Goal: Transaction & Acquisition: Purchase product/service

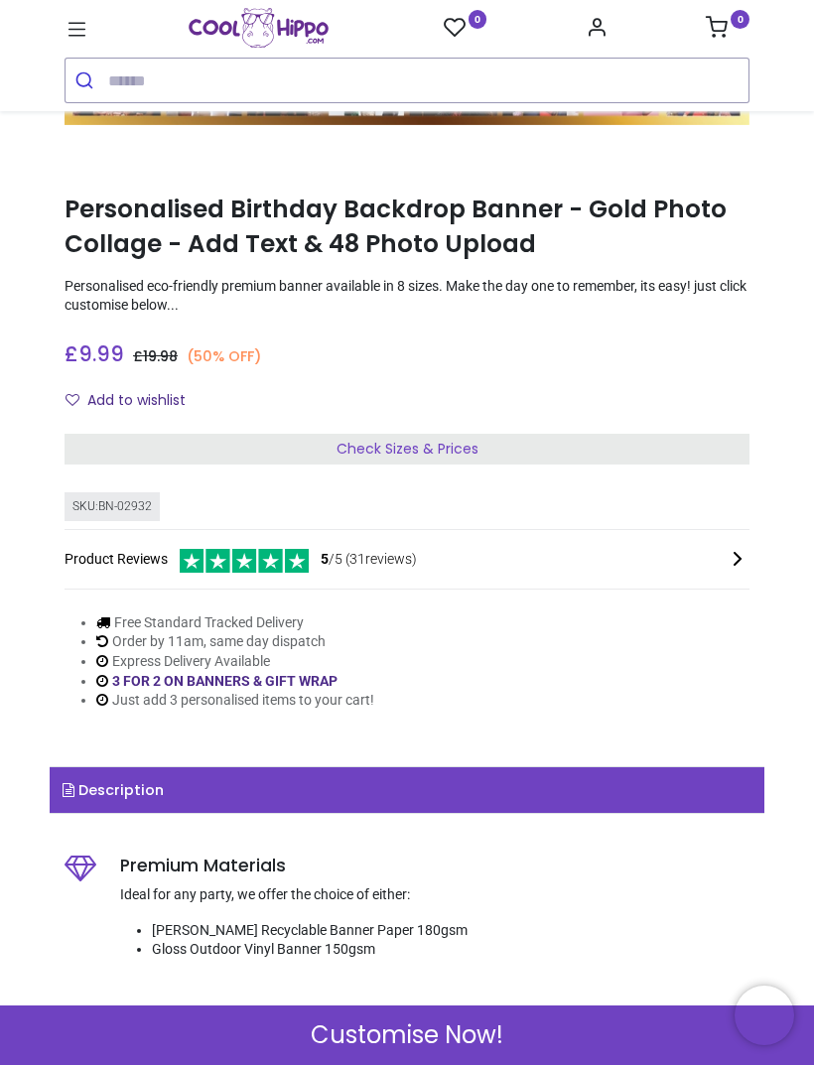
scroll to position [227, 0]
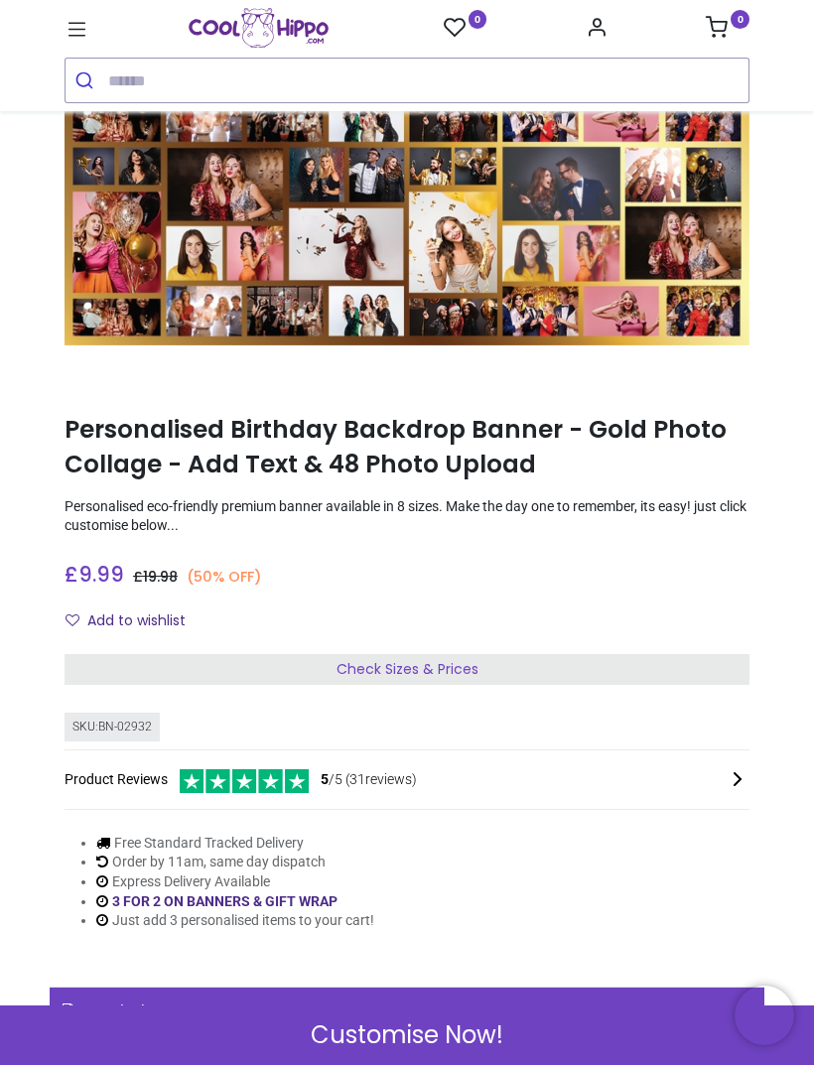
click at [476, 659] on span "Check Sizes & Prices" at bounding box center [407, 669] width 142 height 20
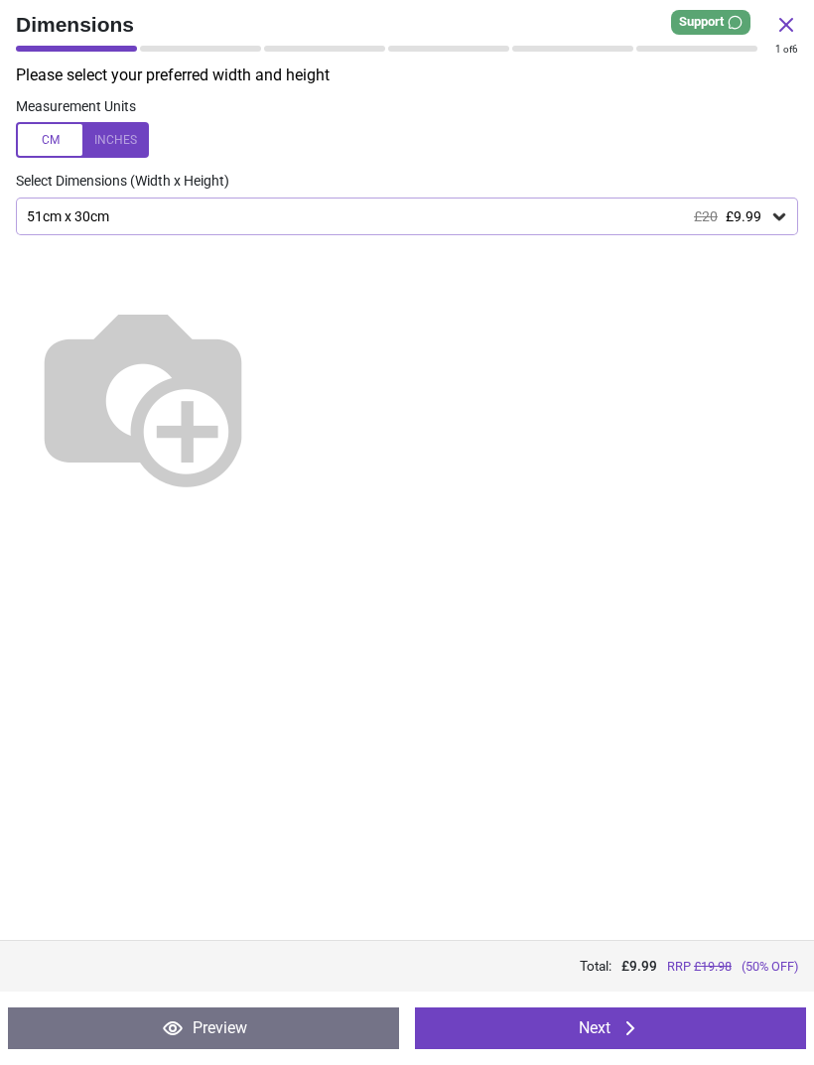
click at [770, 215] on icon at bounding box center [779, 216] width 20 height 20
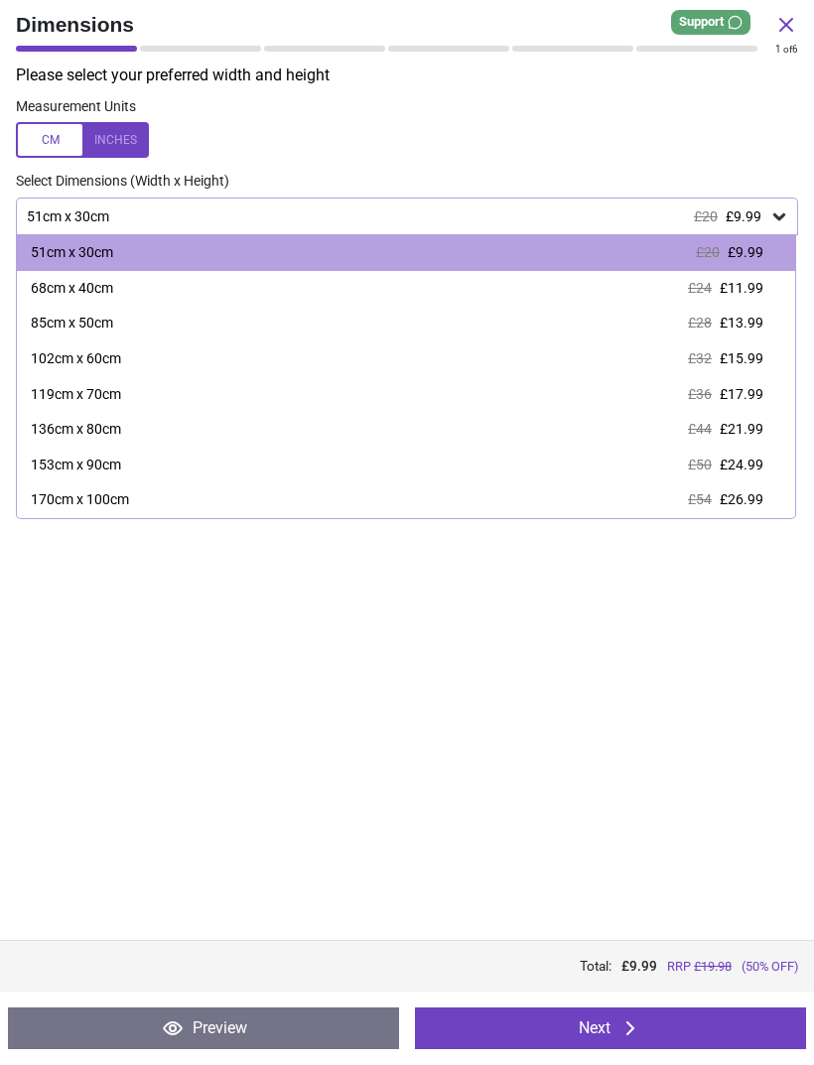
click at [119, 495] on div "170cm x 100cm" at bounding box center [80, 500] width 98 height 20
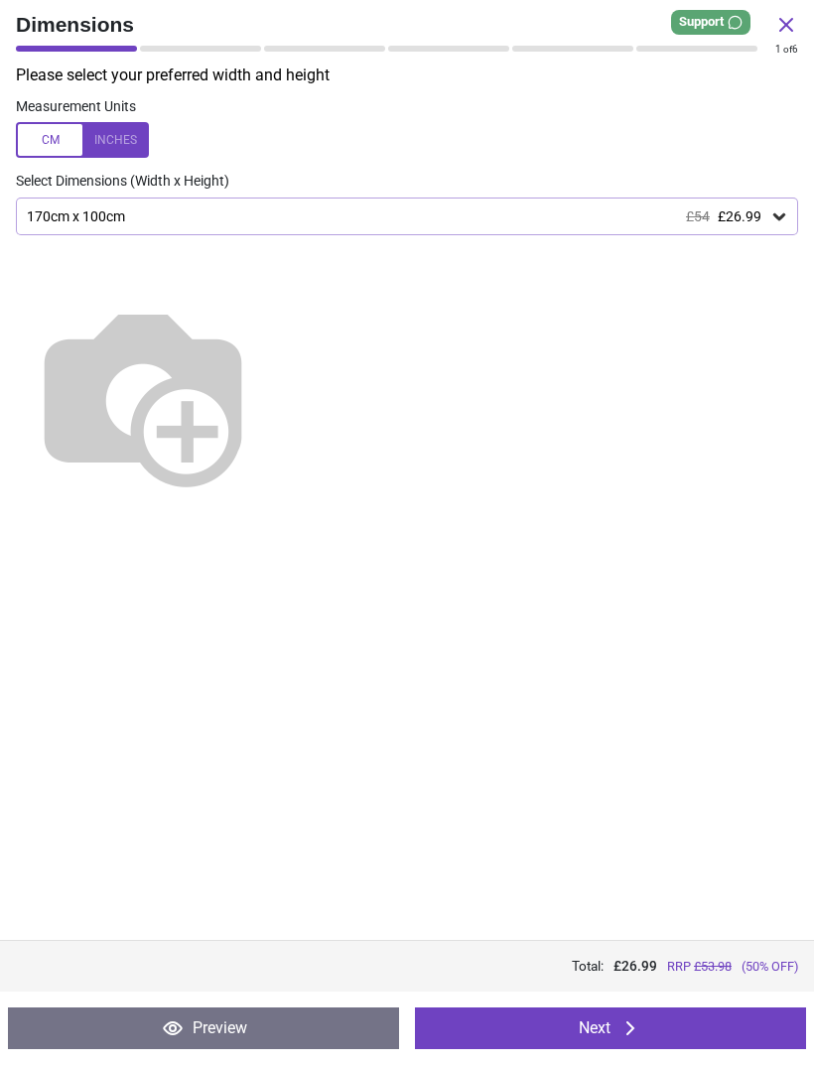
click at [769, 218] on icon at bounding box center [779, 216] width 20 height 20
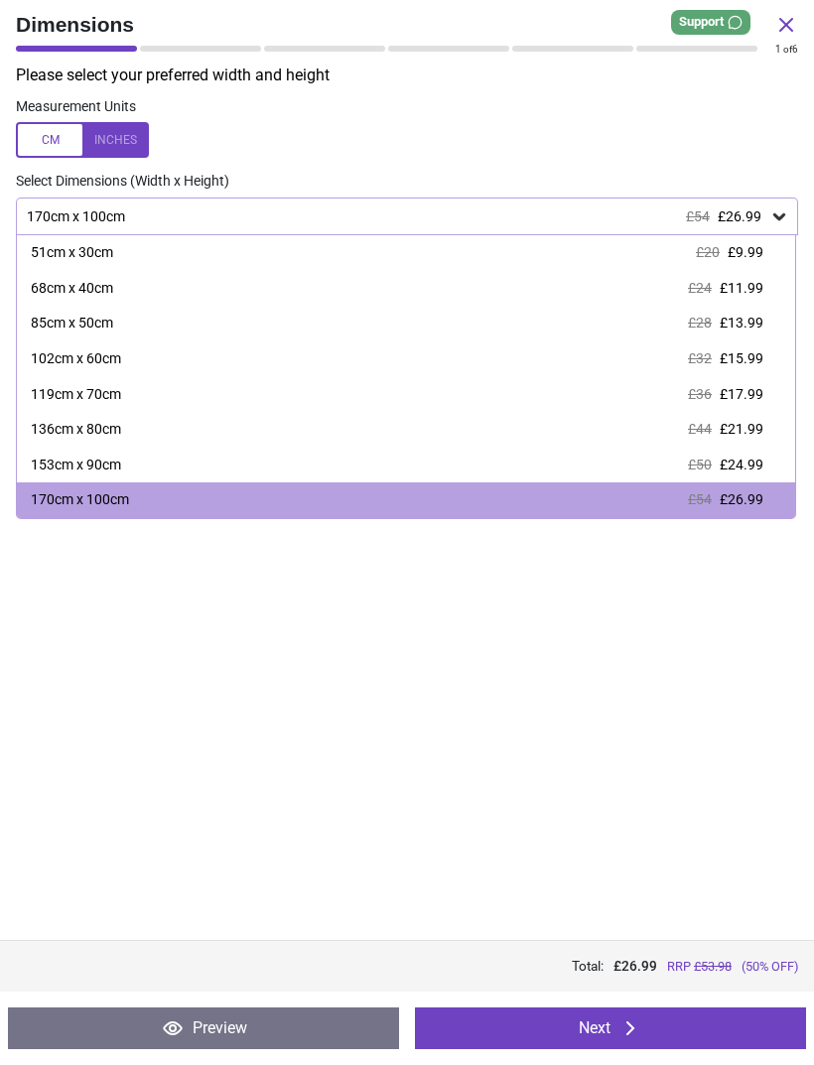
click at [50, 144] on div at bounding box center [82, 140] width 133 height 36
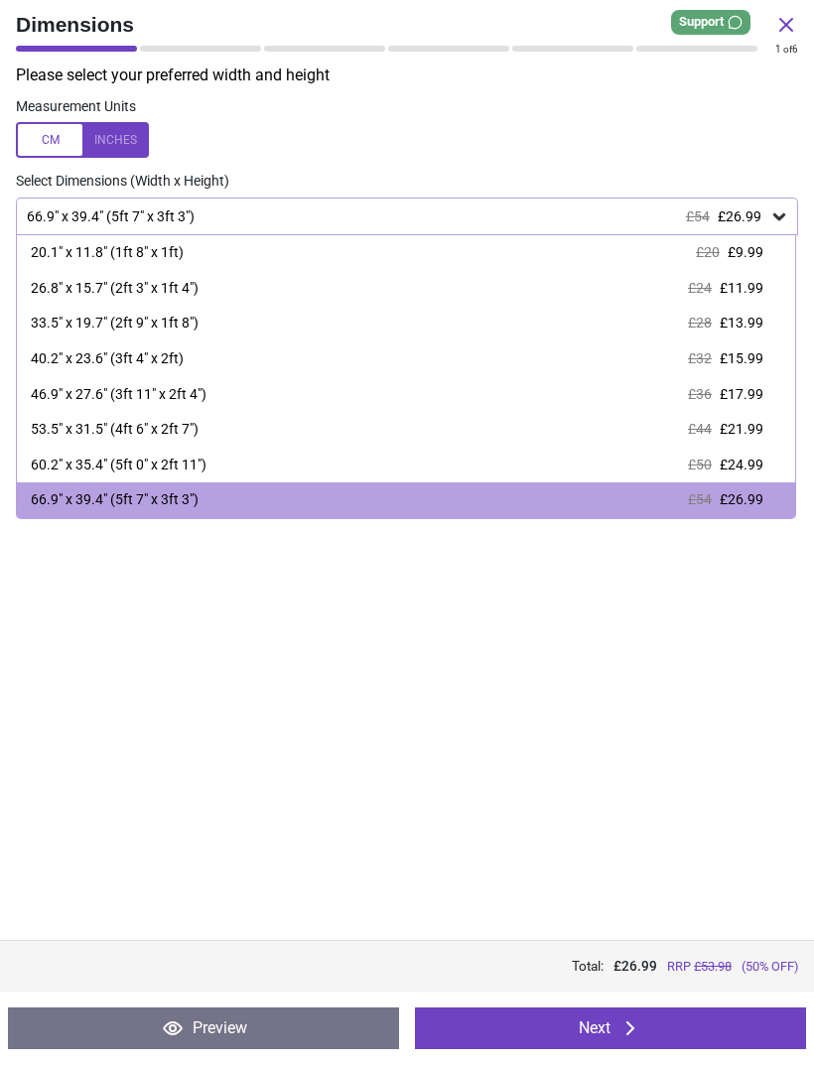
click at [67, 143] on div at bounding box center [82, 140] width 133 height 36
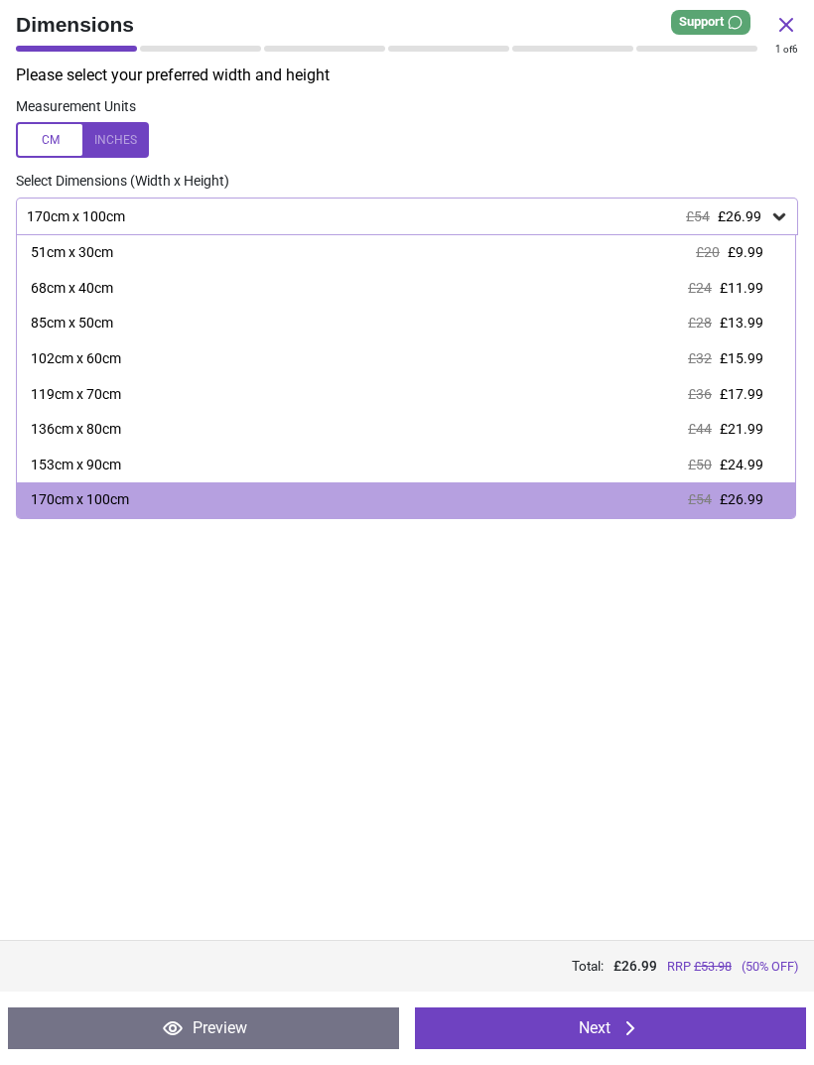
click at [772, 213] on icon at bounding box center [779, 216] width 20 height 20
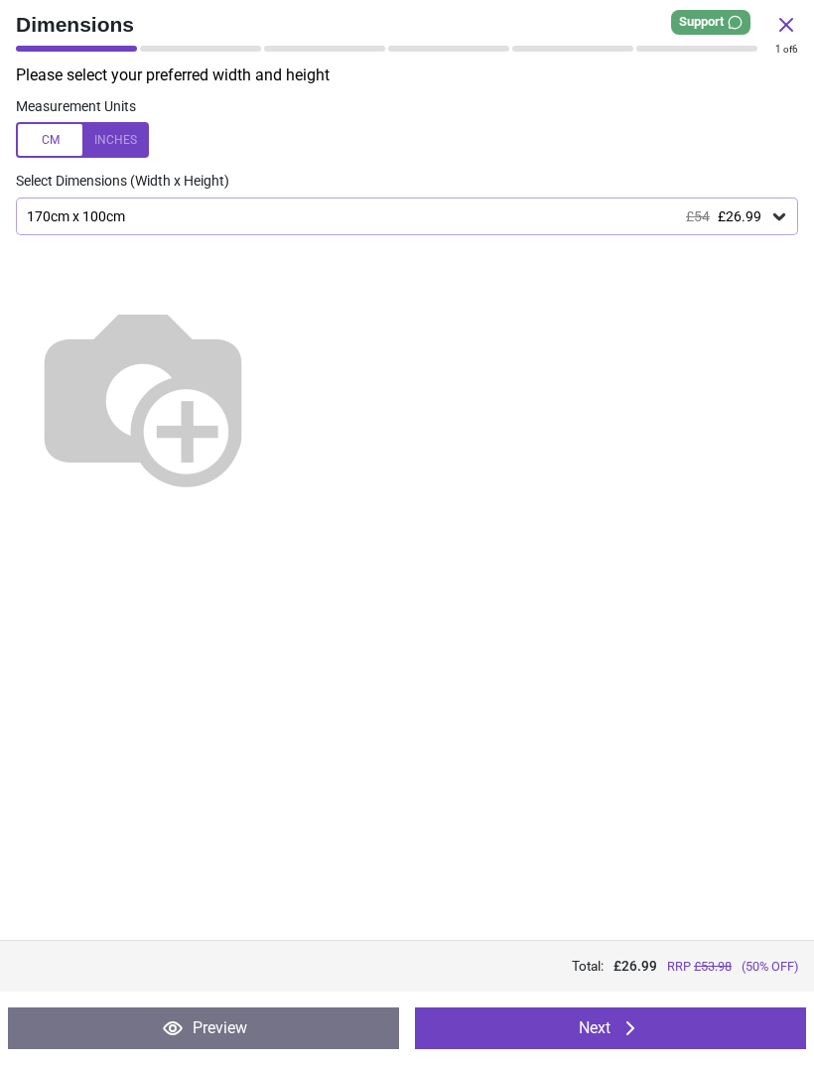
click at [651, 1026] on button "Next" at bounding box center [610, 1028] width 391 height 42
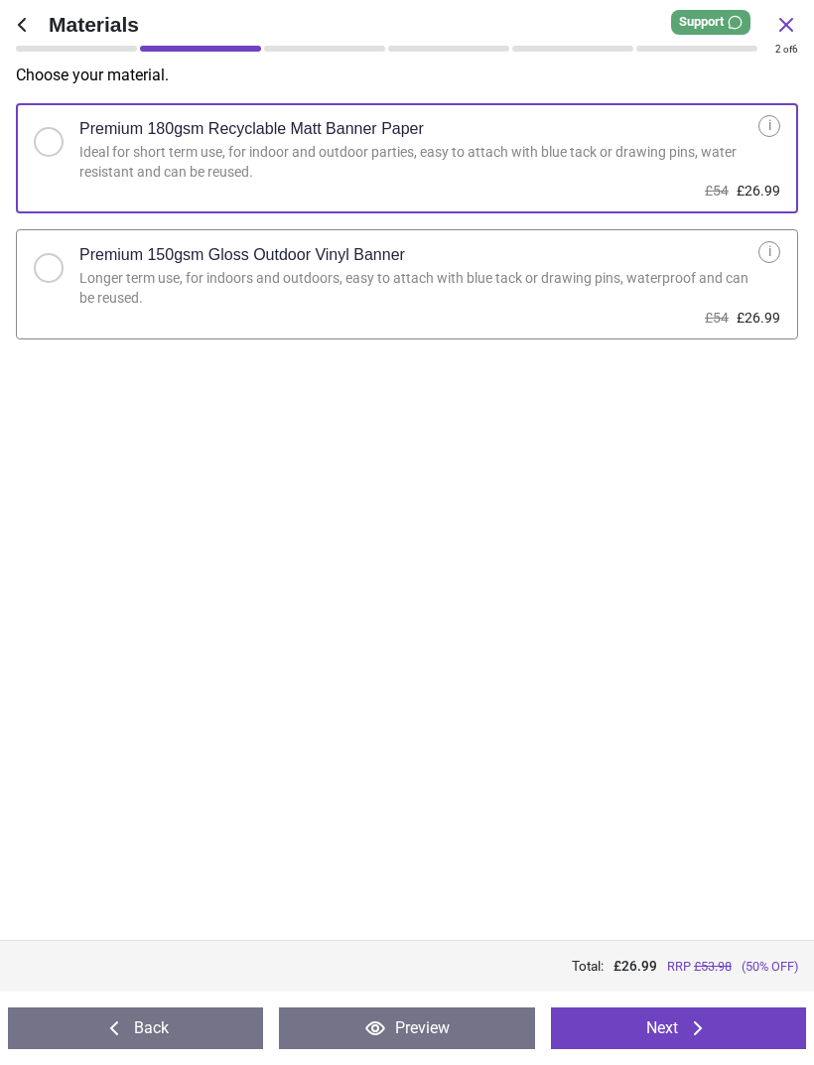
click at [710, 1020] on icon at bounding box center [698, 1028] width 24 height 24
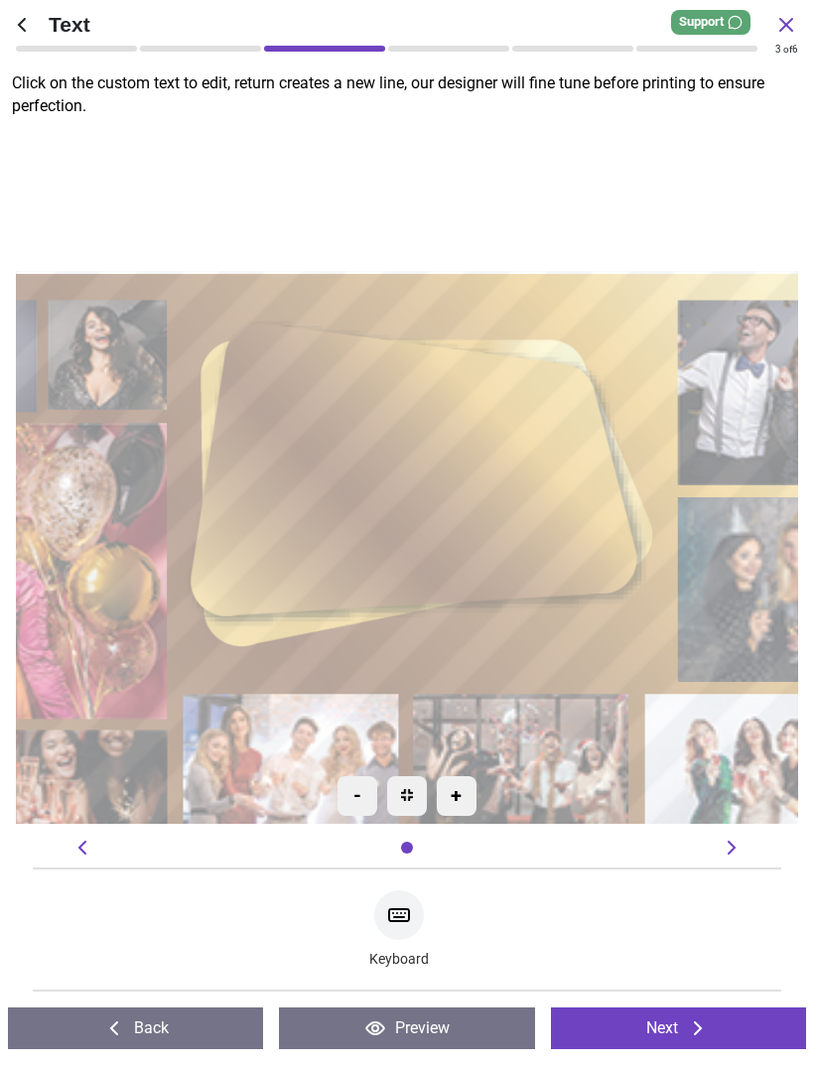
click at [416, 423] on div at bounding box center [406, 474] width 353 height 237
click at [426, 923] on div "Keyboard" at bounding box center [399, 929] width 60 height 88
click at [397, 487] on textarea "**********" at bounding box center [406, 476] width 353 height 45
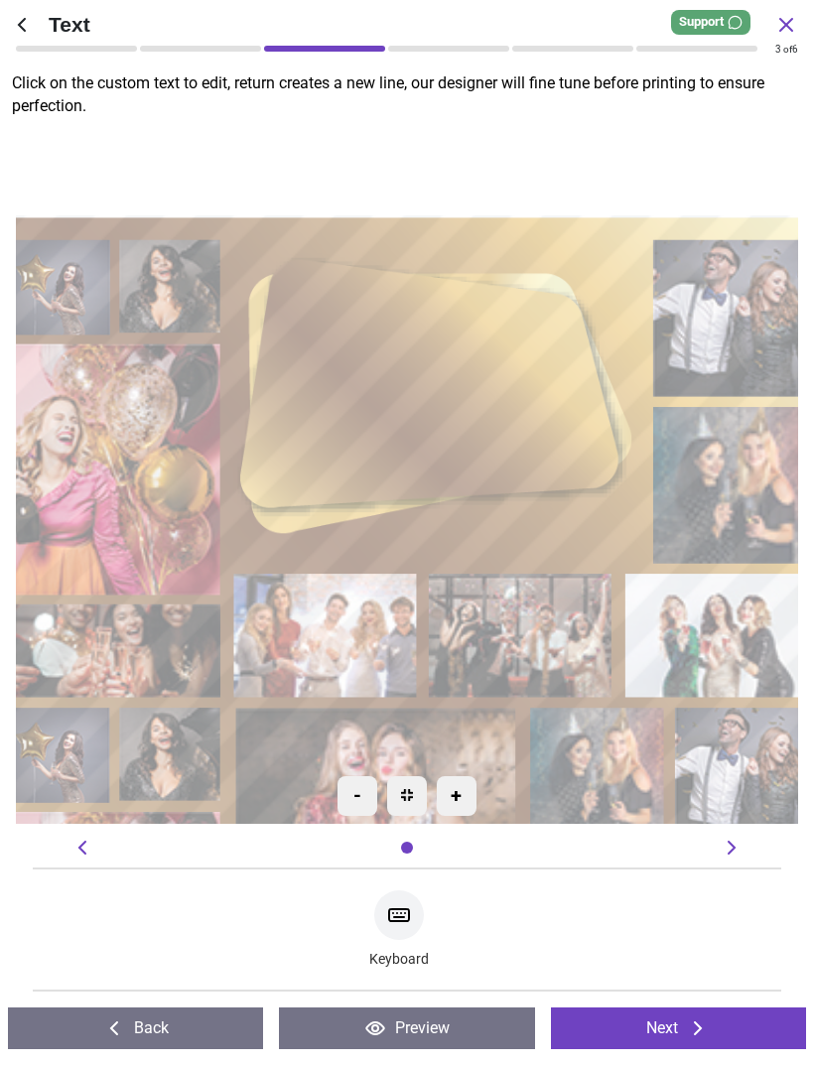
type textarea "**********"
click at [668, 129] on div "**********" at bounding box center [815, 702] width 1658 height 1483
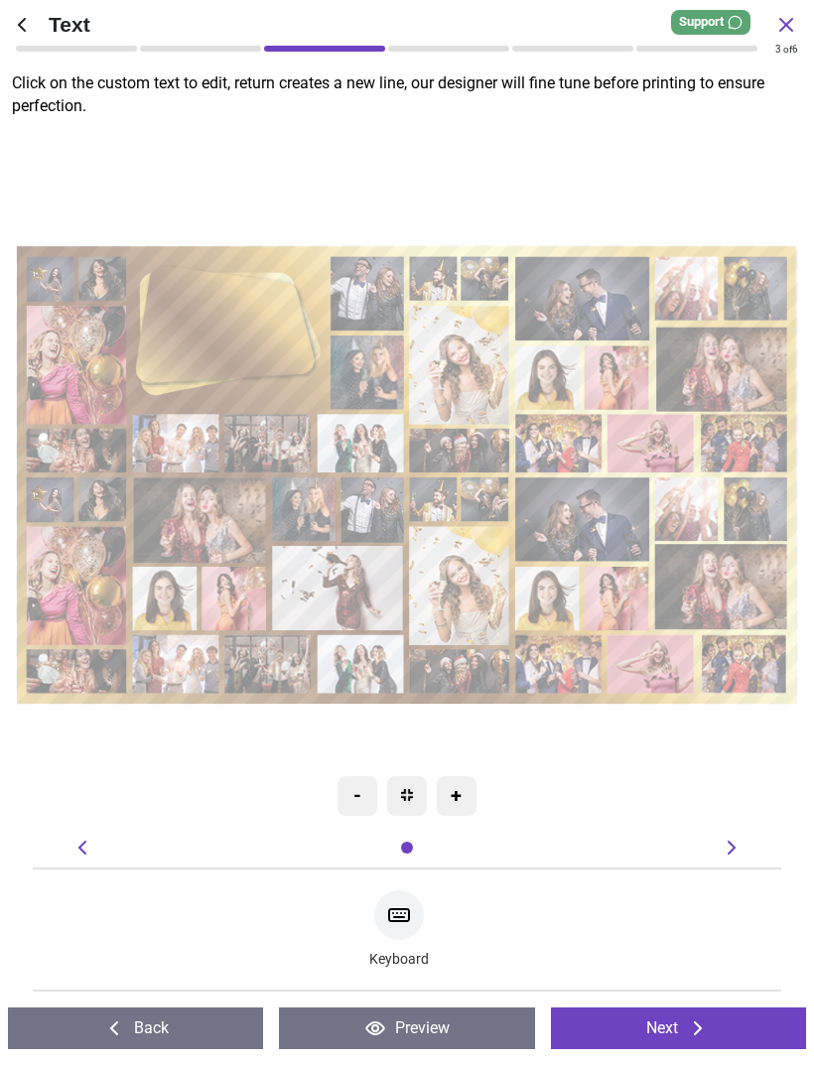
click at [684, 1022] on button "Next" at bounding box center [678, 1028] width 255 height 42
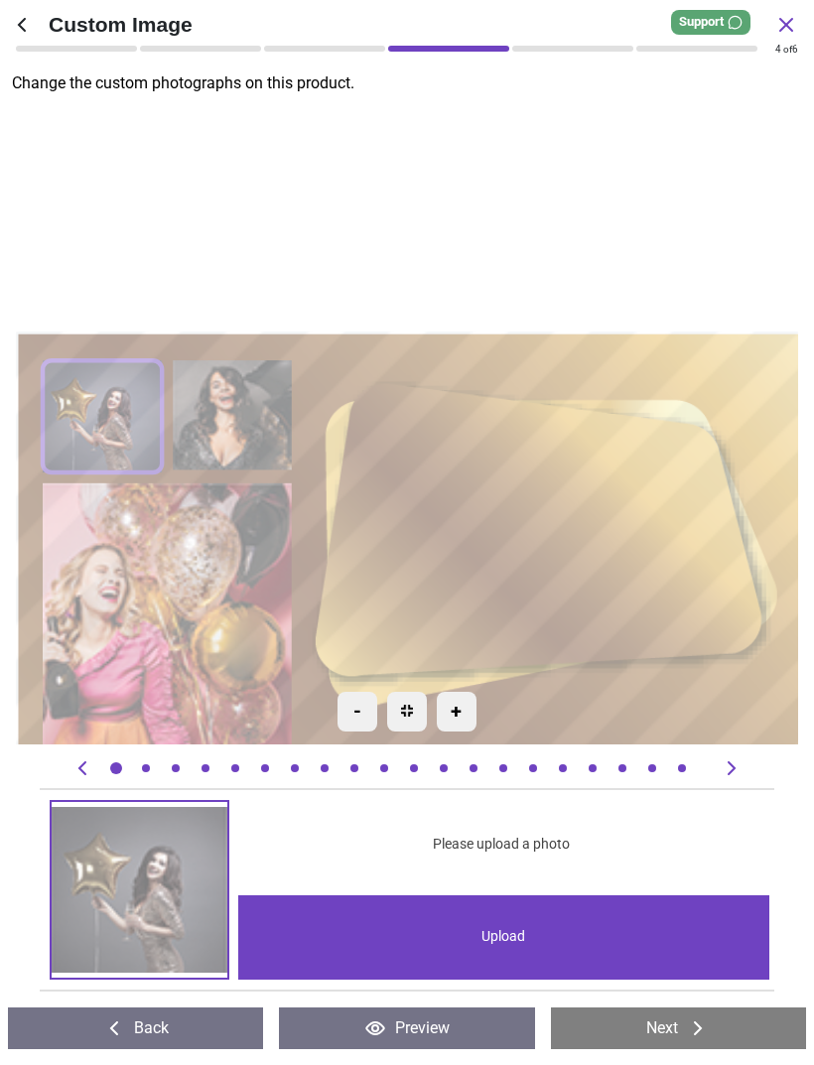
click at [359, 714] on div "-" at bounding box center [357, 712] width 40 height 40
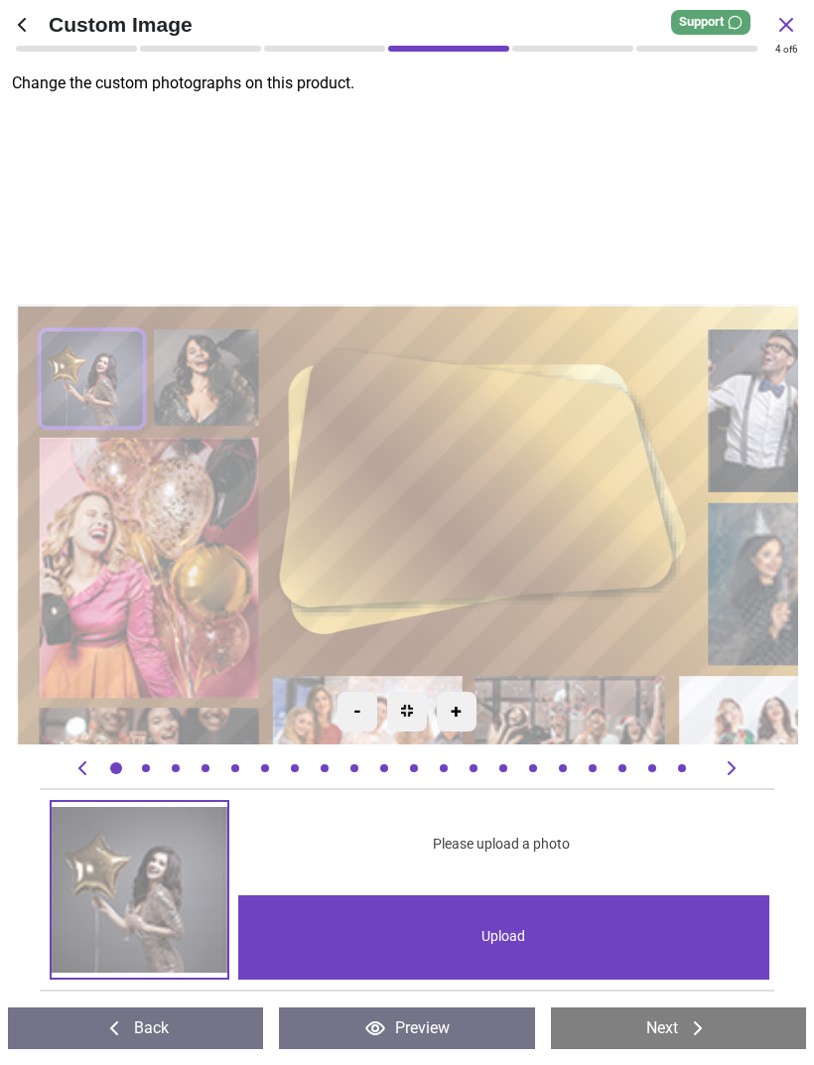
click at [372, 718] on div "-" at bounding box center [357, 712] width 40 height 40
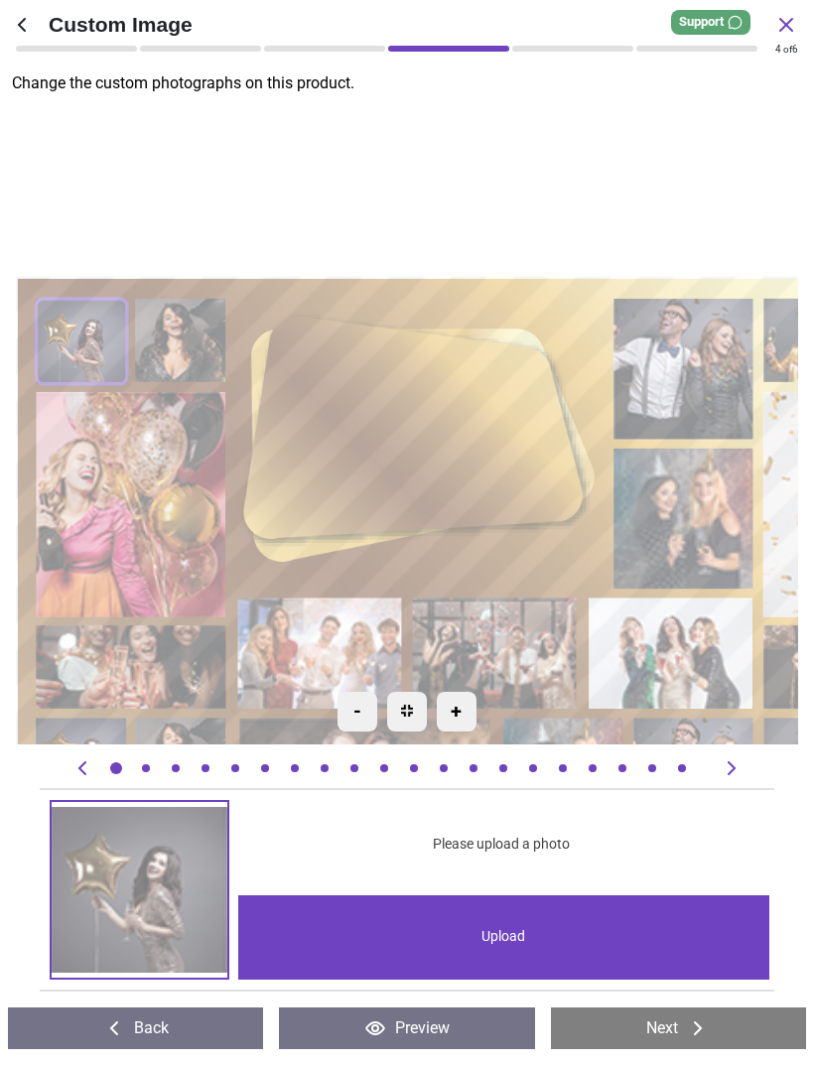
click at [359, 709] on div "-" at bounding box center [357, 712] width 40 height 40
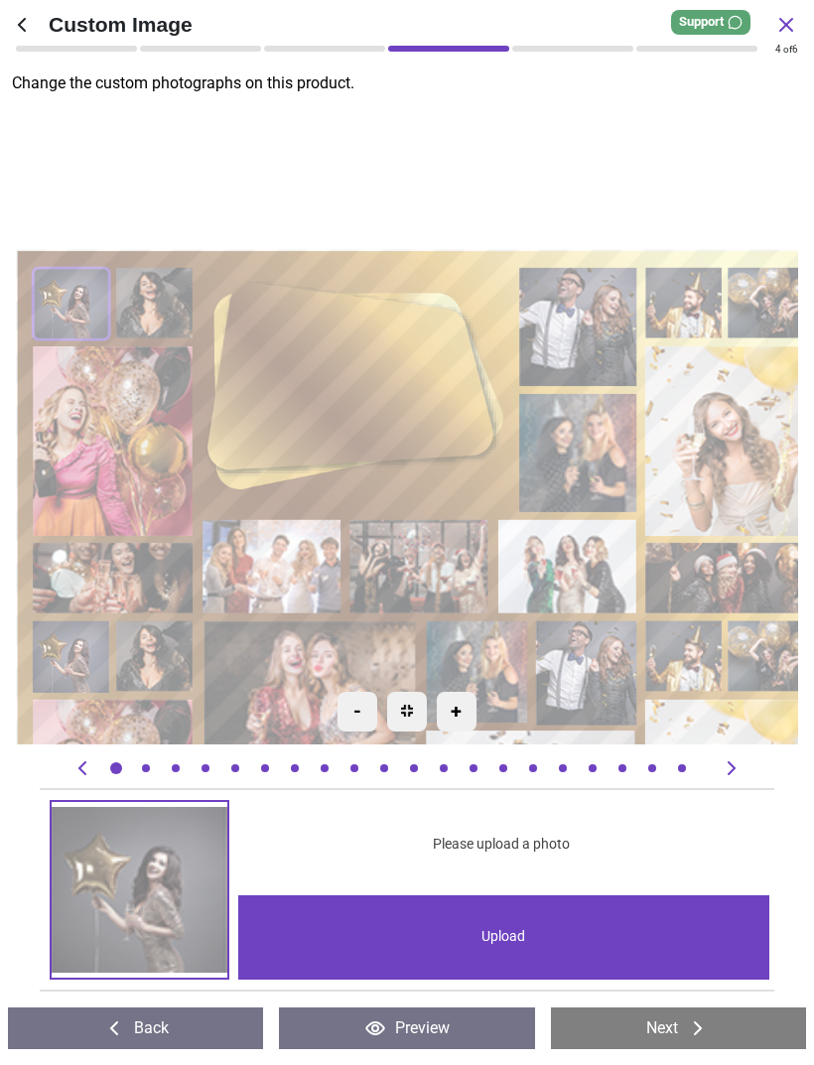
click at [353, 708] on div "-" at bounding box center [357, 712] width 40 height 40
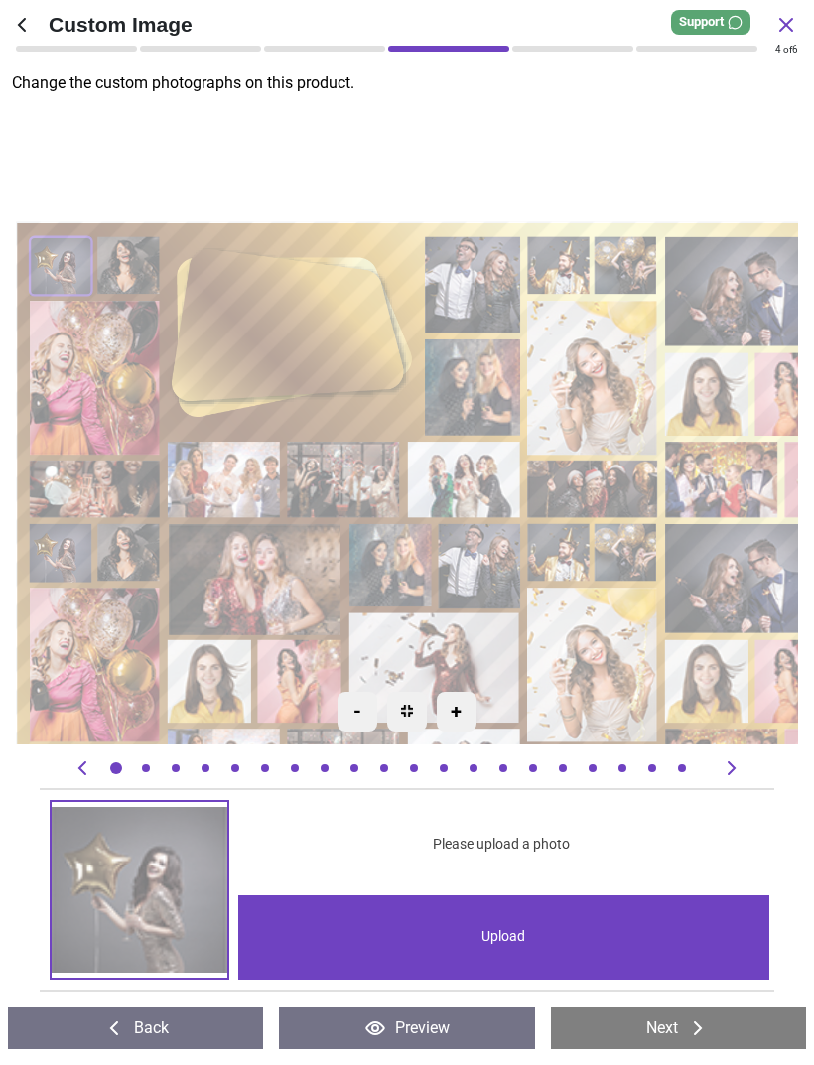
click at [357, 711] on div "-" at bounding box center [357, 712] width 40 height 40
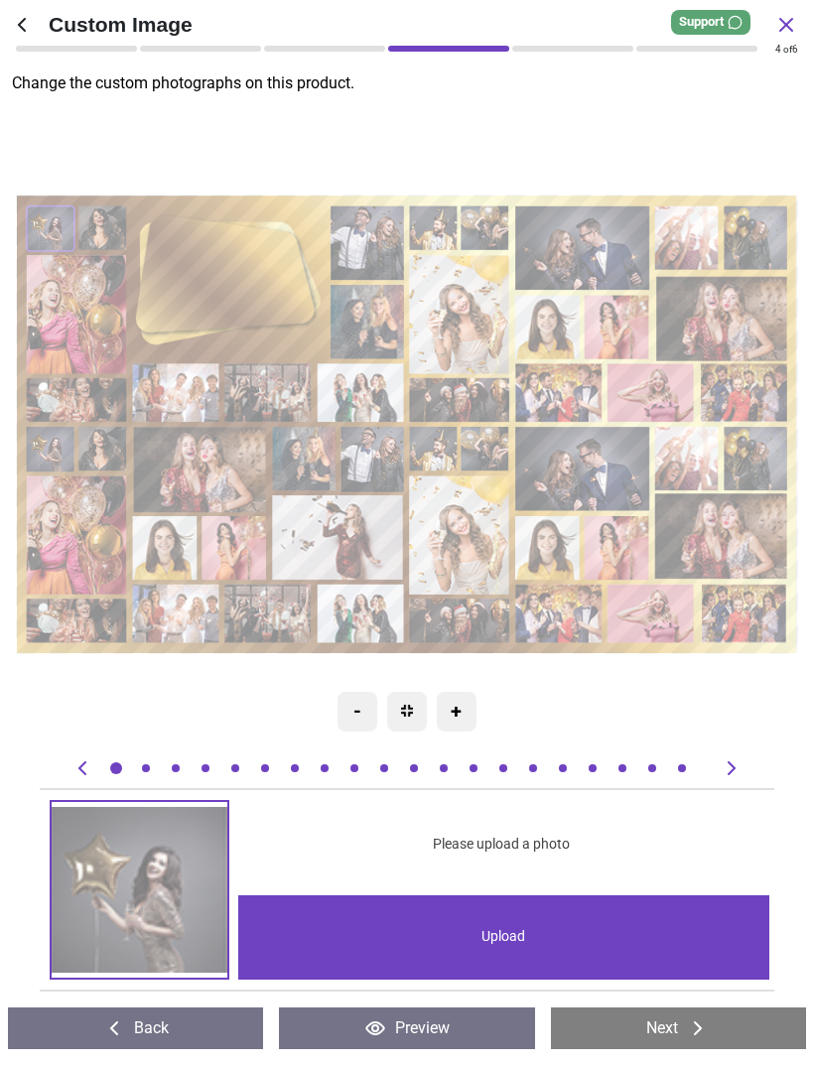
click at [32, 25] on icon at bounding box center [22, 25] width 24 height 24
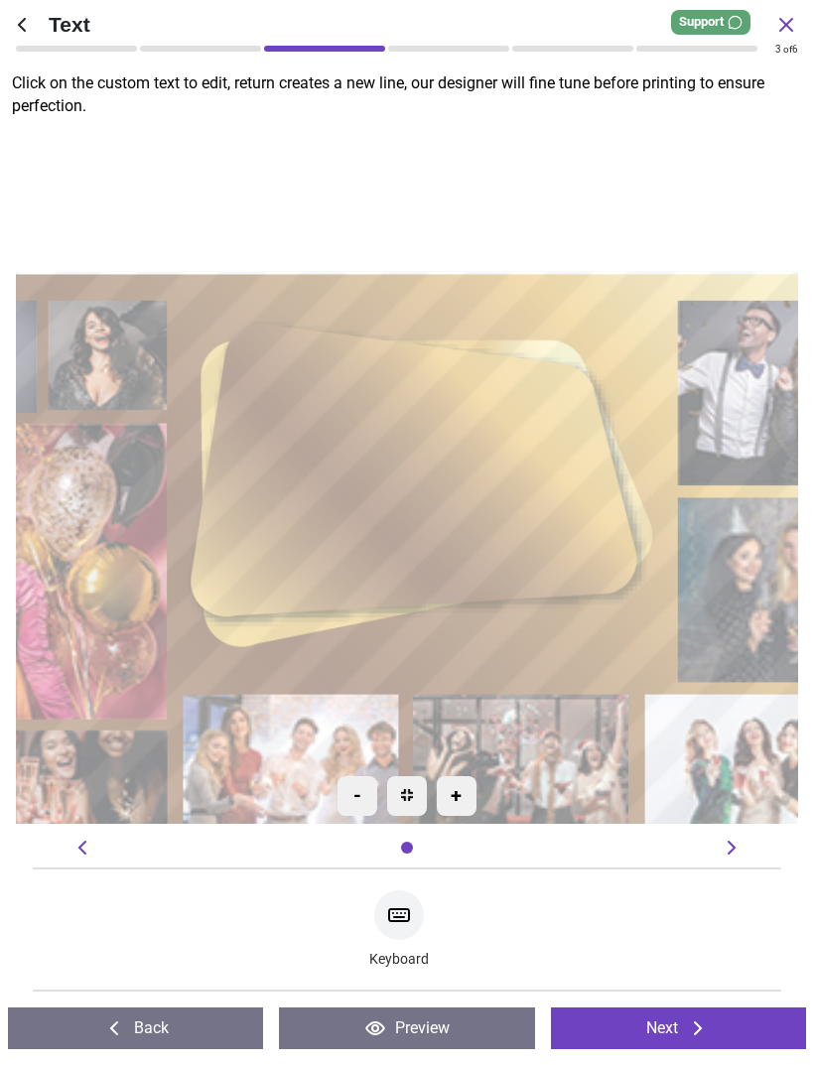
click at [32, 28] on icon at bounding box center [22, 25] width 24 height 24
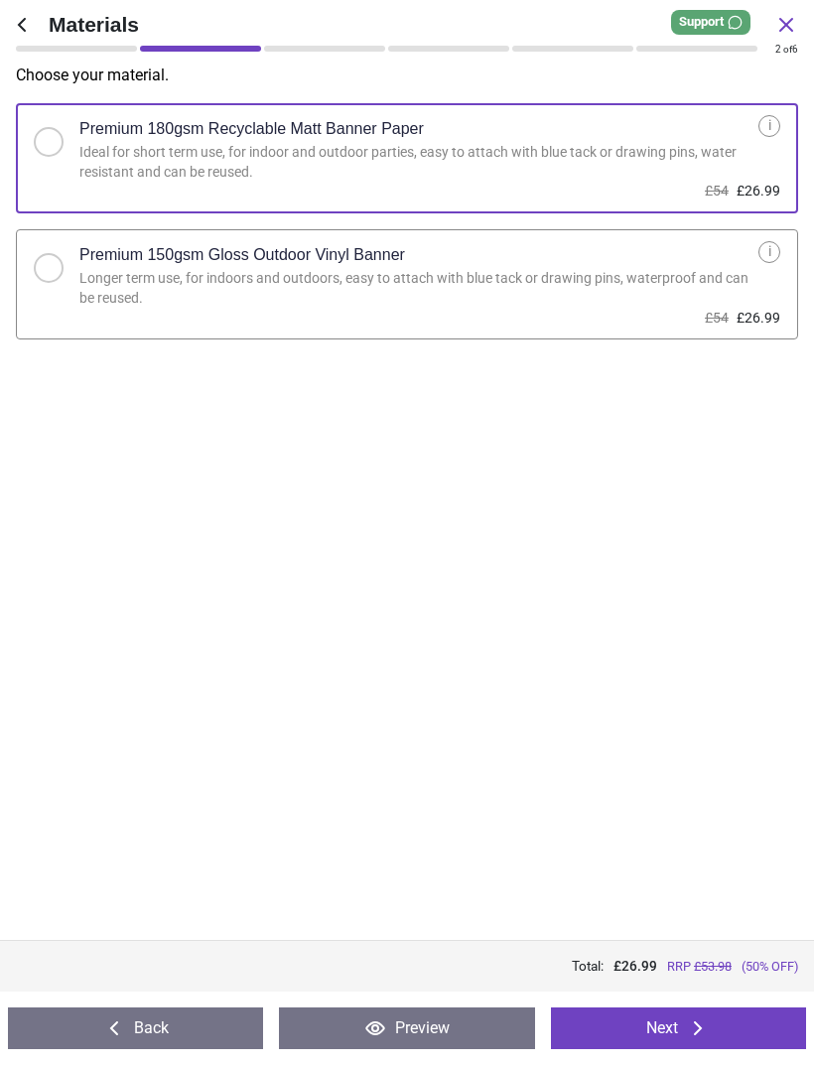
click at [28, 31] on icon at bounding box center [22, 25] width 24 height 24
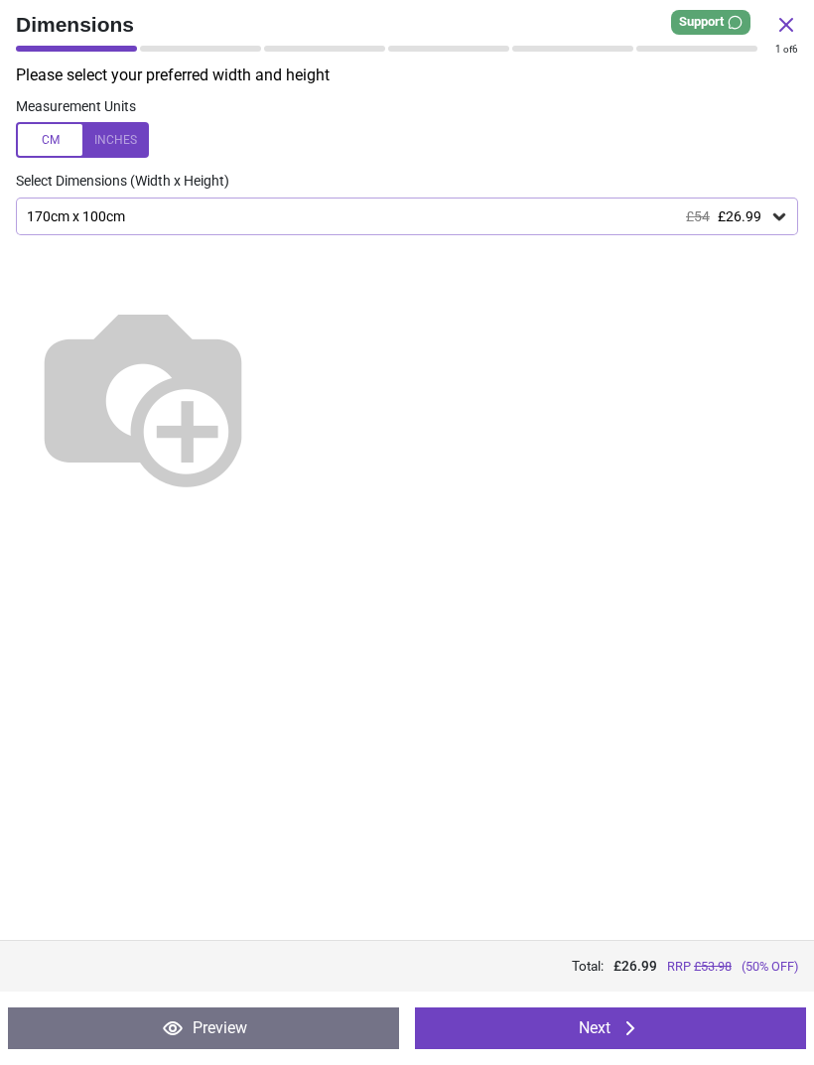
click at [276, 1026] on button "Preview" at bounding box center [203, 1028] width 391 height 42
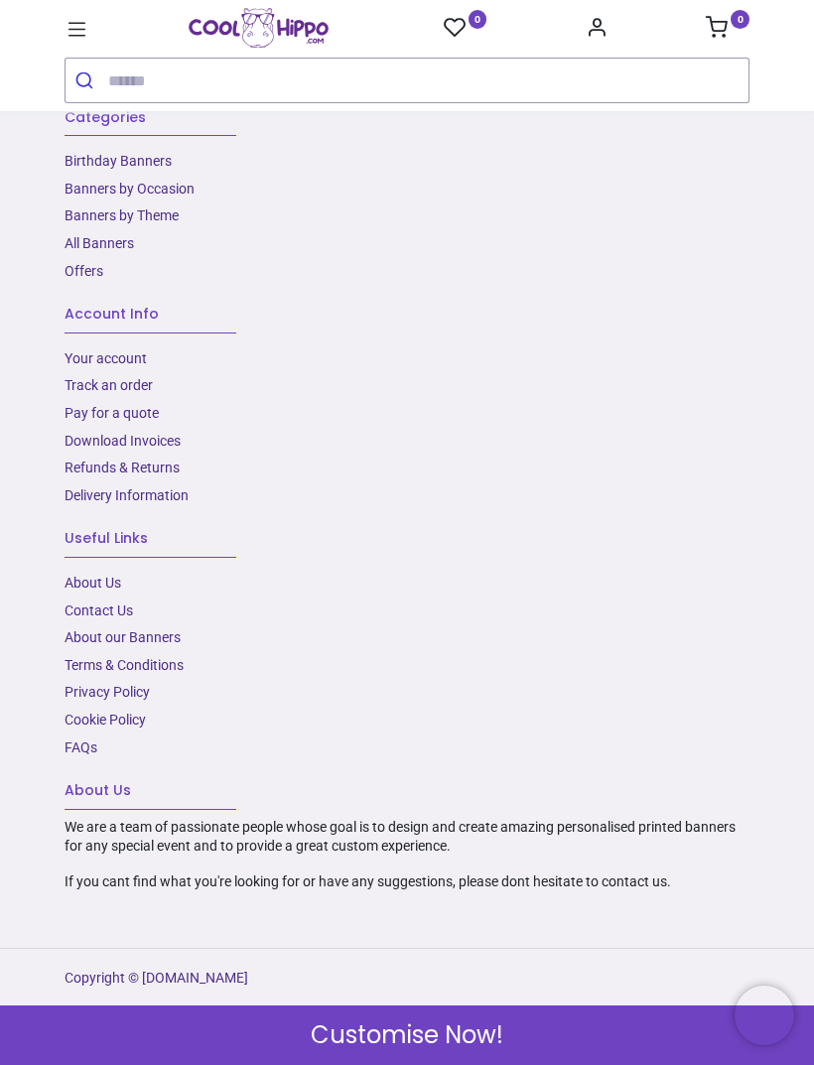
scroll to position [3939, 0]
click at [130, 617] on link "Contact Us" at bounding box center [99, 610] width 68 height 16
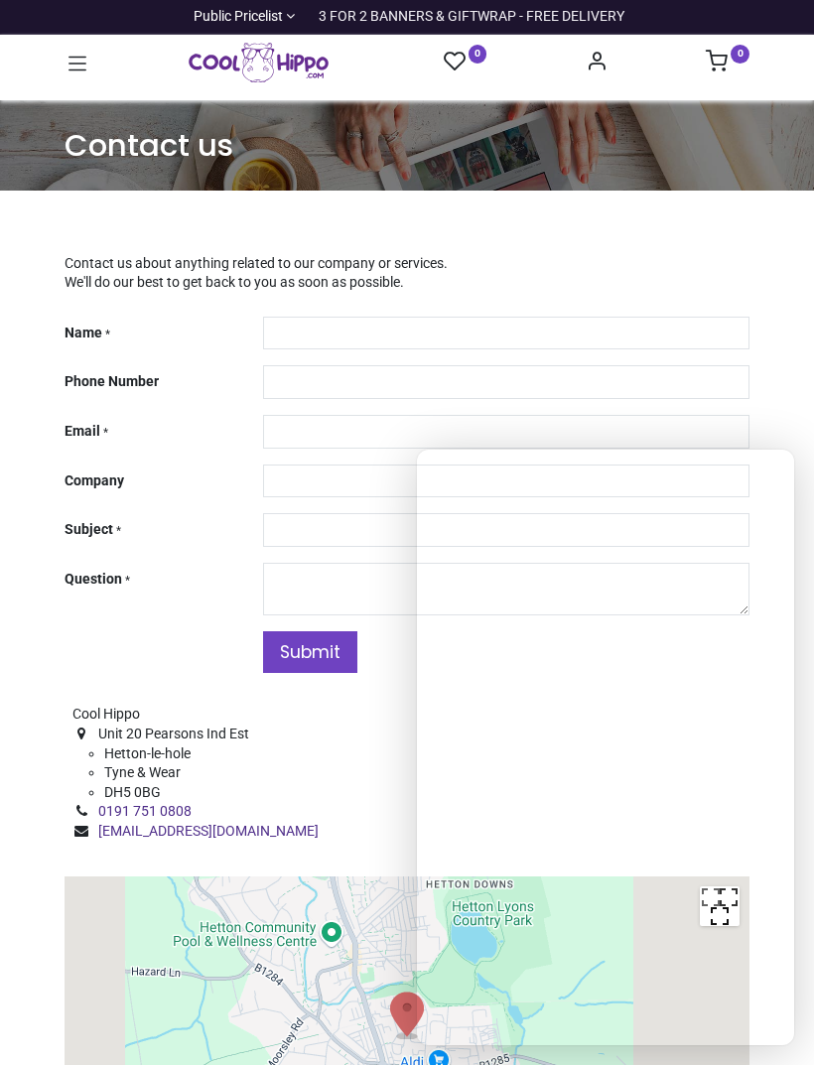
type input "***"
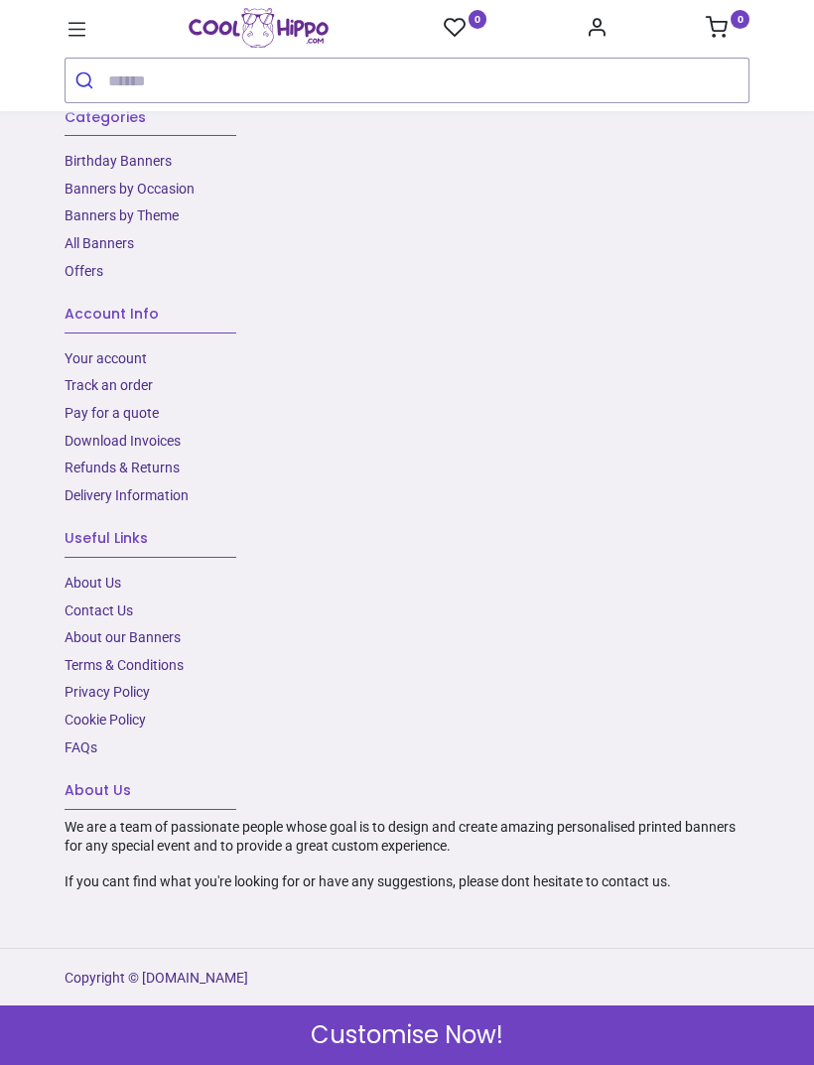
scroll to position [3939, 0]
click at [181, 503] on link "Delivery Information" at bounding box center [127, 495] width 124 height 16
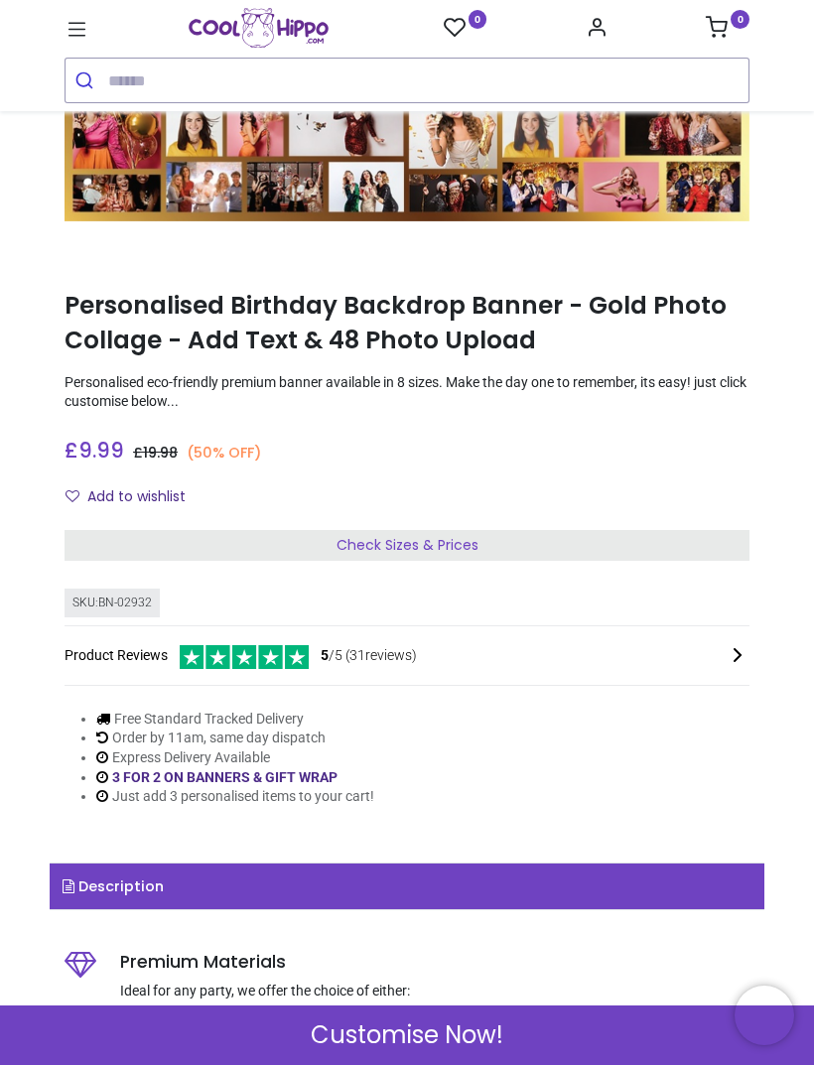
scroll to position [352, 0]
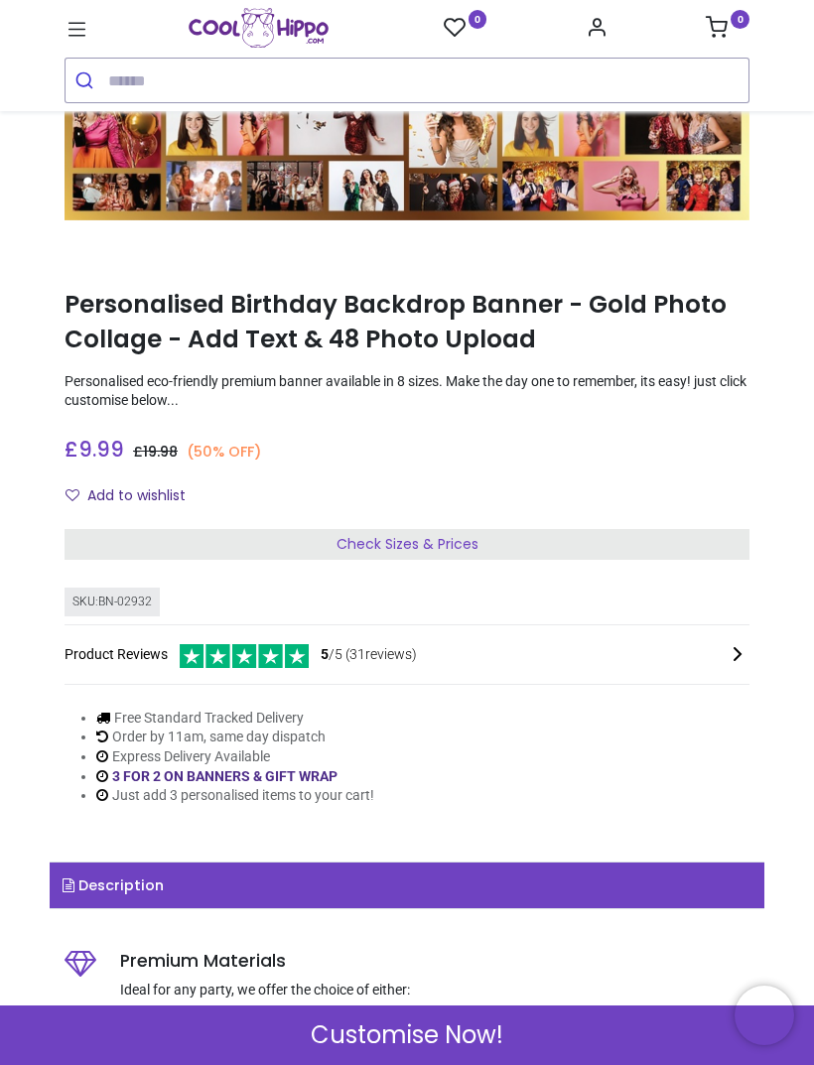
click at [466, 537] on span "Check Sizes & Prices" at bounding box center [407, 544] width 142 height 20
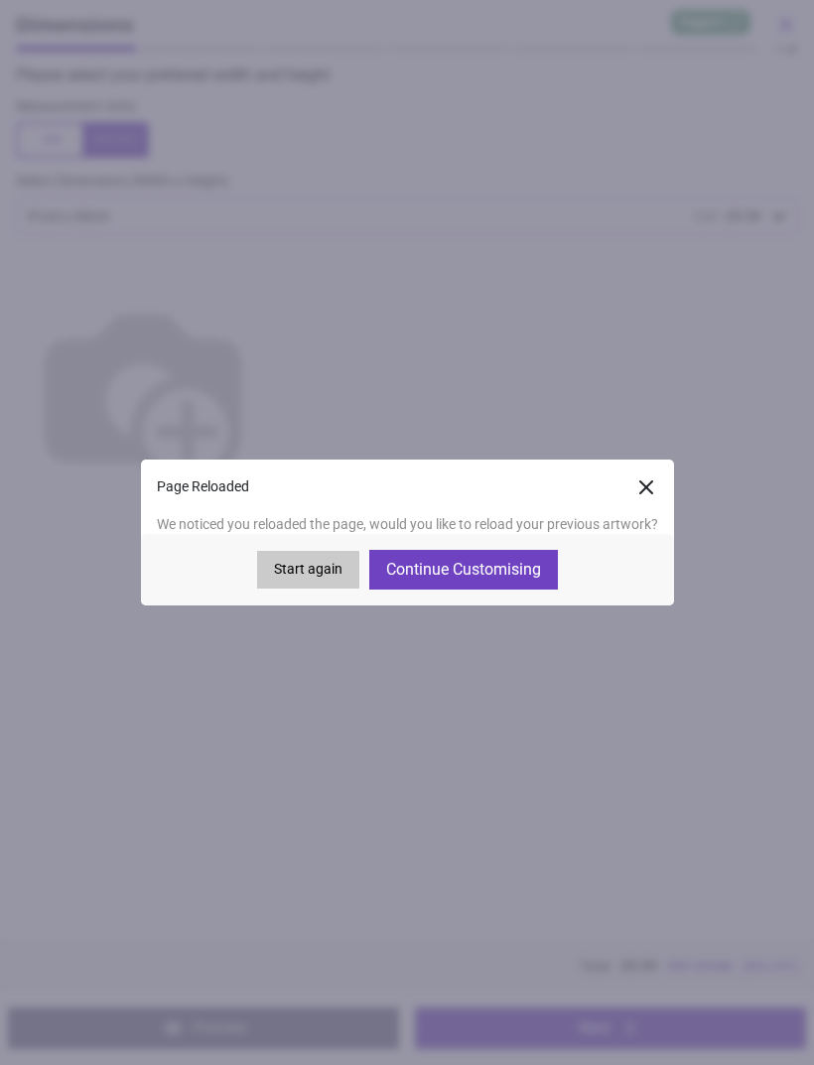
click at [504, 572] on button "Continue Customising" at bounding box center [463, 570] width 189 height 40
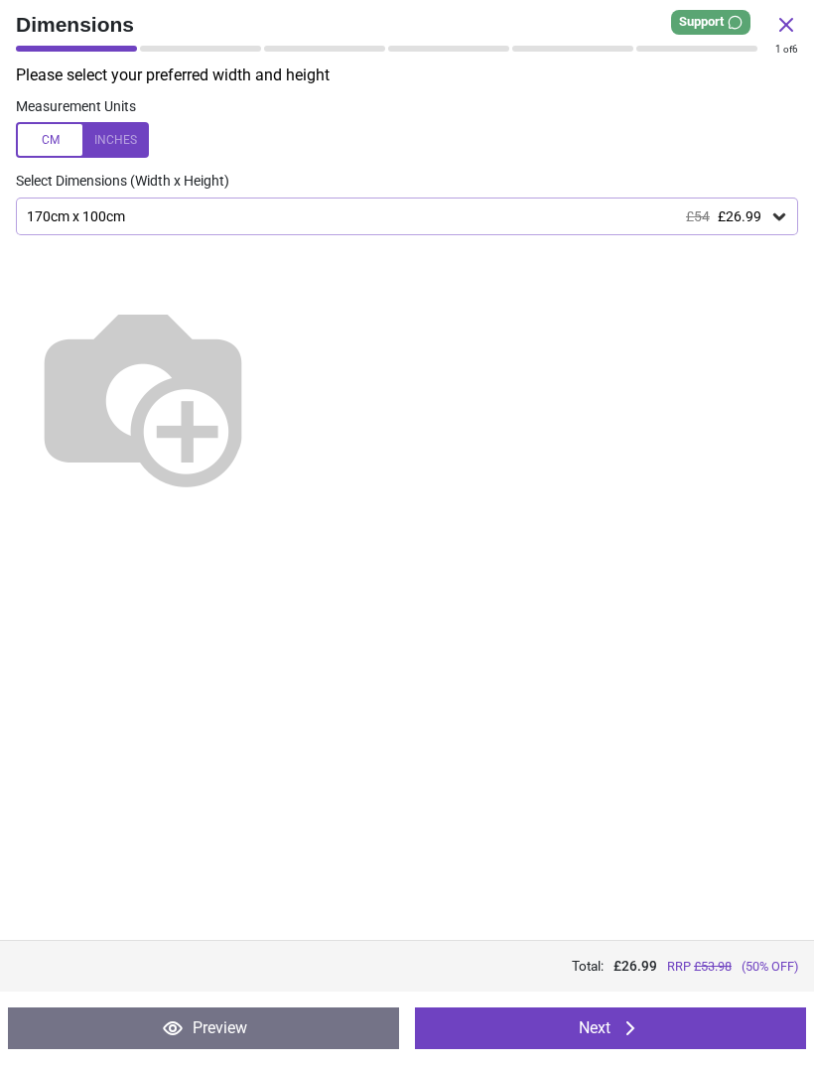
click at [680, 1029] on button "Next" at bounding box center [610, 1028] width 391 height 42
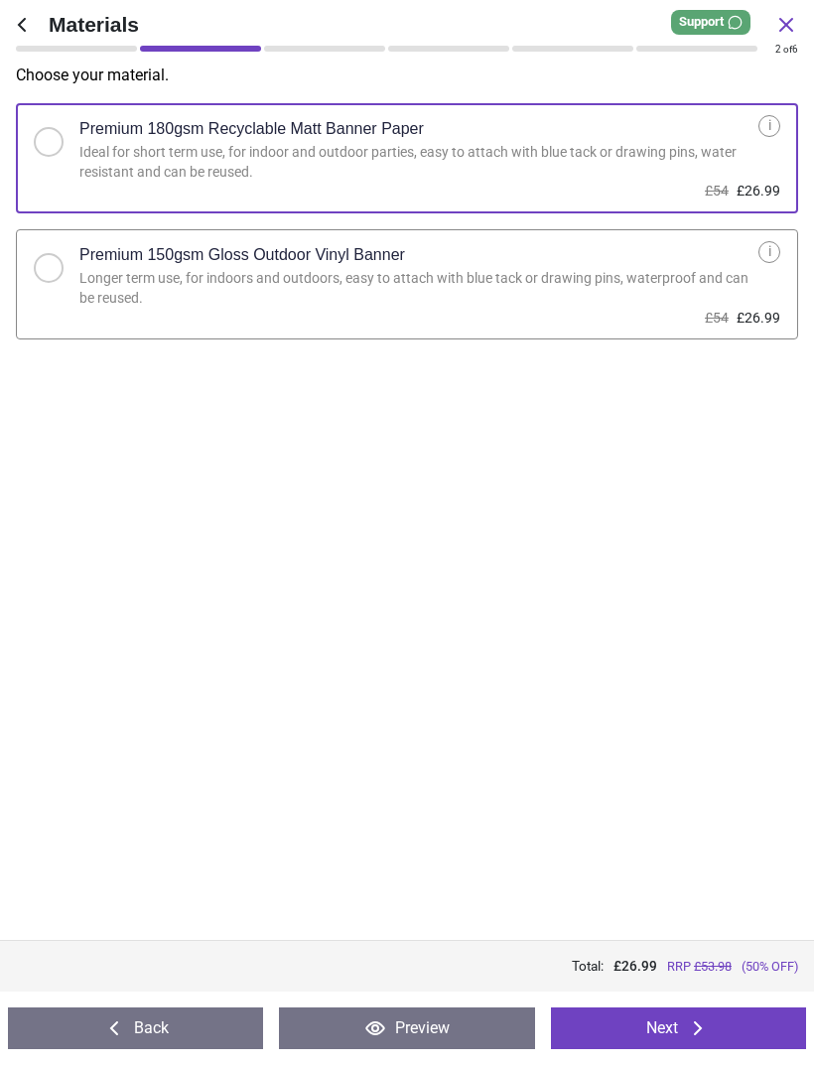
click at [669, 1023] on button "Next" at bounding box center [678, 1028] width 255 height 42
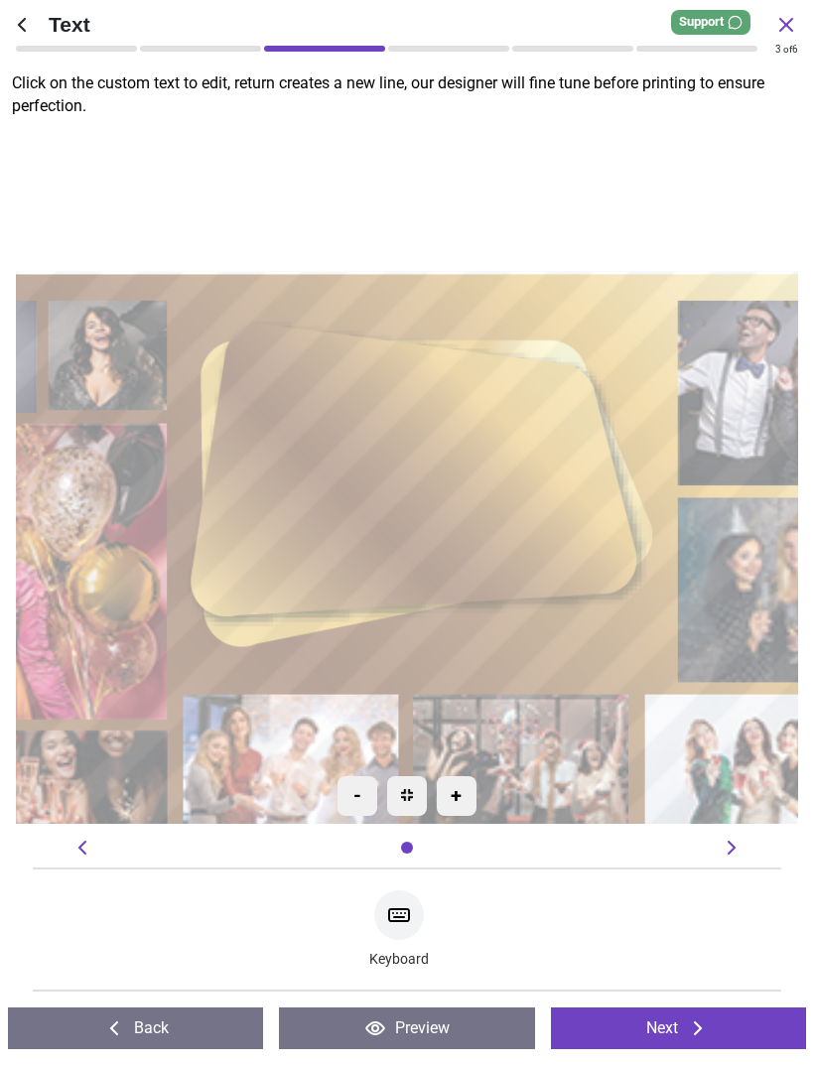
click at [689, 1031] on icon at bounding box center [698, 1028] width 24 height 24
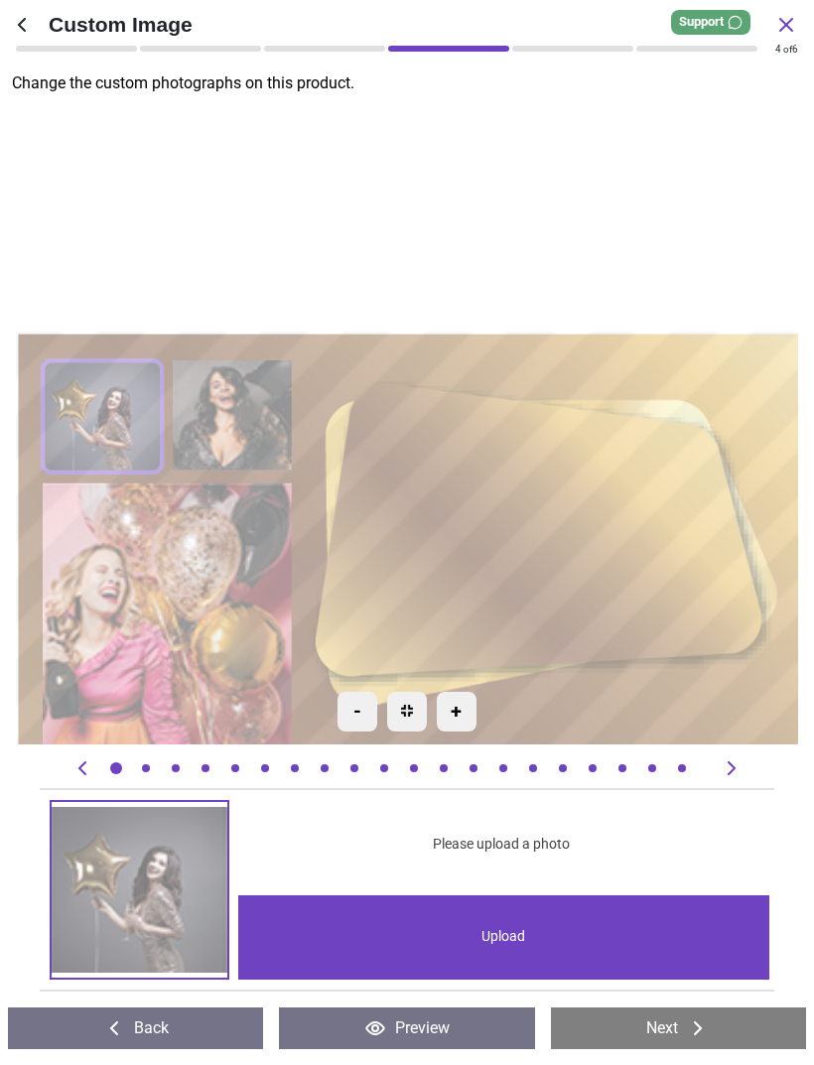
click at [548, 915] on div "Upload" at bounding box center [503, 937] width 530 height 84
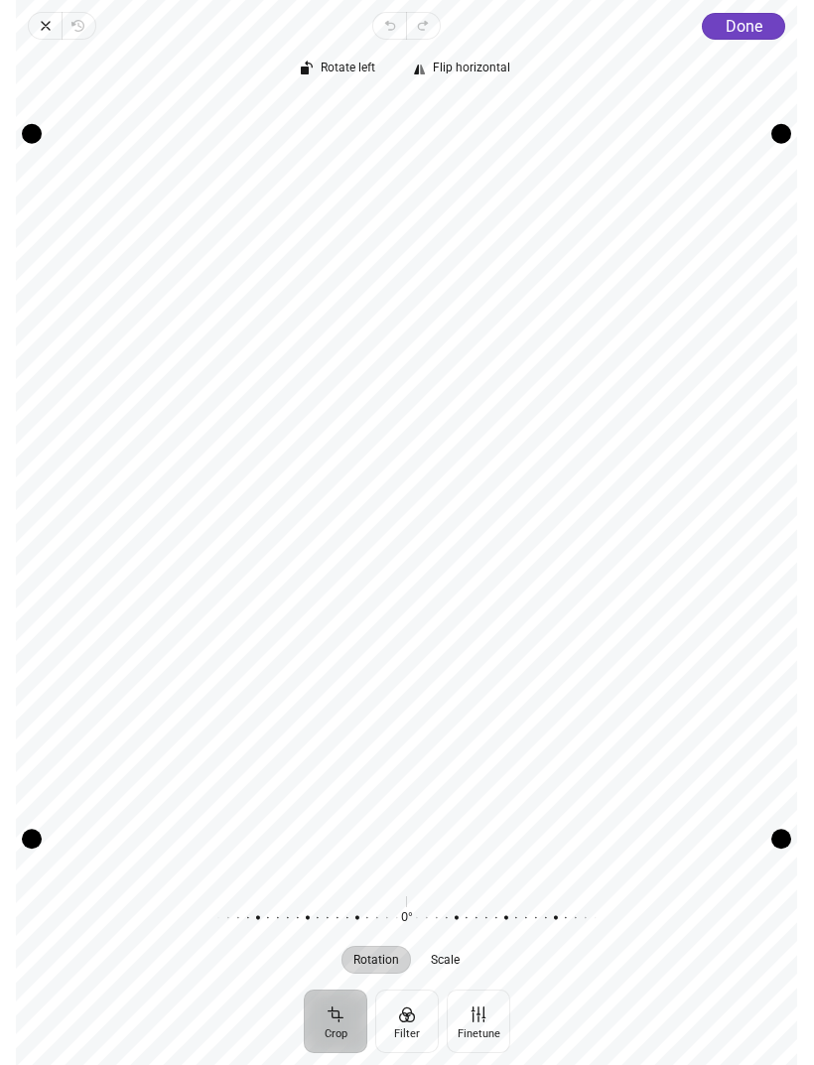
click at [759, 33] on span "Done" at bounding box center [744, 26] width 37 height 19
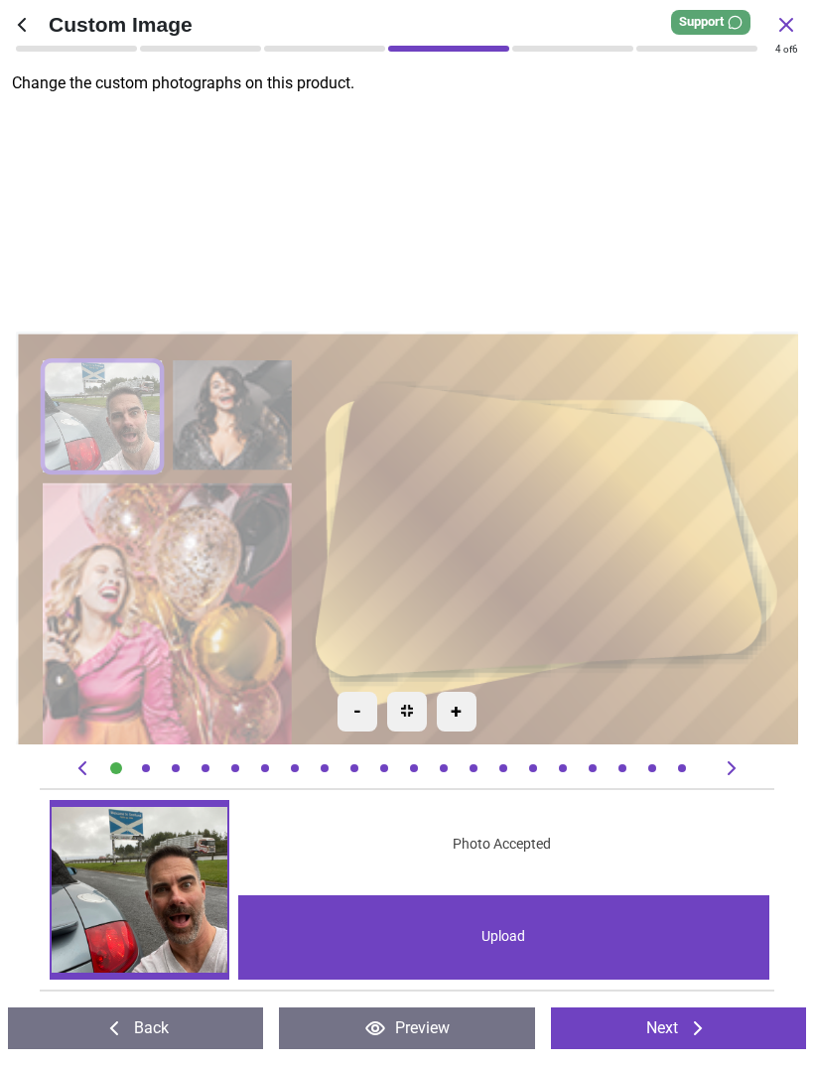
click at [237, 437] on image at bounding box center [232, 413] width 119 height 109
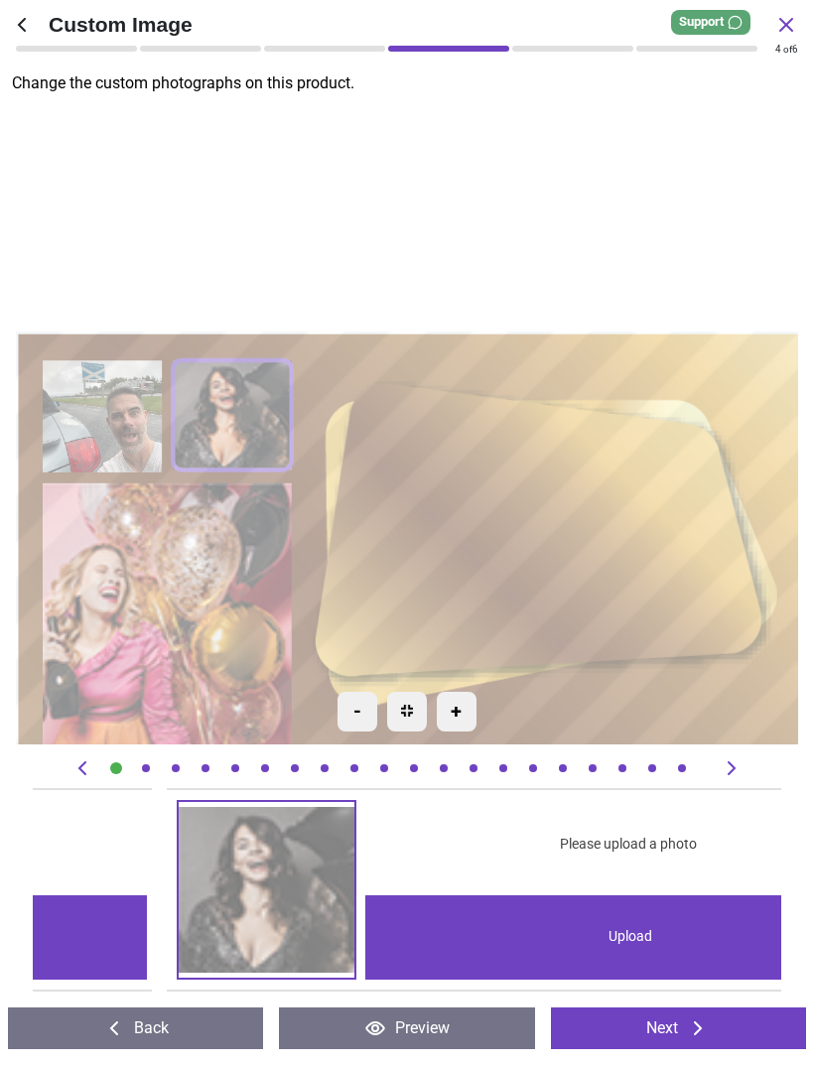
scroll to position [0, 748]
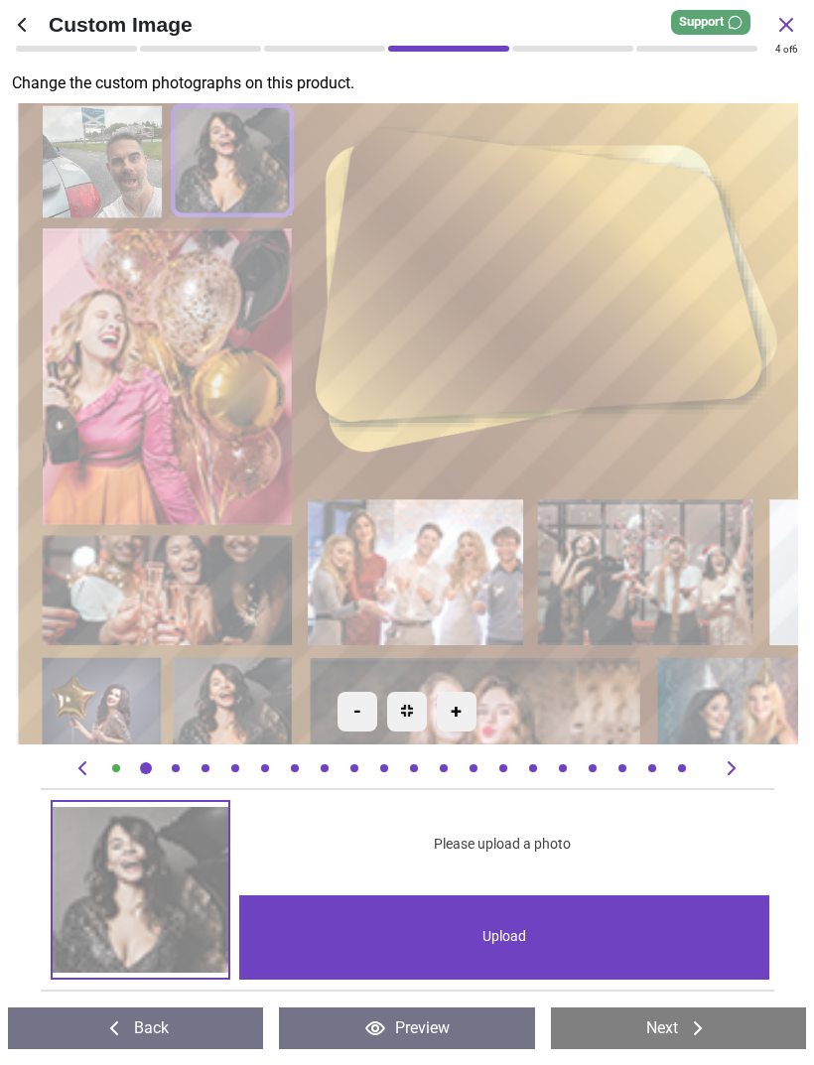
click at [247, 416] on image at bounding box center [167, 373] width 249 height 297
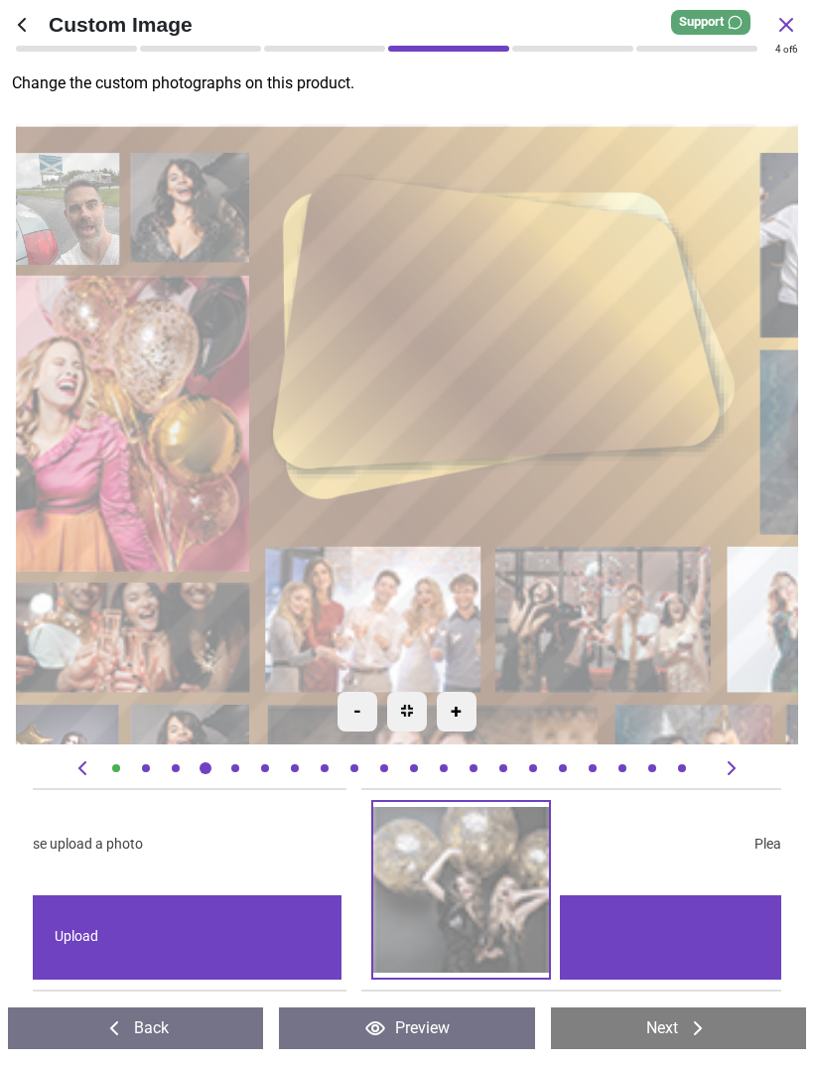
scroll to position [0, 5990]
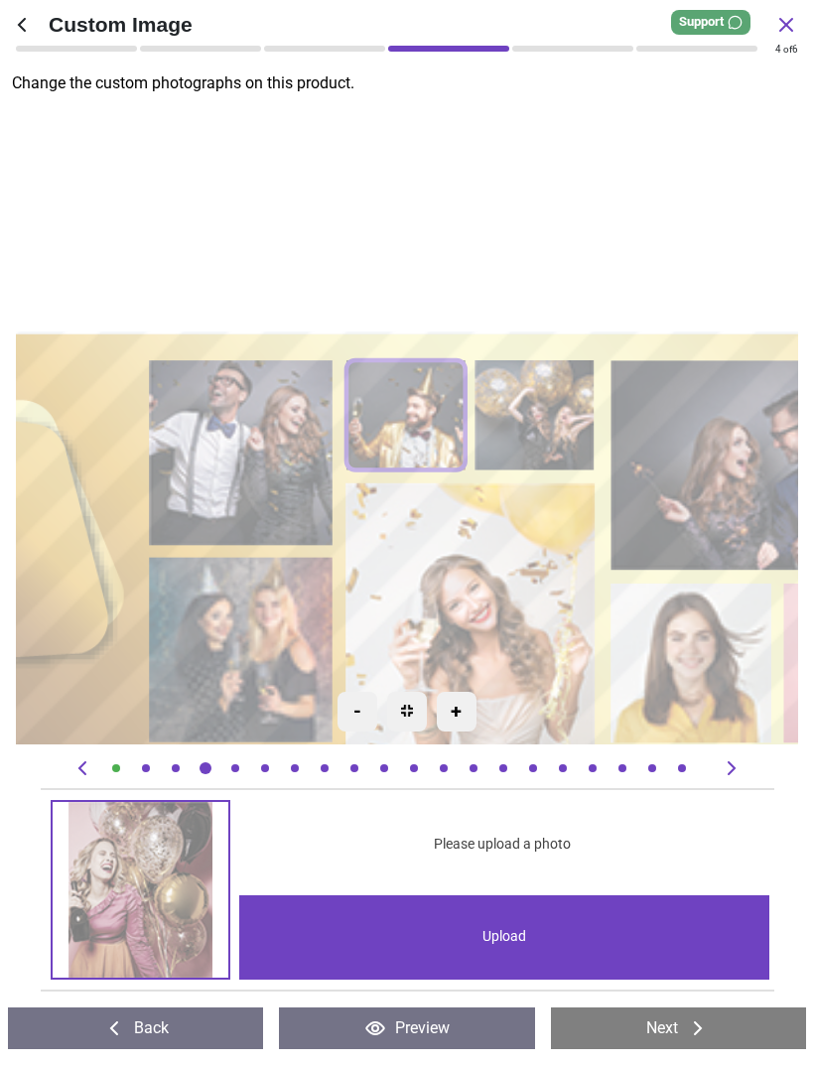
click at [255, 466] on image at bounding box center [242, 451] width 184 height 185
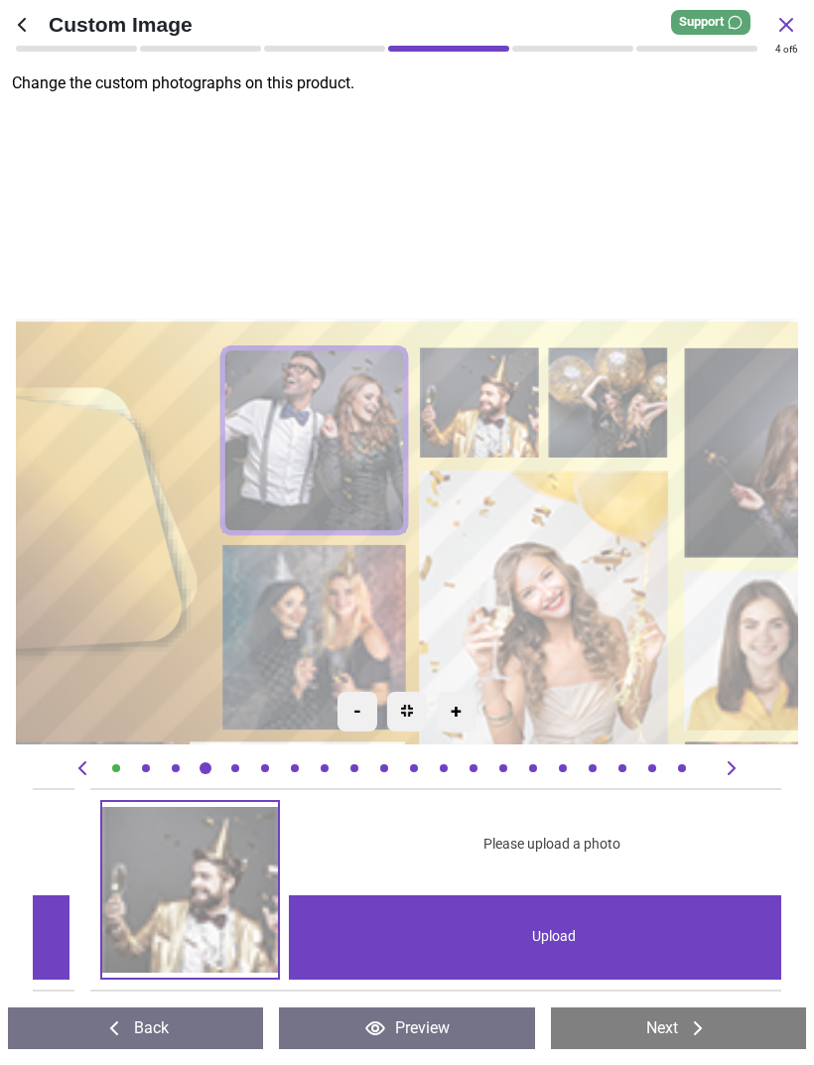
scroll to position [0, 1498]
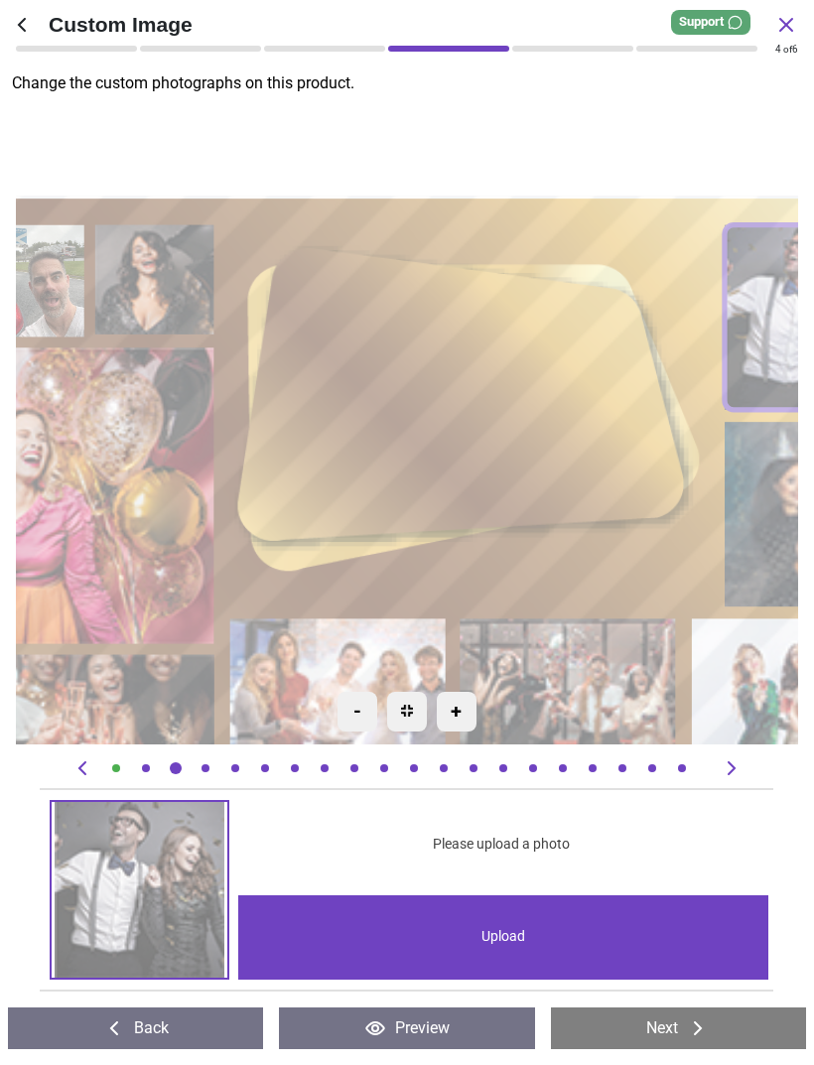
click at [169, 559] on image at bounding box center [89, 495] width 249 height 297
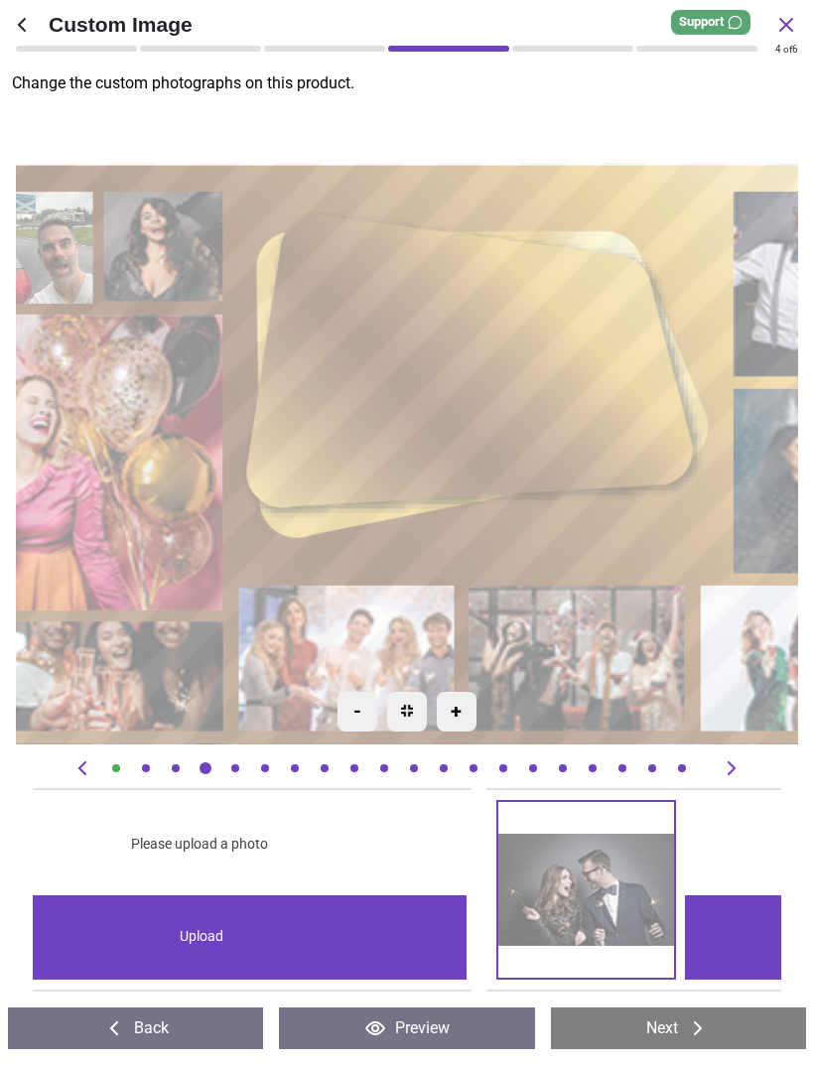
scroll to position [0, 5990]
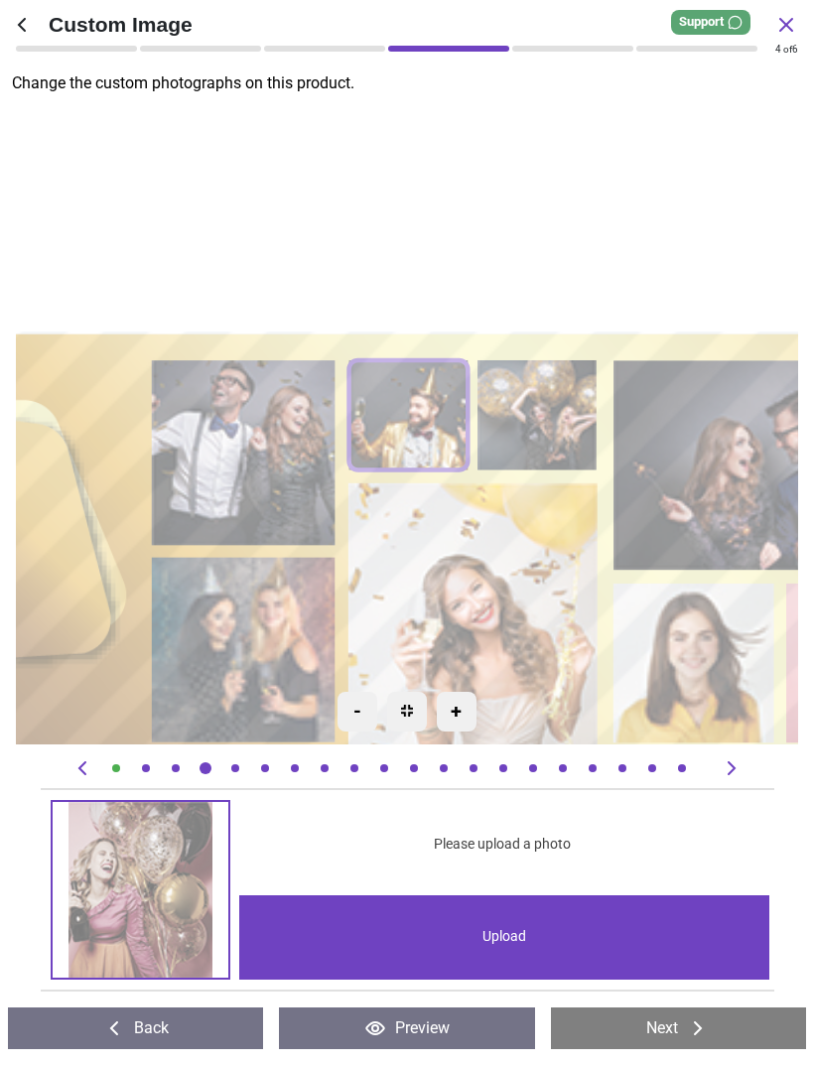
click at [546, 416] on image at bounding box center [537, 414] width 119 height 110
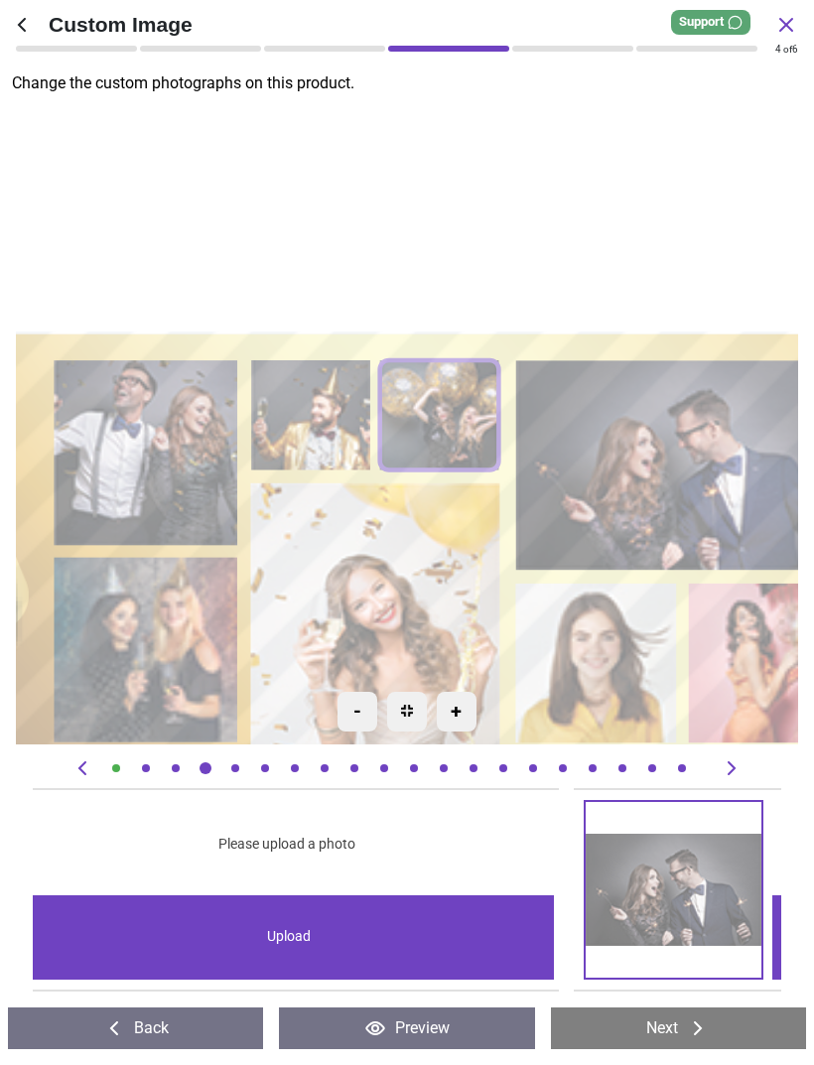
scroll to position [0, 2996]
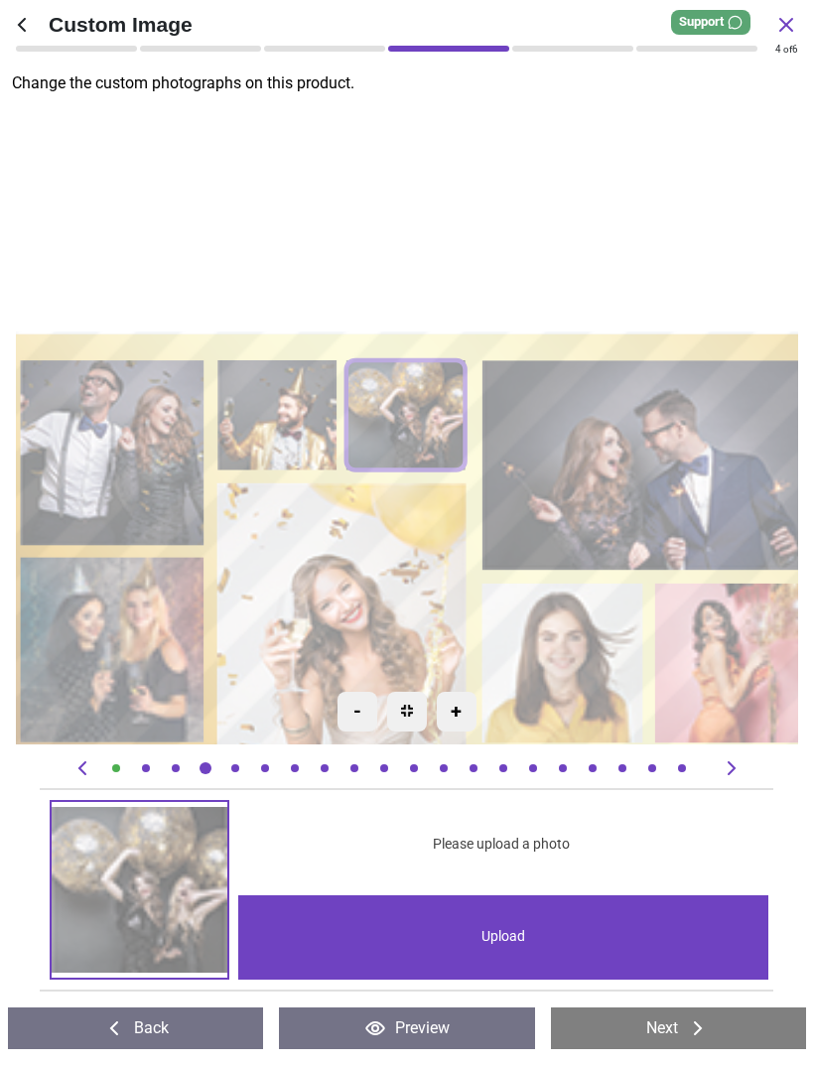
click at [659, 474] on image at bounding box center [650, 464] width 335 height 209
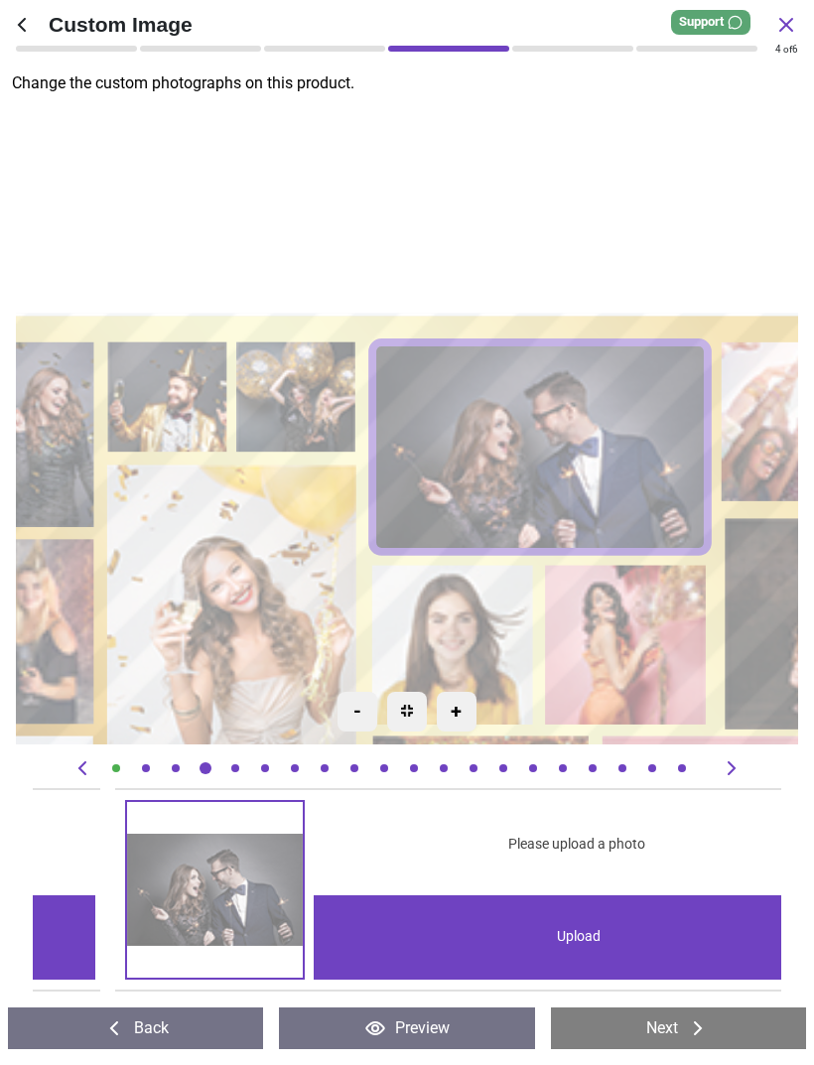
scroll to position [0, 3744]
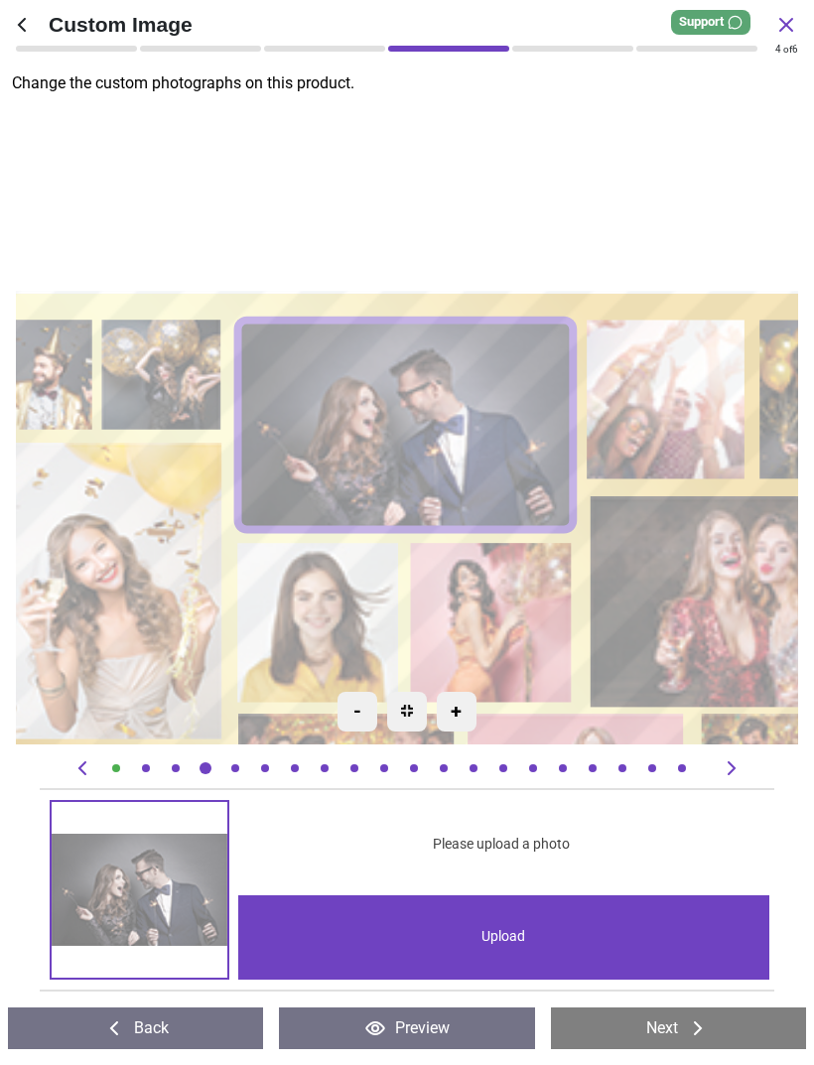
click at [692, 421] on image at bounding box center [668, 399] width 158 height 159
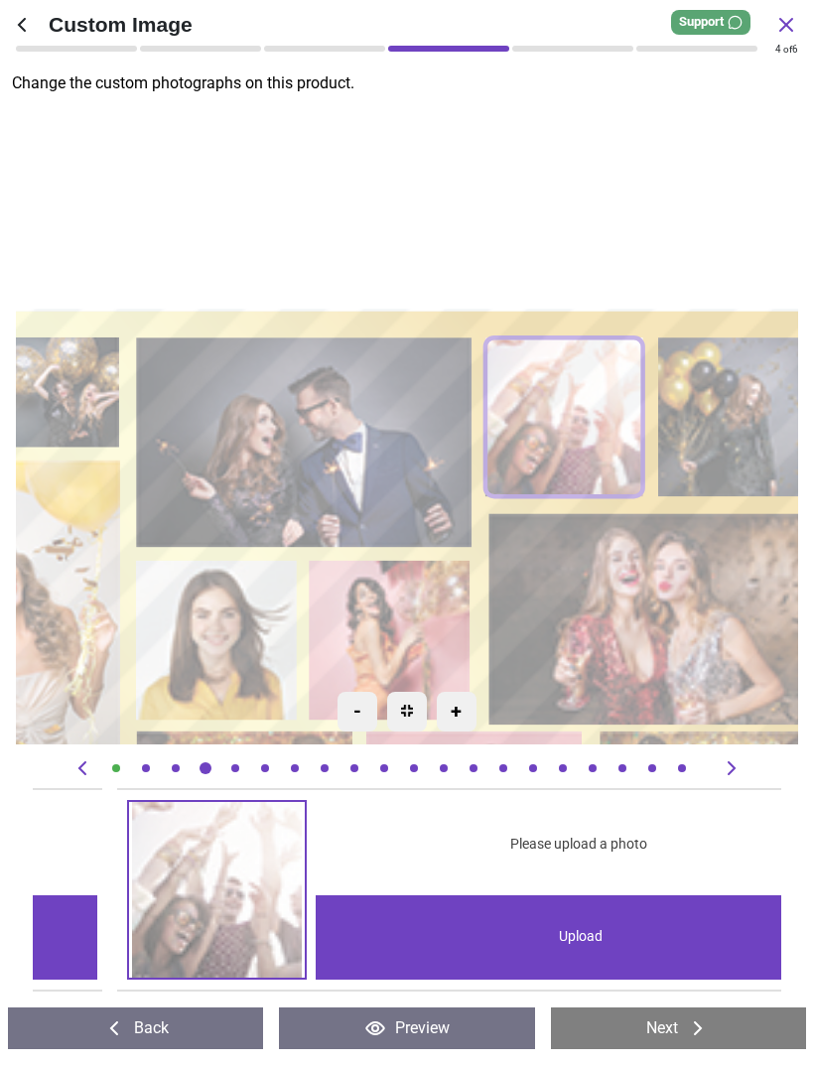
scroll to position [0, 4492]
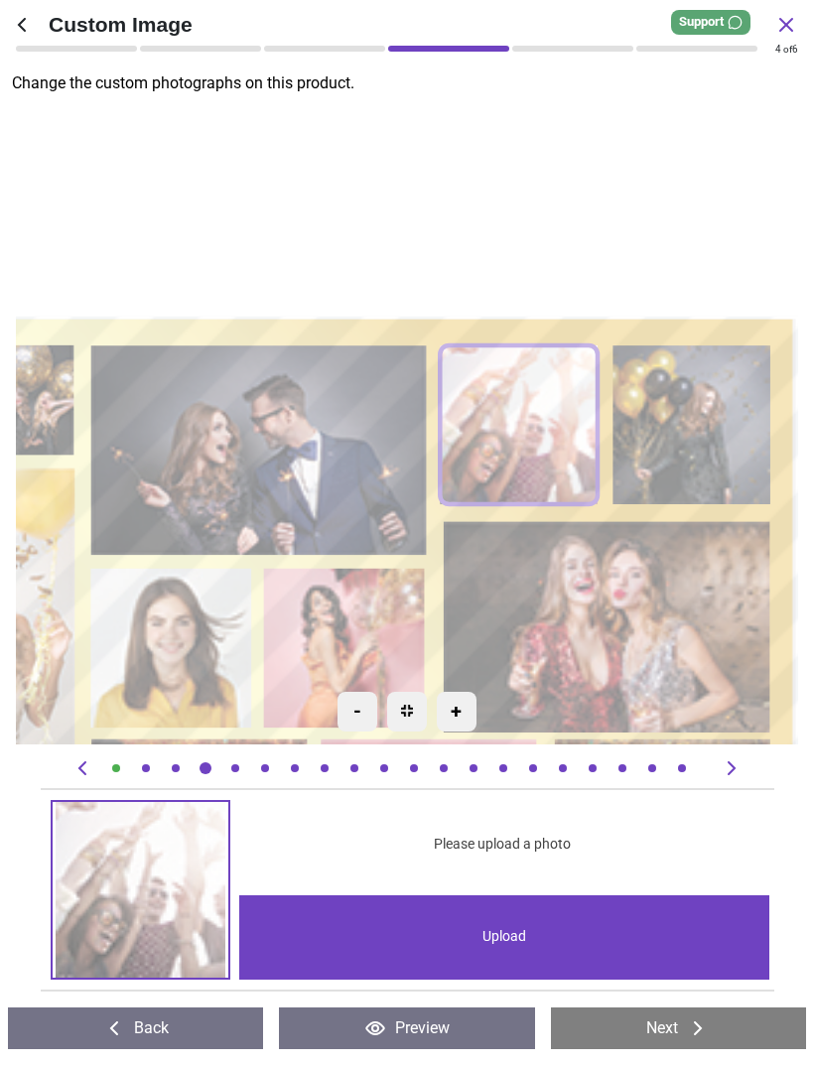
click at [725, 433] on image at bounding box center [693, 423] width 158 height 159
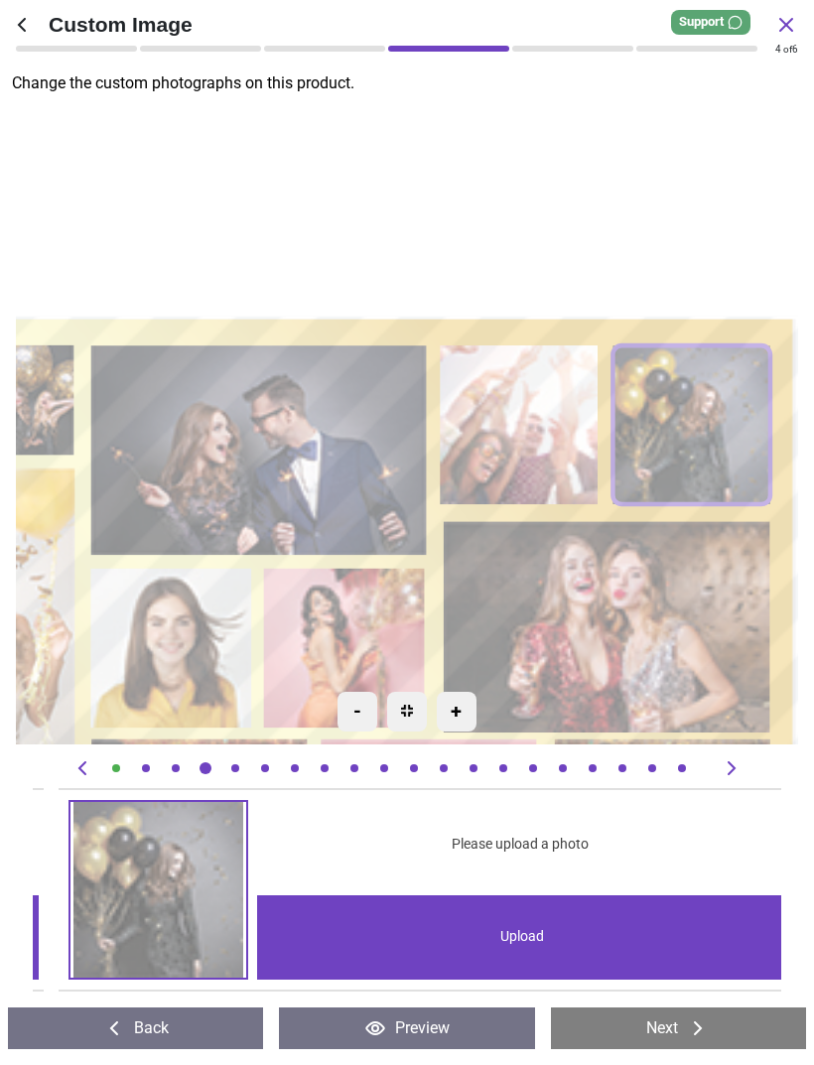
scroll to position [0, 5242]
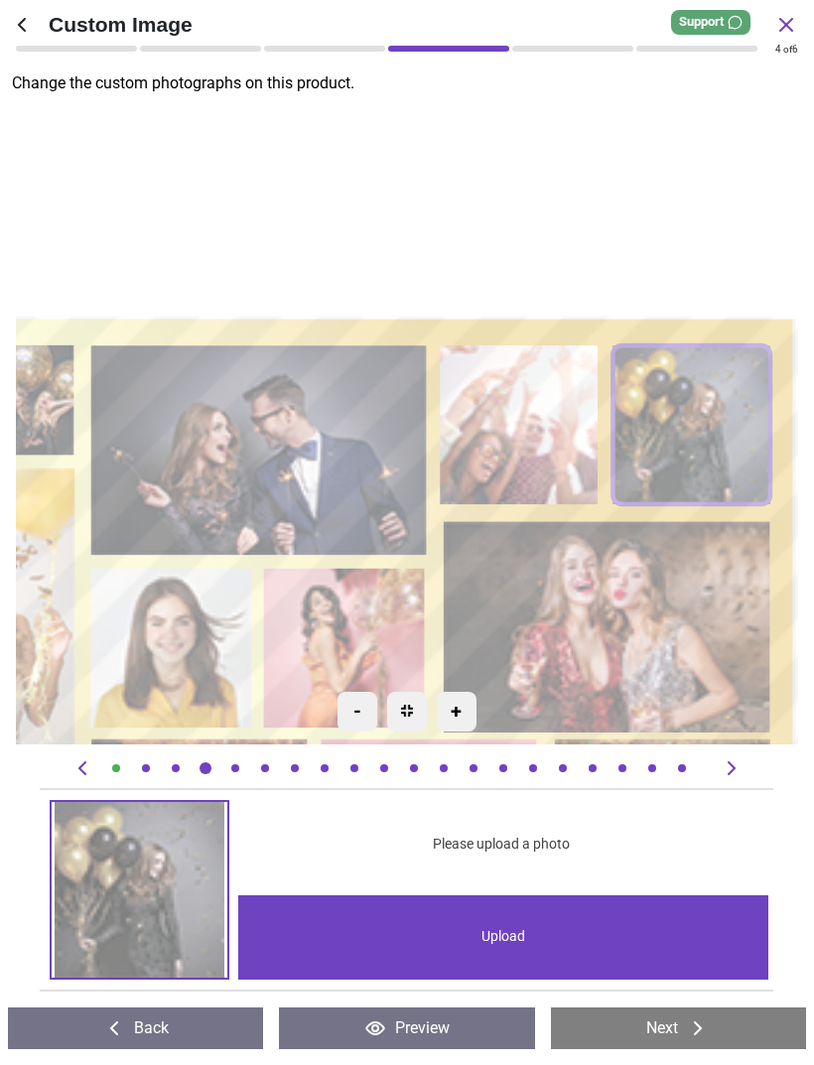
click at [725, 609] on image at bounding box center [609, 626] width 327 height 211
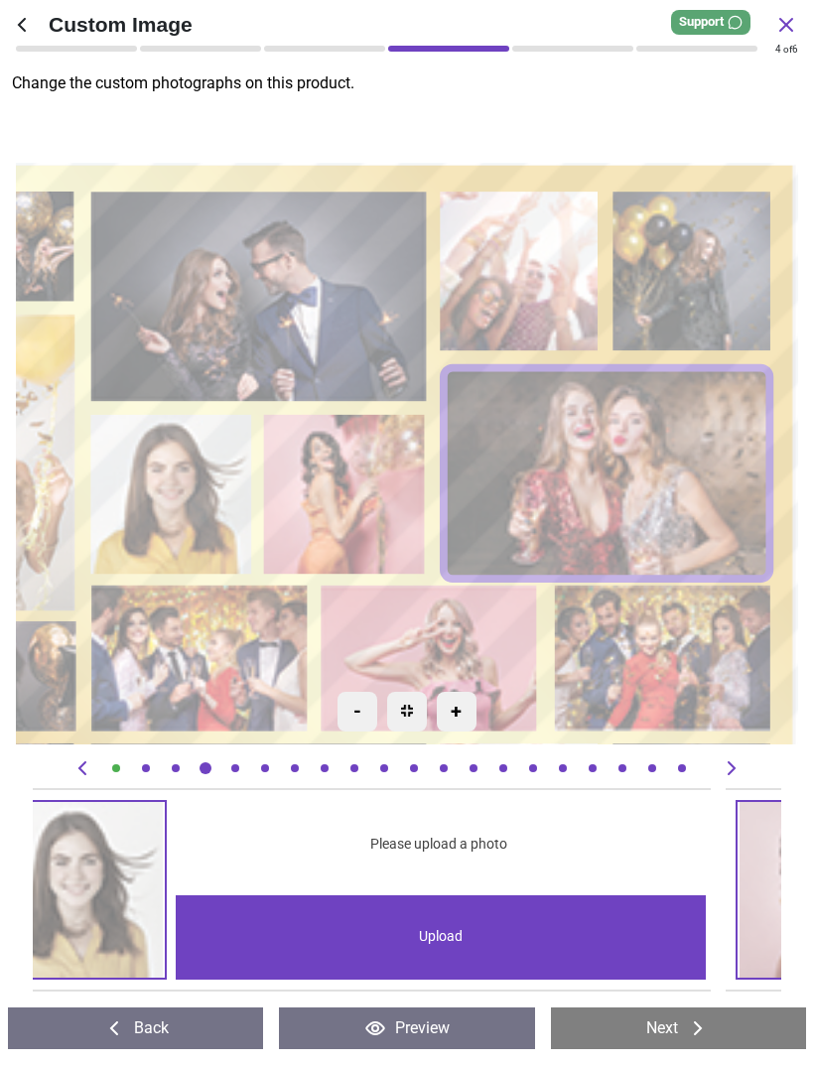
scroll to position [0, 9734]
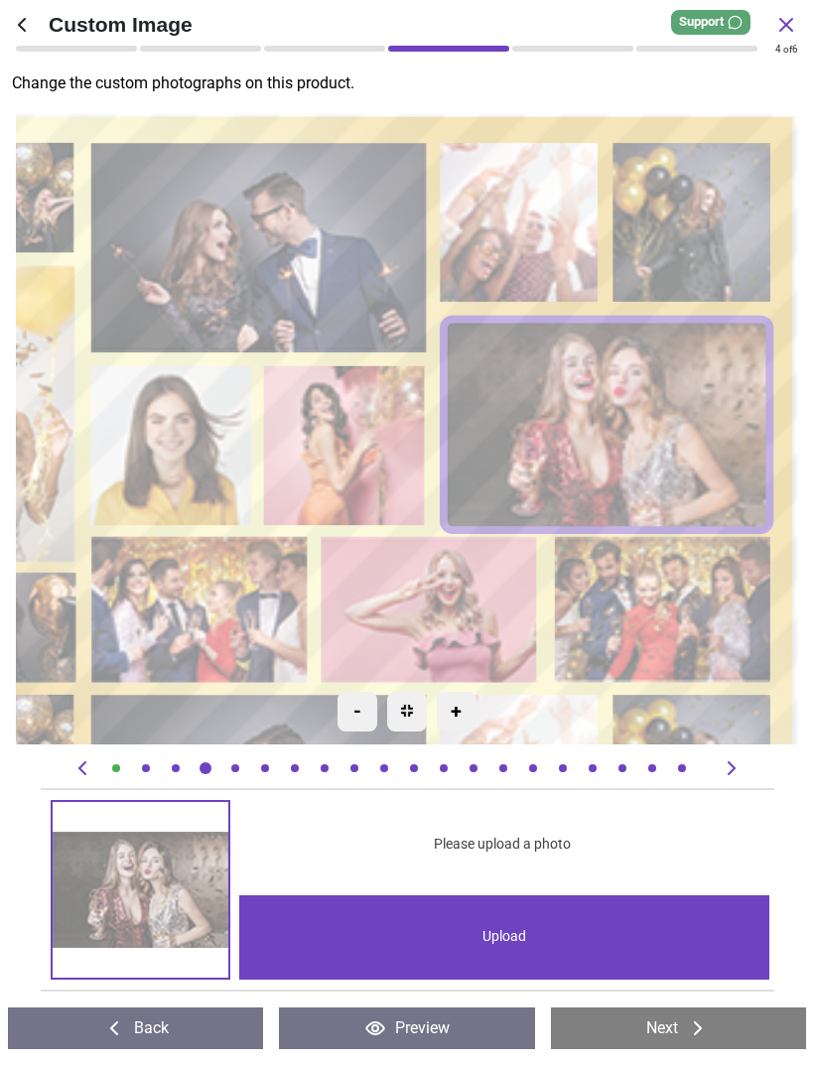
click at [360, 454] on image at bounding box center [345, 445] width 161 height 160
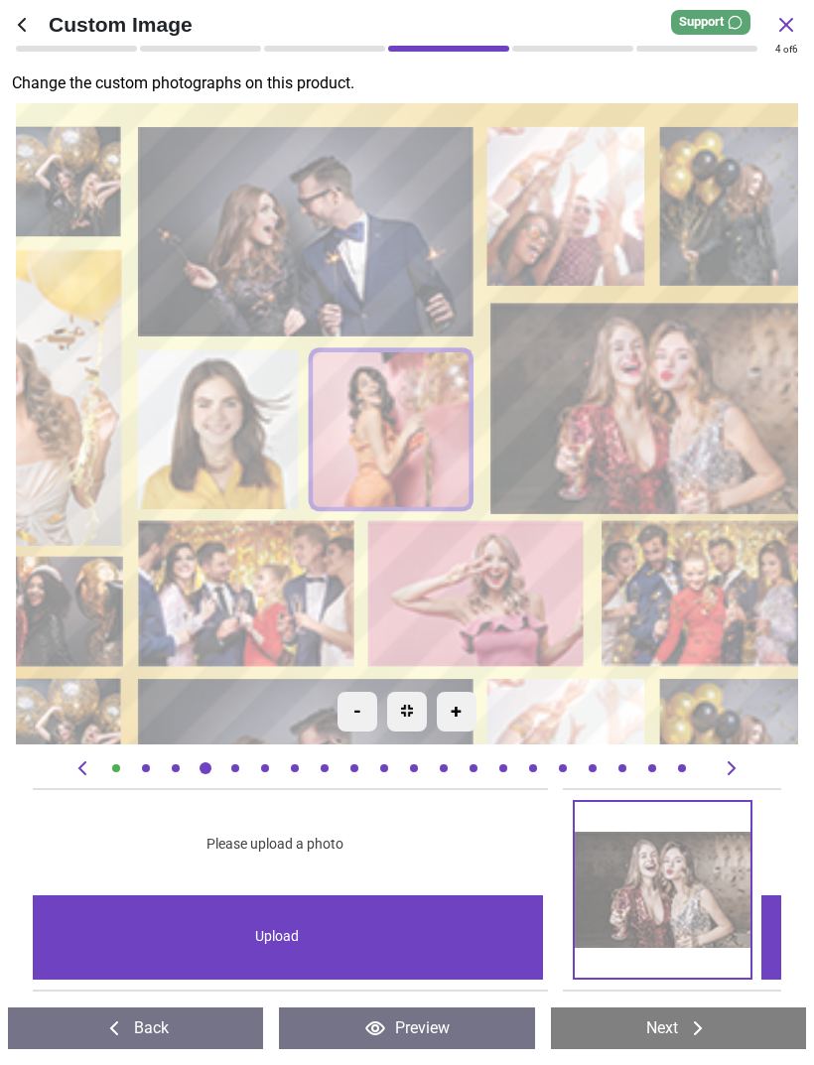
scroll to position [0, 8986]
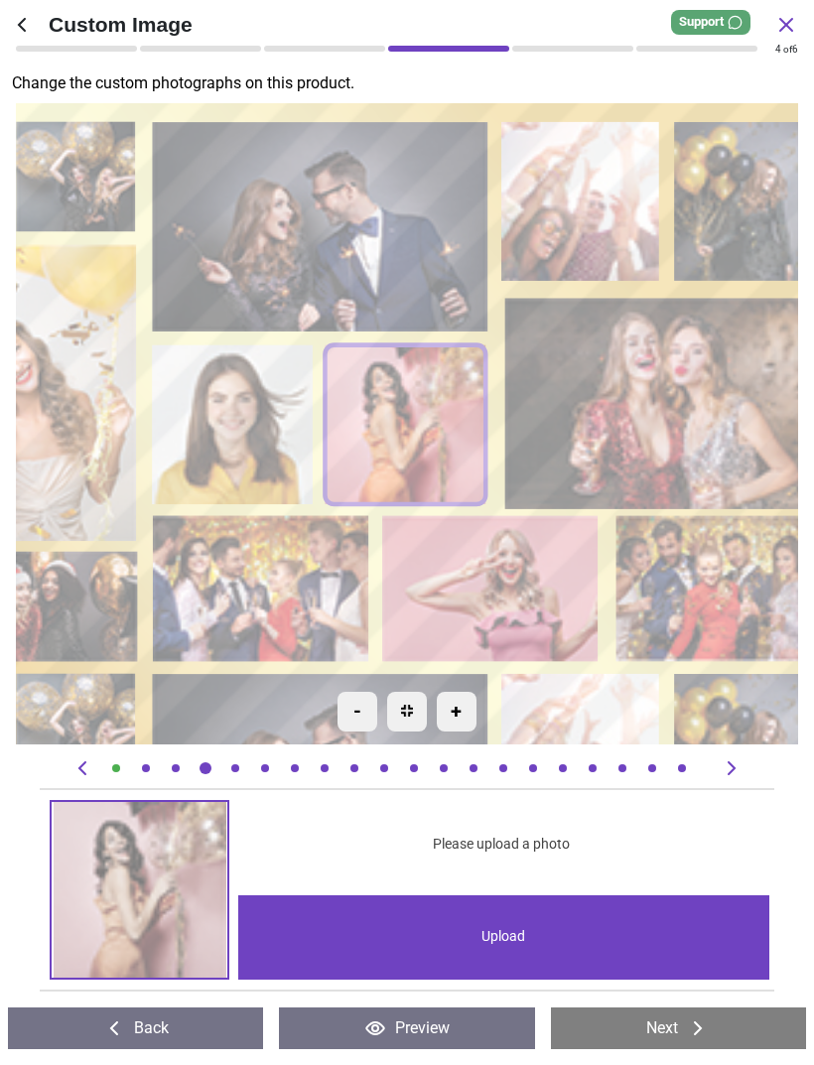
click at [257, 449] on image at bounding box center [234, 424] width 161 height 160
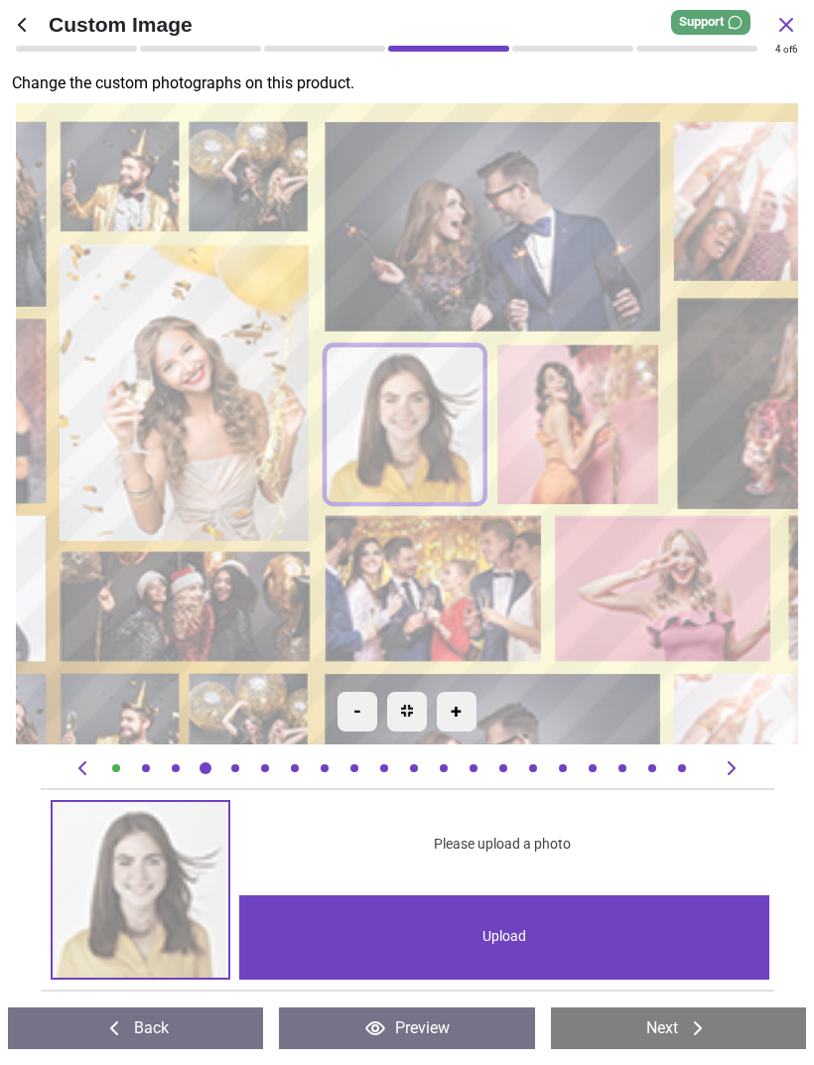
click at [233, 379] on image at bounding box center [185, 392] width 249 height 297
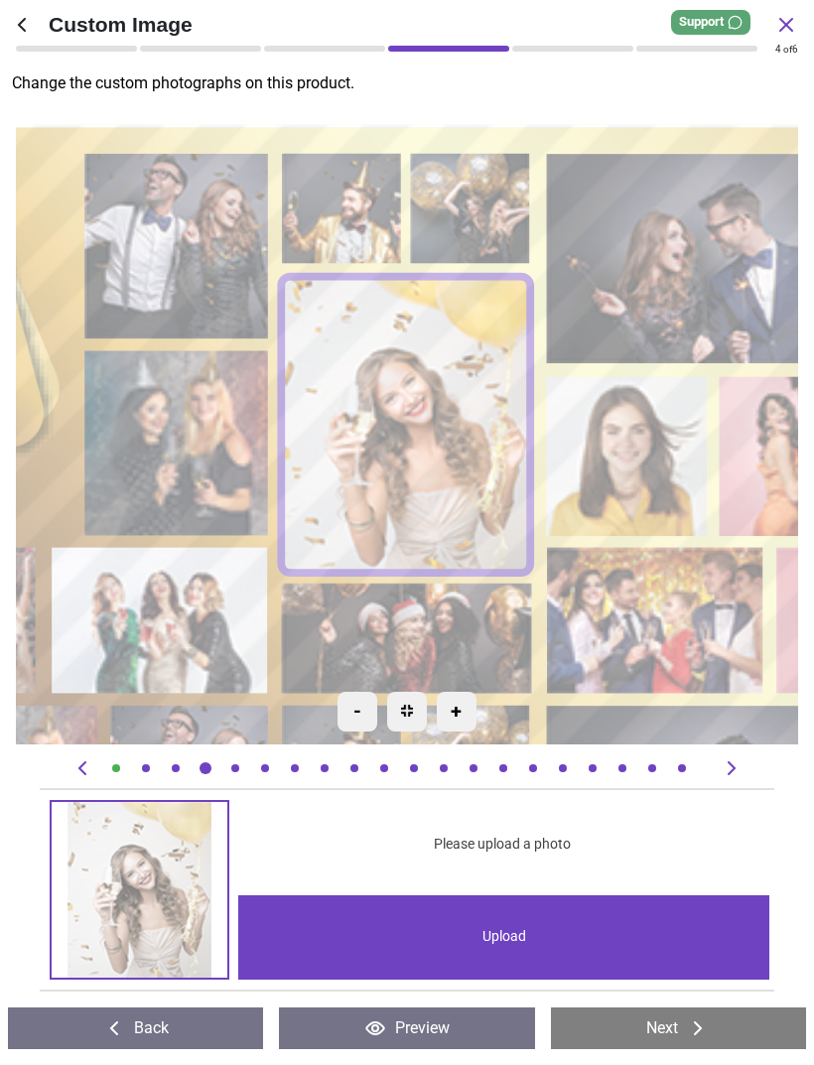
click at [457, 616] on image at bounding box center [408, 638] width 250 height 110
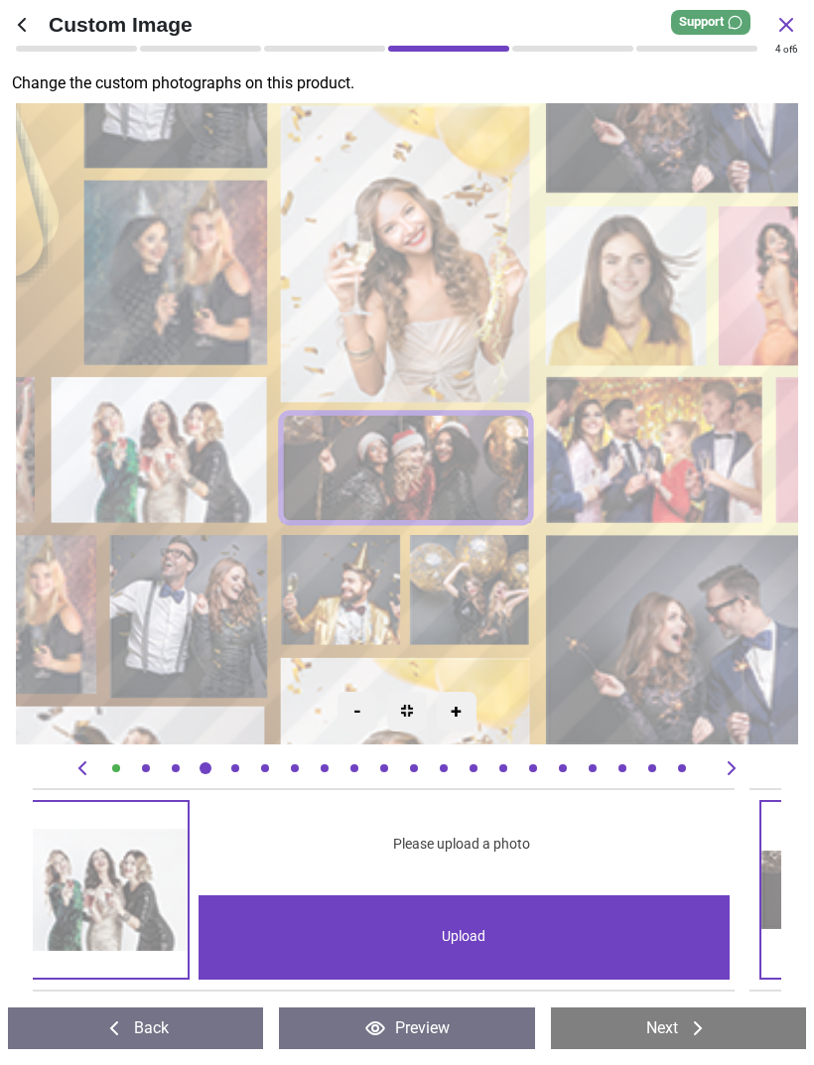
scroll to position [0, 13478]
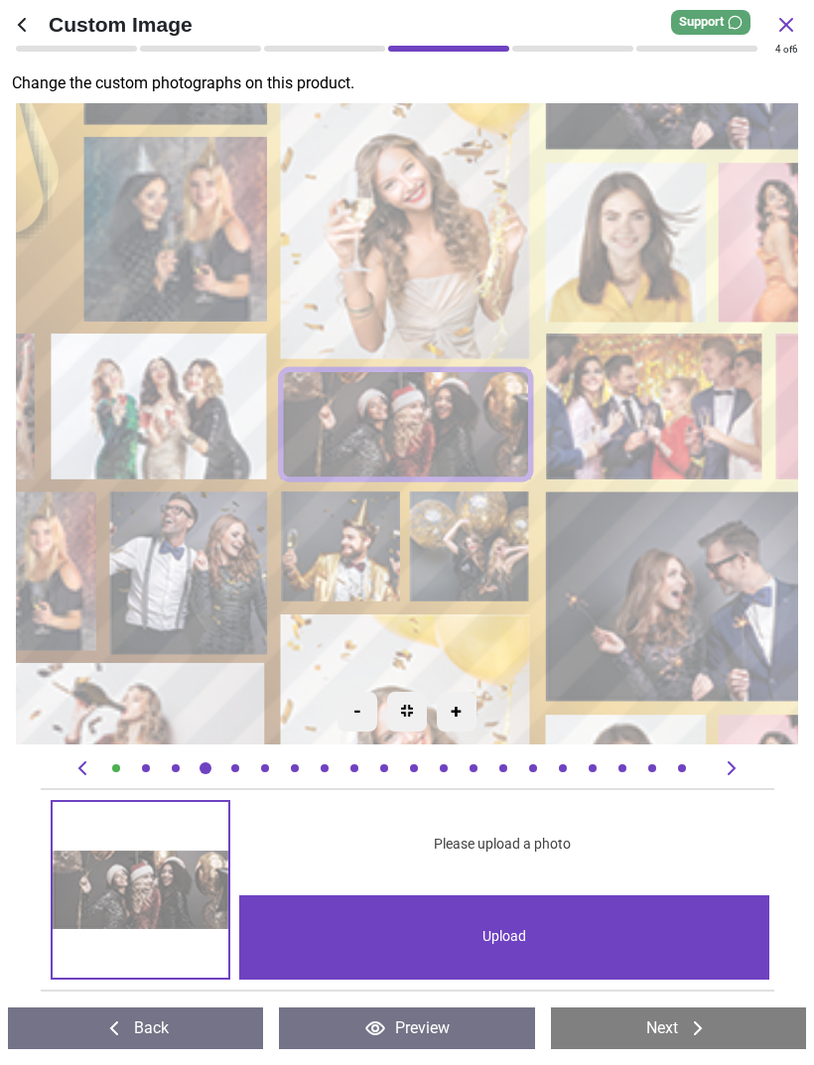
click at [497, 555] on image at bounding box center [470, 546] width 119 height 110
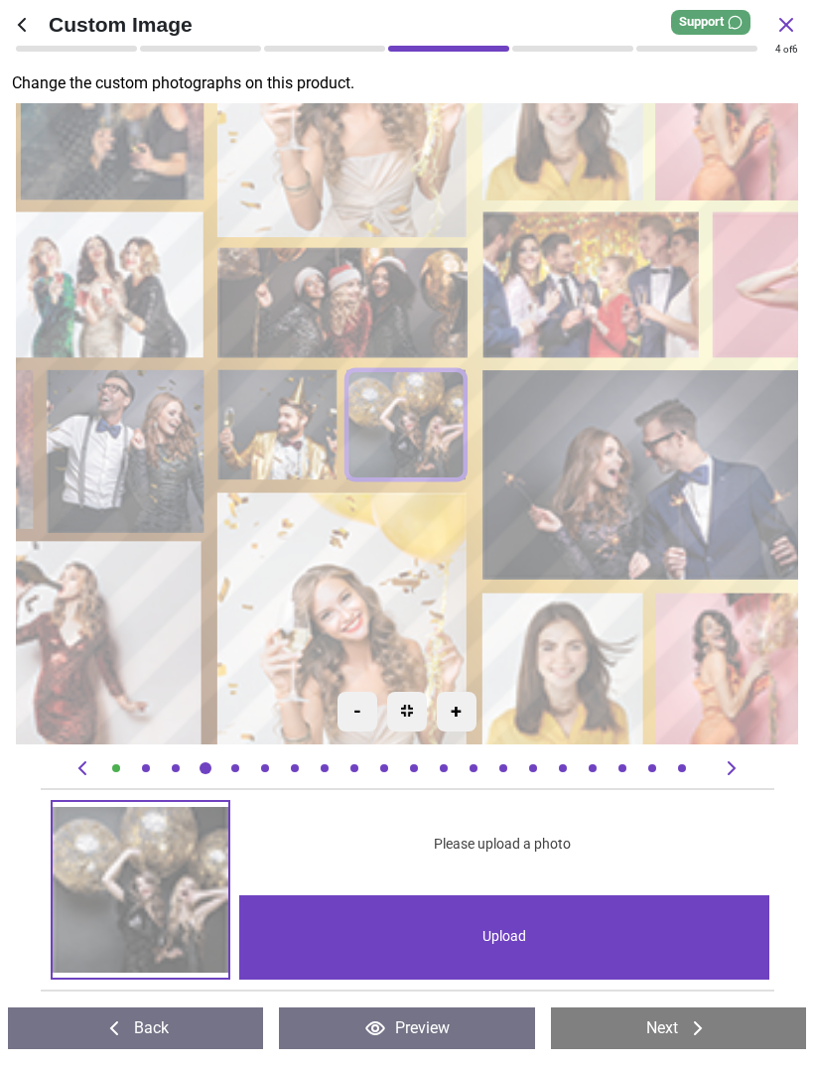
click at [724, 483] on image at bounding box center [651, 474] width 335 height 209
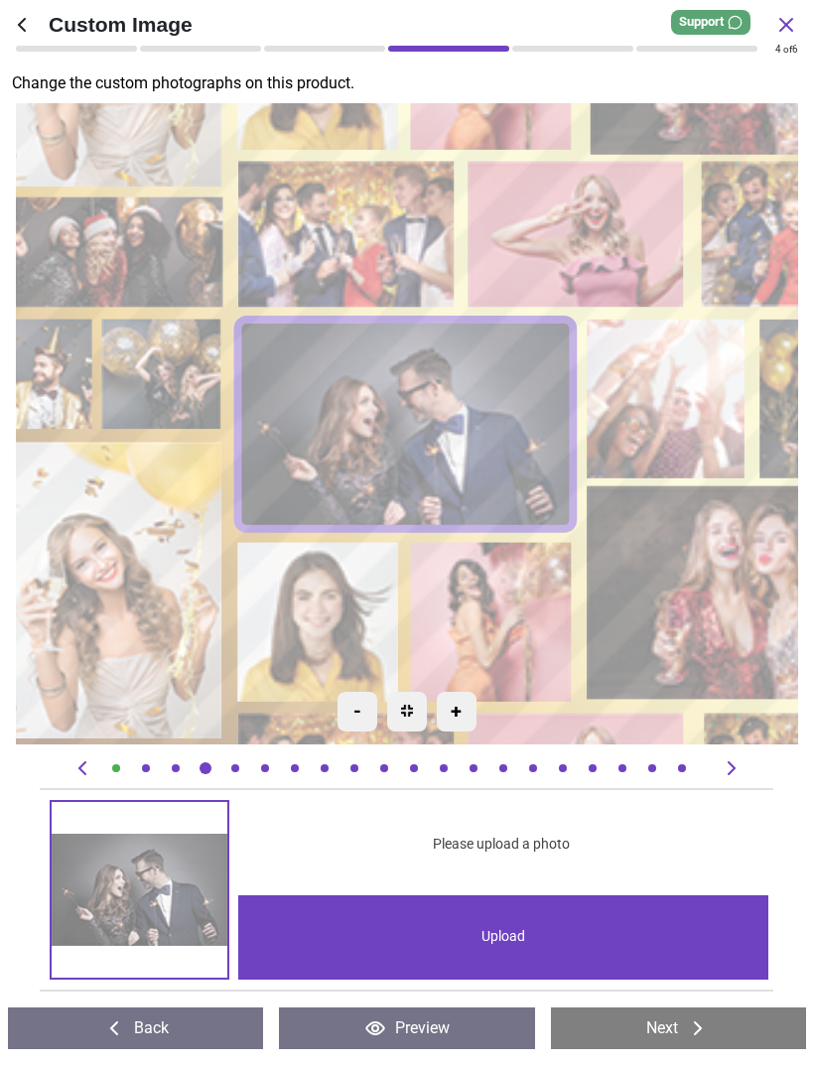
click at [708, 634] on image at bounding box center [754, 592] width 331 height 213
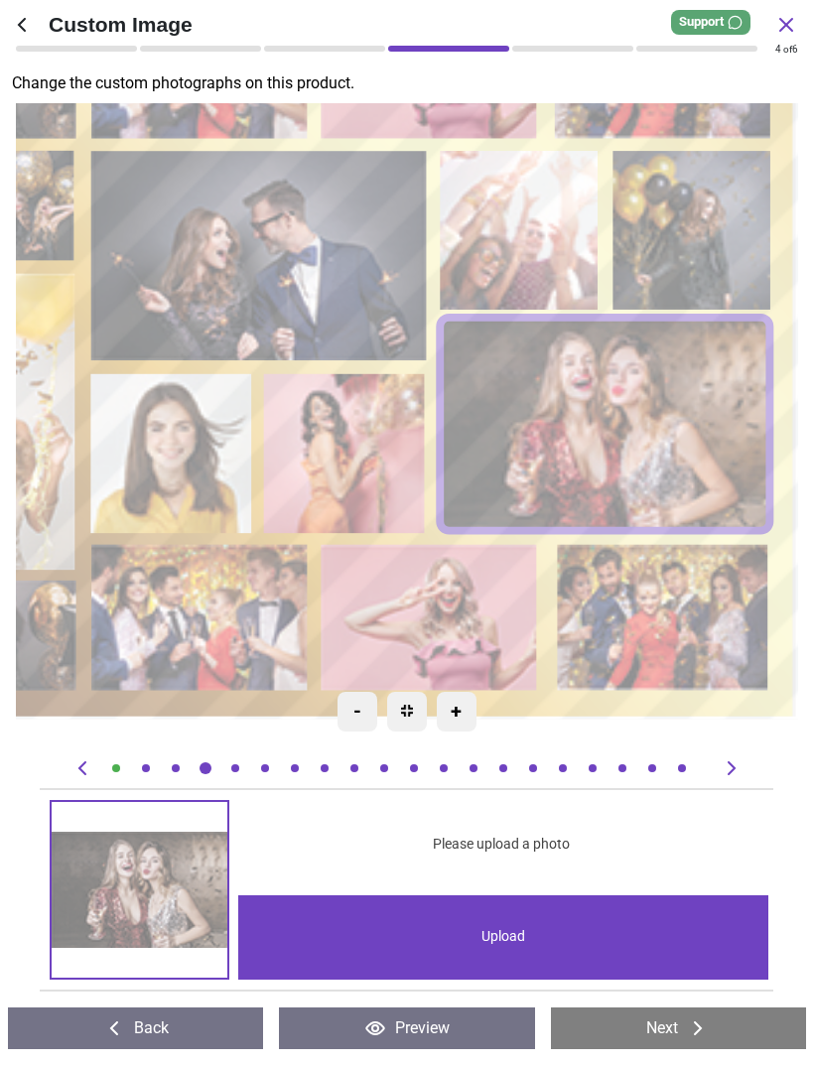
click at [712, 640] on image at bounding box center [664, 618] width 210 height 146
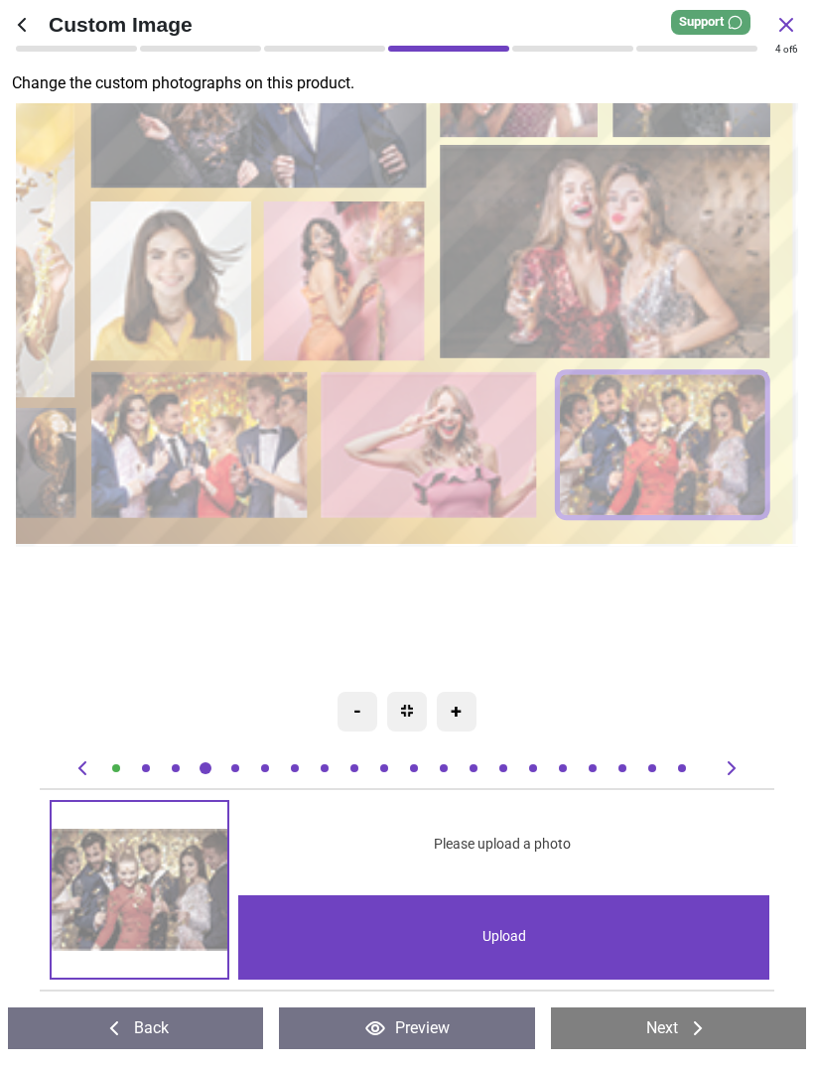
scroll to position [0, 35194]
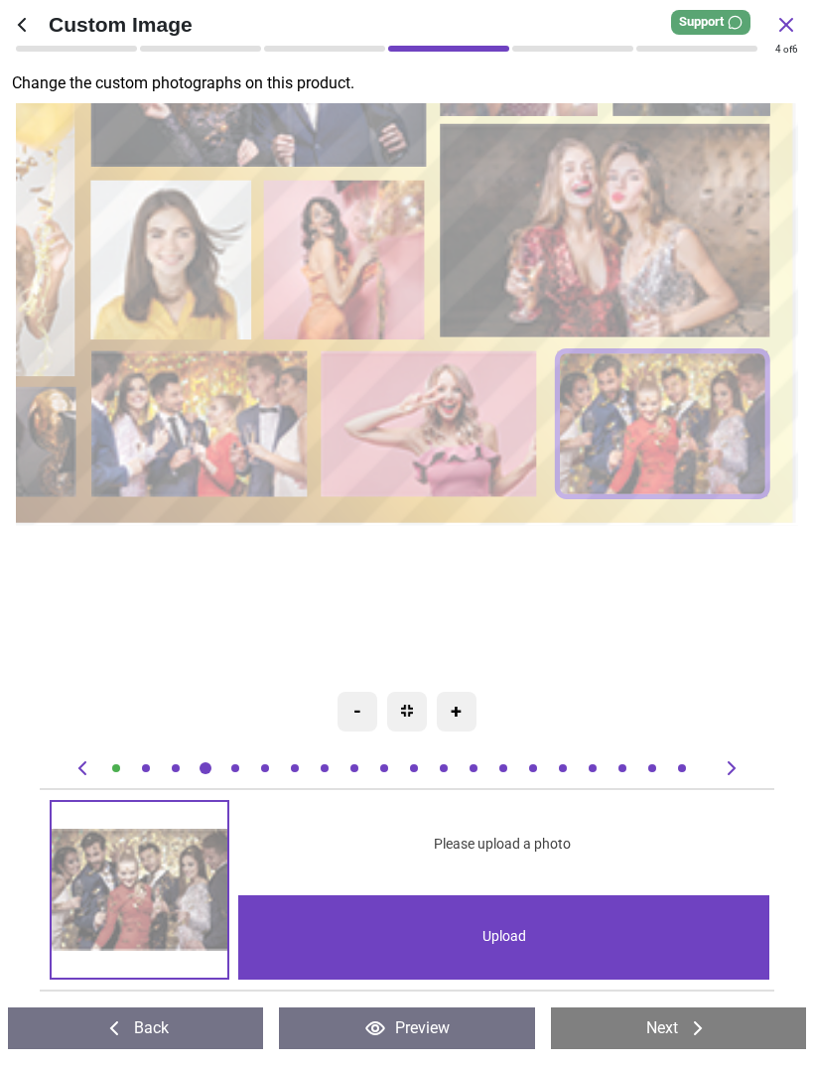
click at [210, 418] on image at bounding box center [200, 424] width 215 height 146
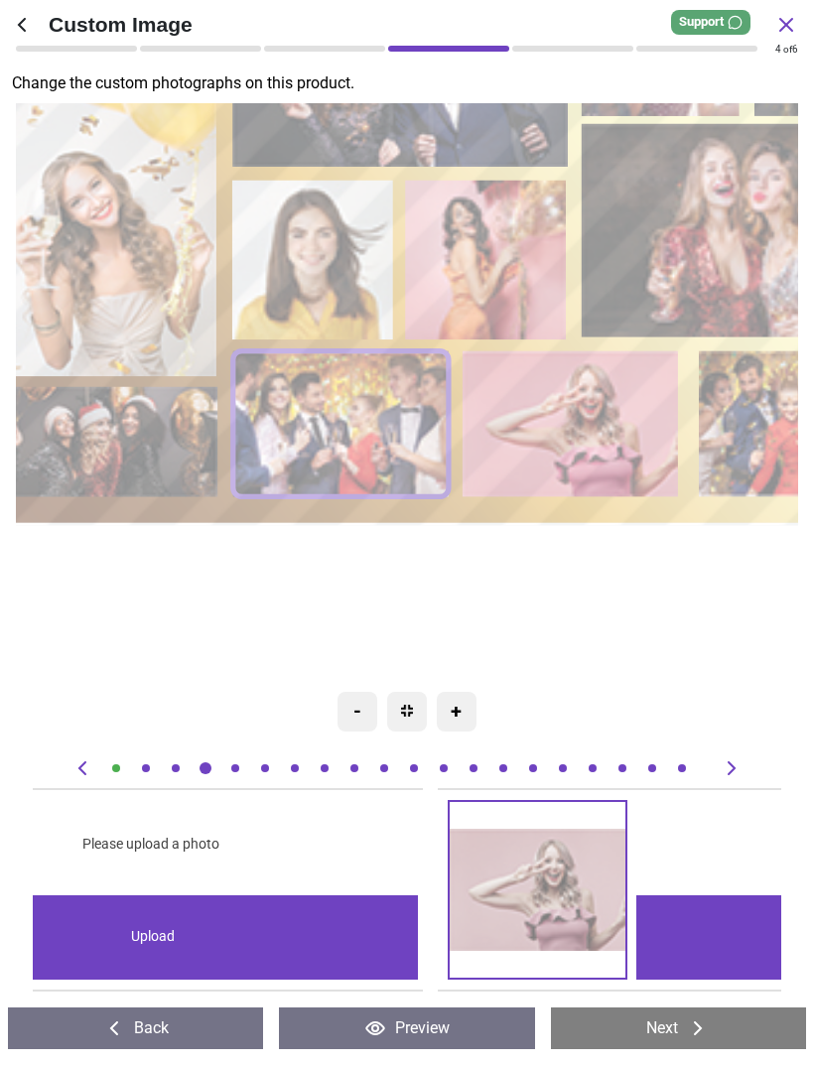
scroll to position [0, 33696]
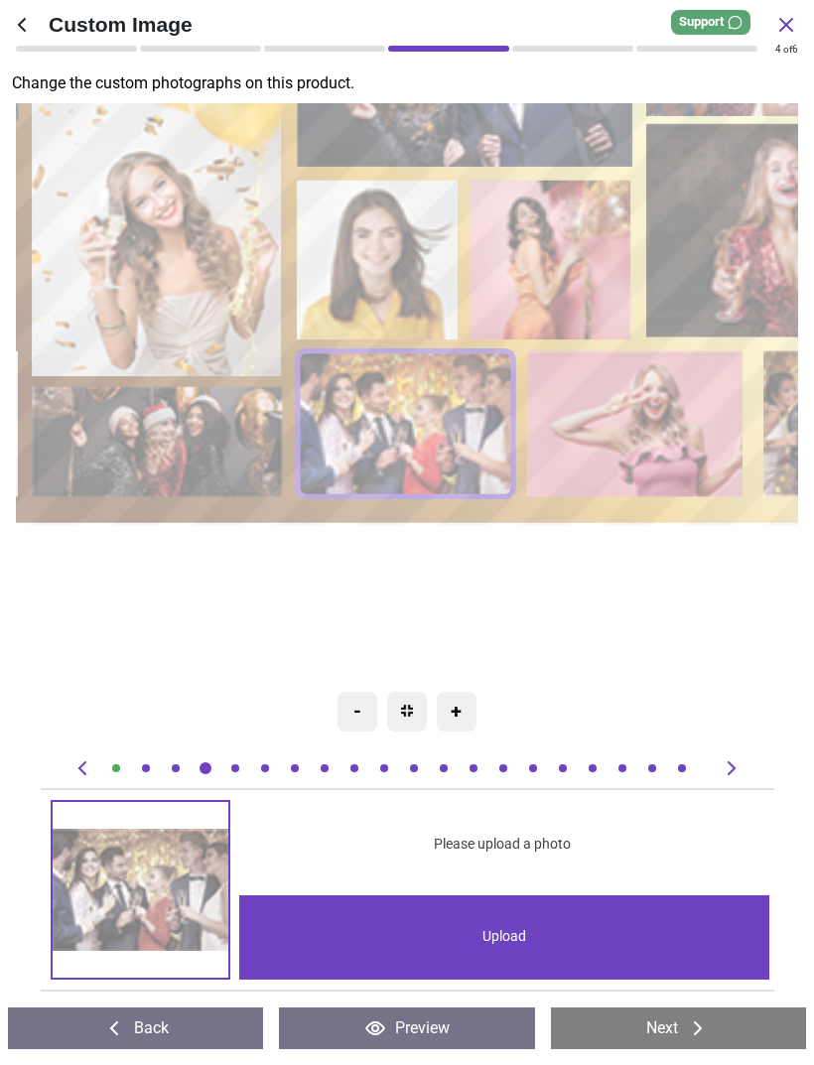
click at [198, 442] on image at bounding box center [158, 442] width 250 height 110
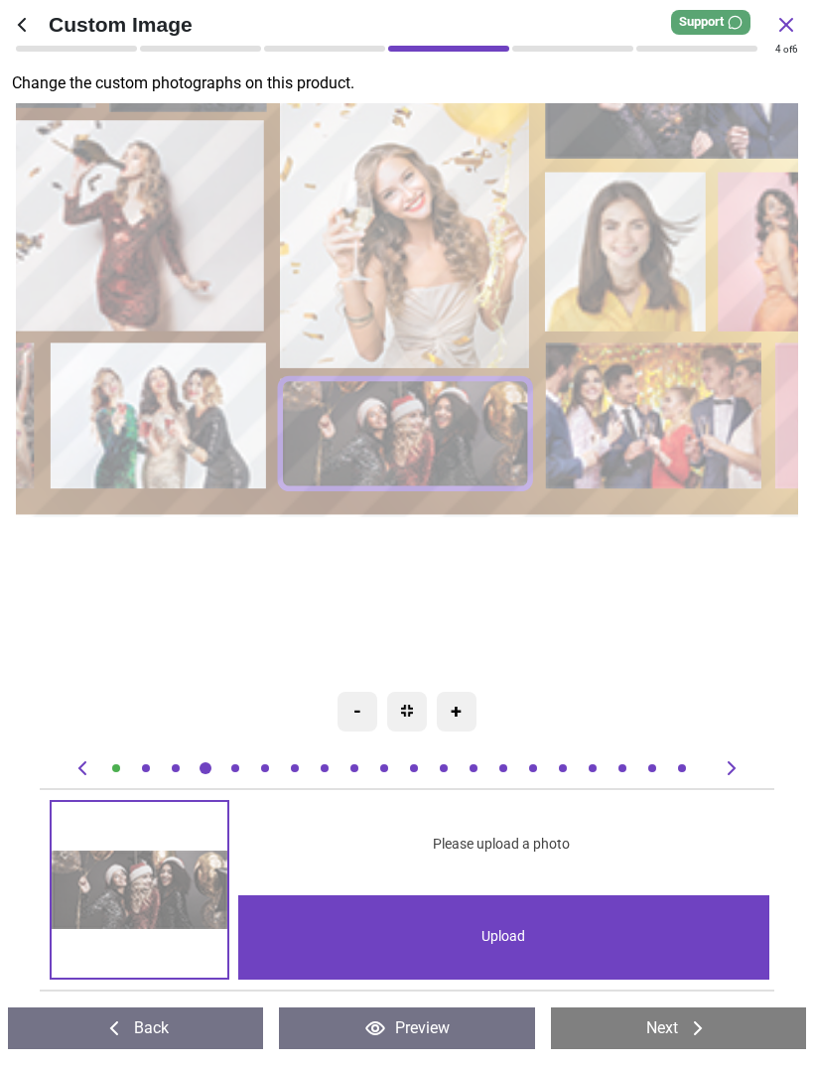
click at [199, 421] on image at bounding box center [159, 416] width 215 height 146
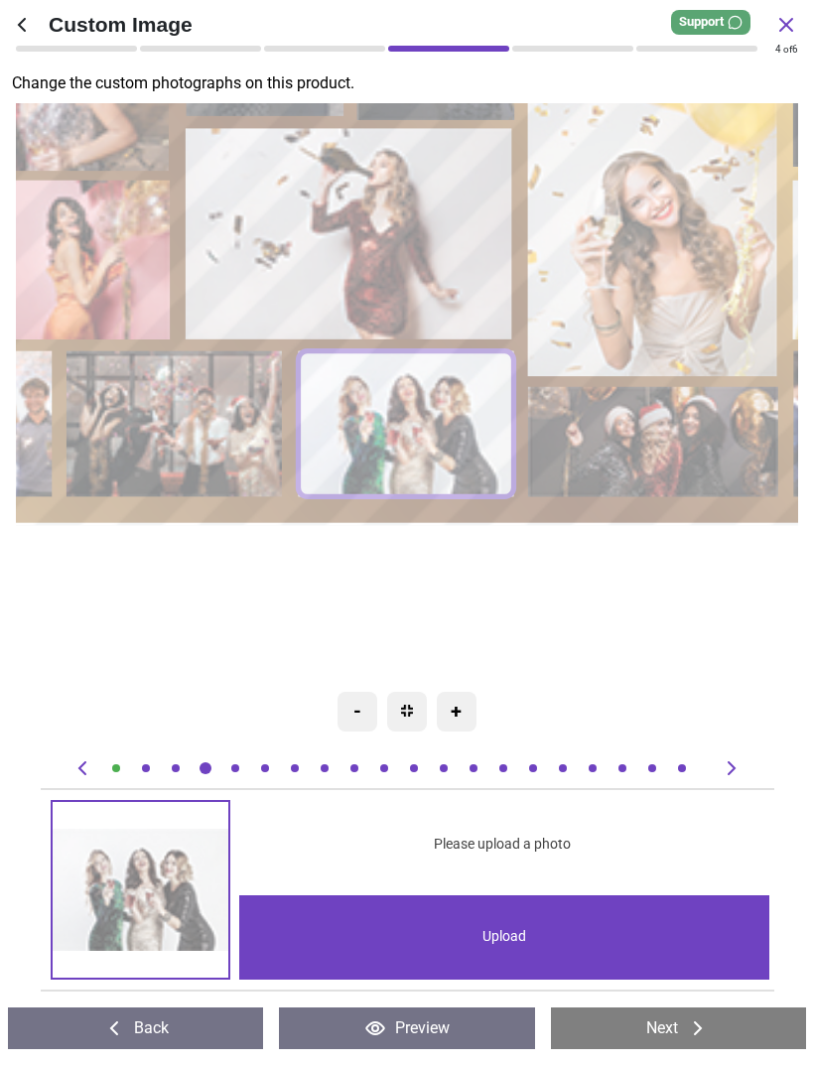
click at [206, 430] on image at bounding box center [174, 424] width 215 height 146
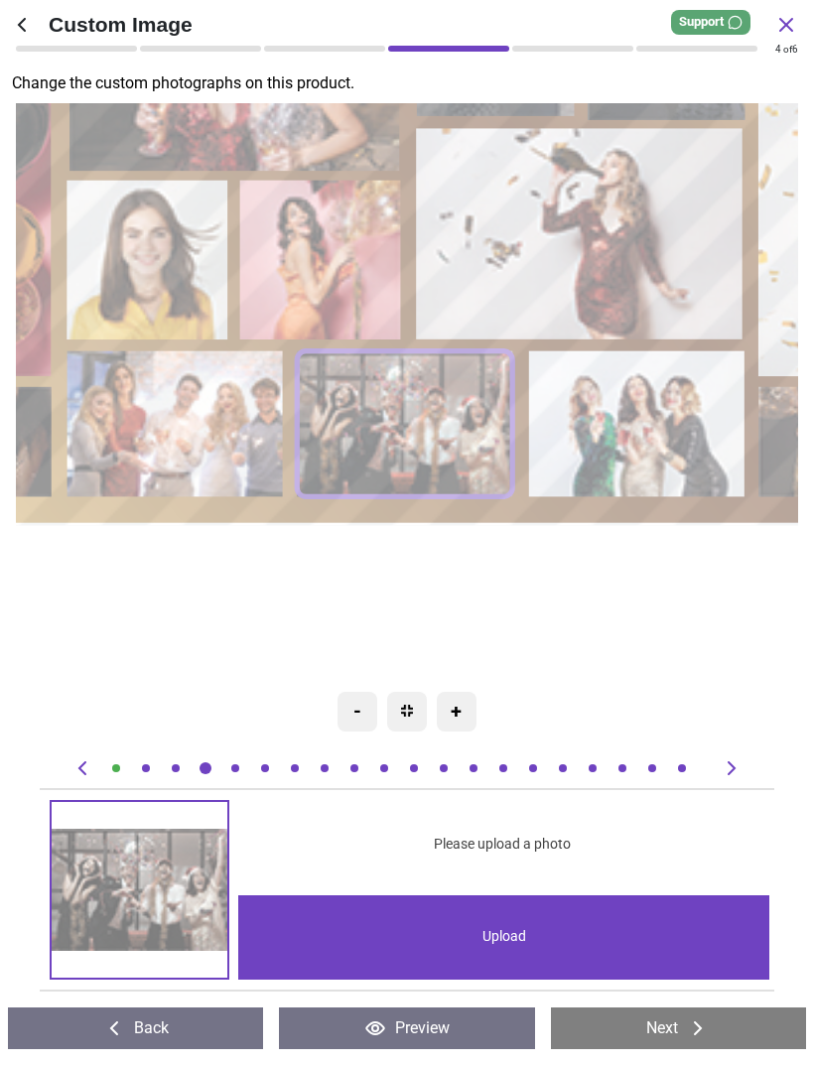
click at [206, 445] on image at bounding box center [174, 424] width 215 height 146
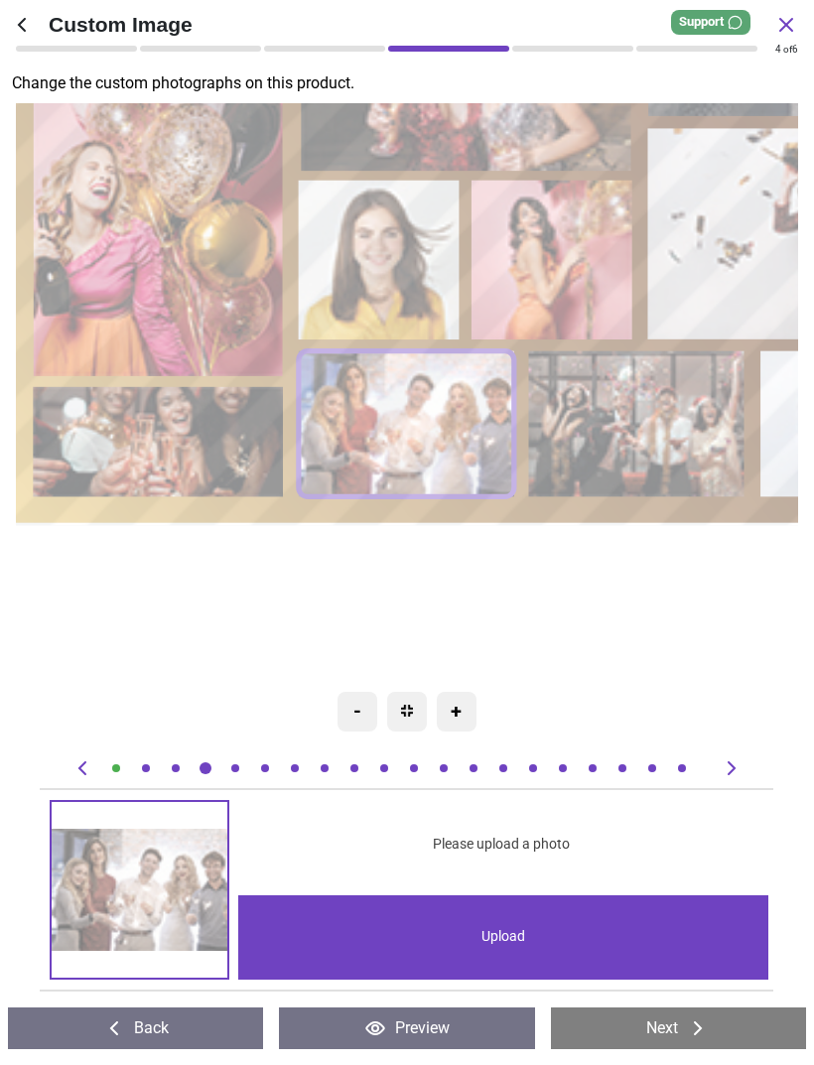
click at [201, 463] on image at bounding box center [158, 442] width 250 height 110
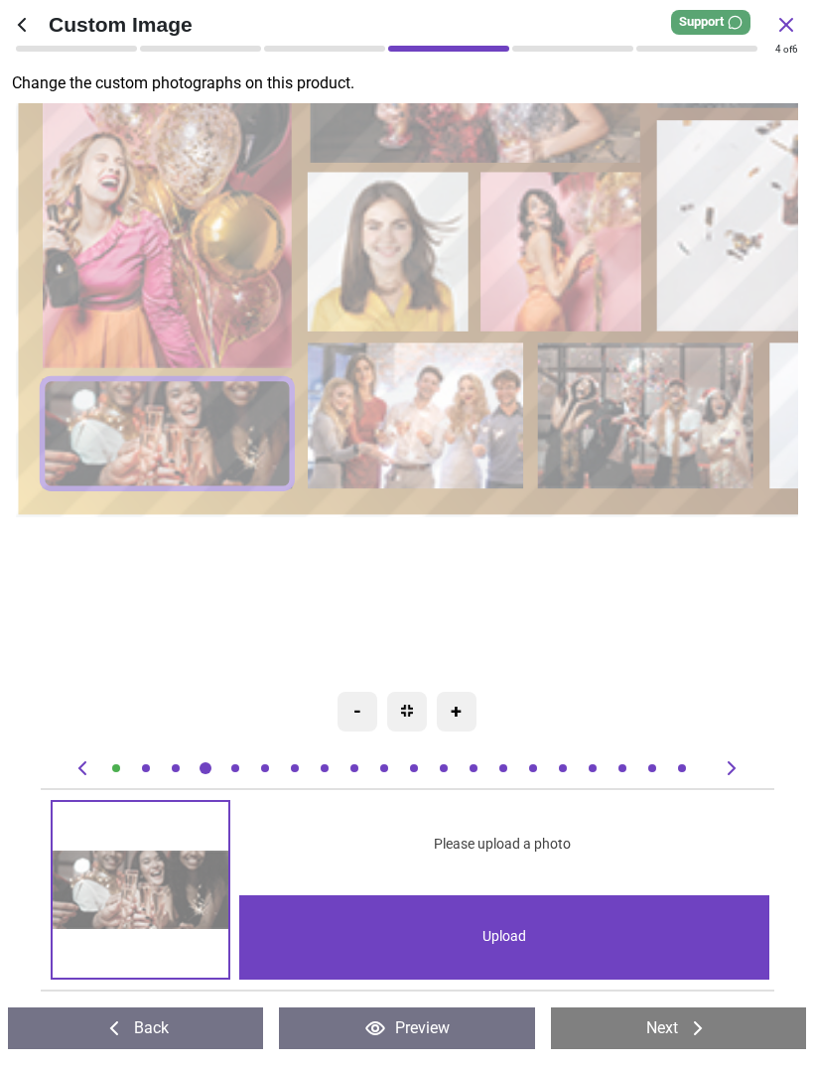
click at [245, 309] on image at bounding box center [167, 219] width 249 height 297
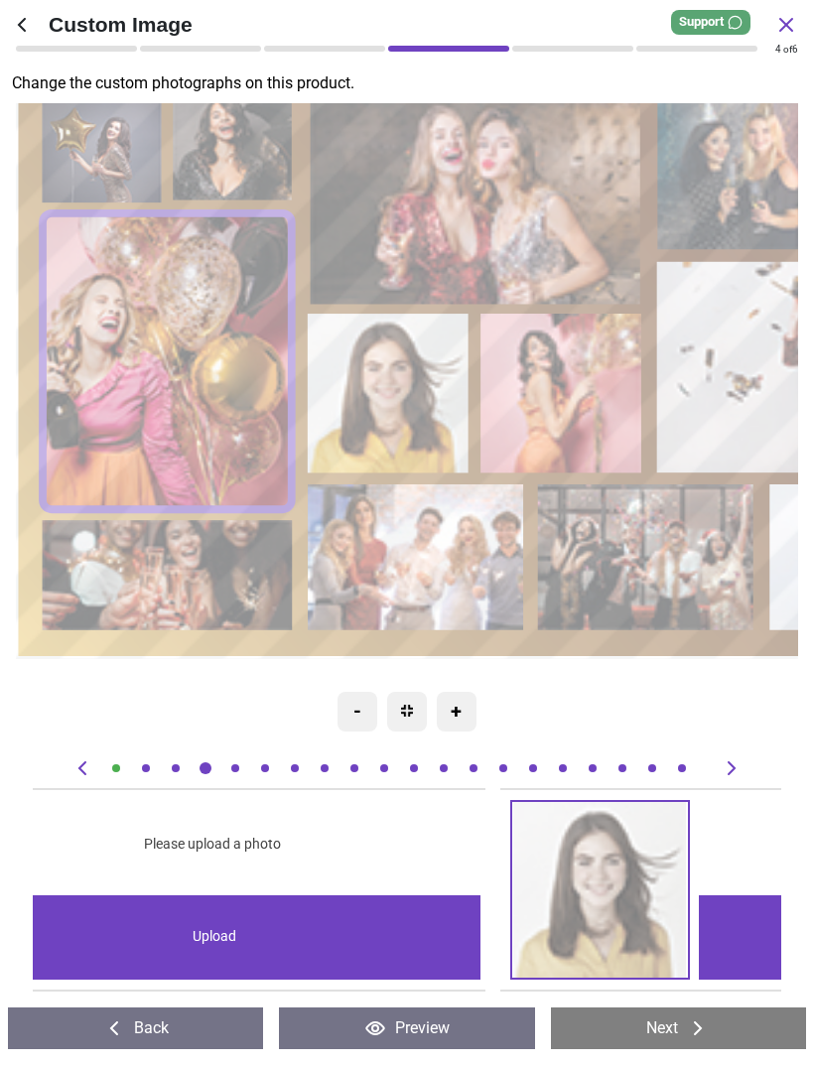
scroll to position [0, 23962]
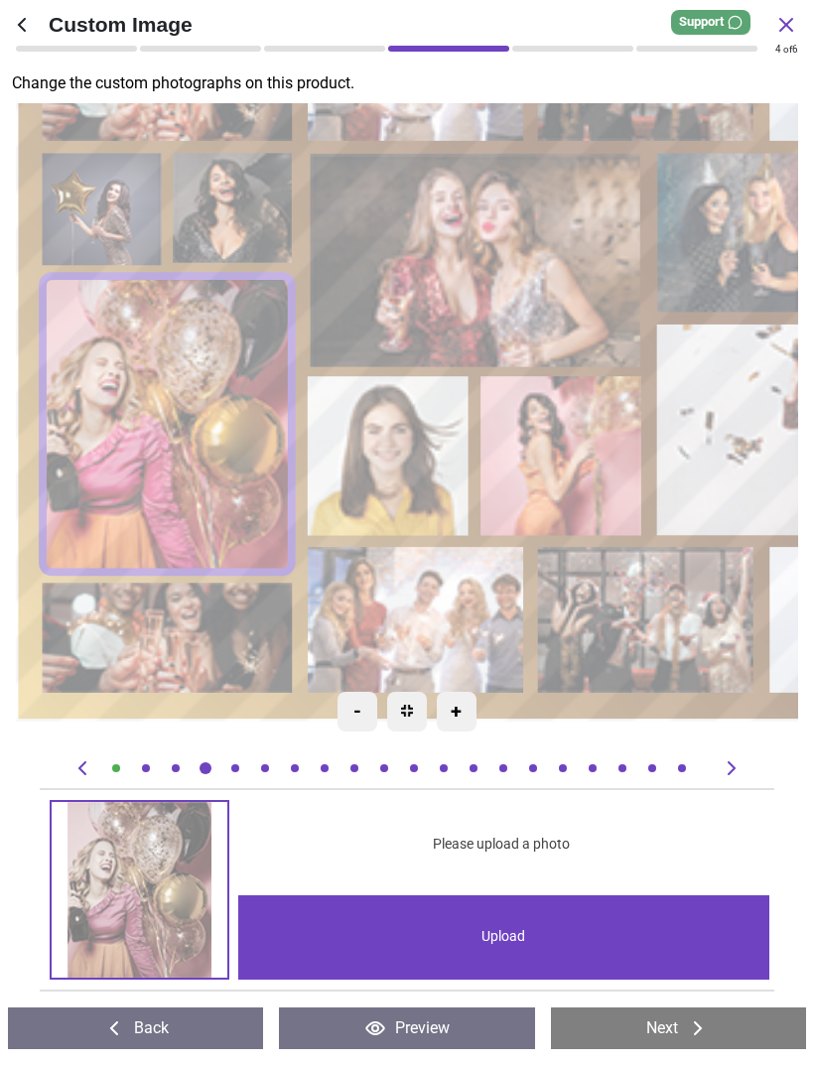
click at [271, 242] on image at bounding box center [232, 207] width 119 height 109
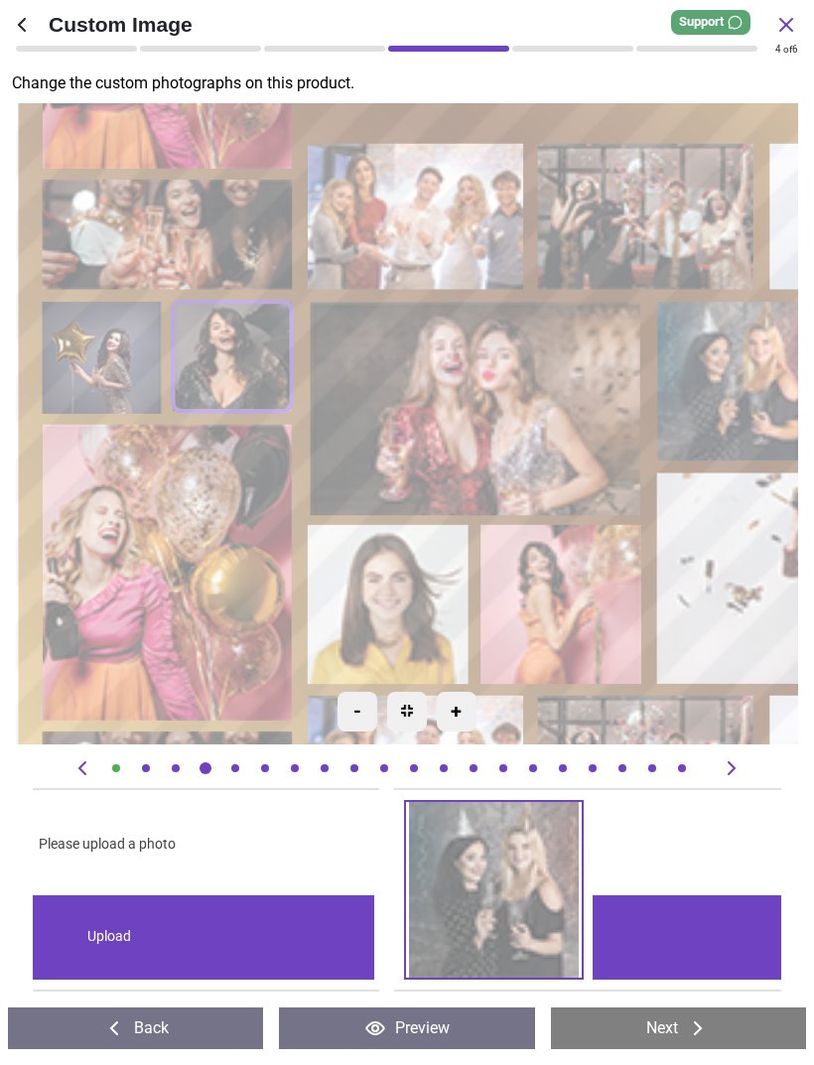
scroll to position [0, 17222]
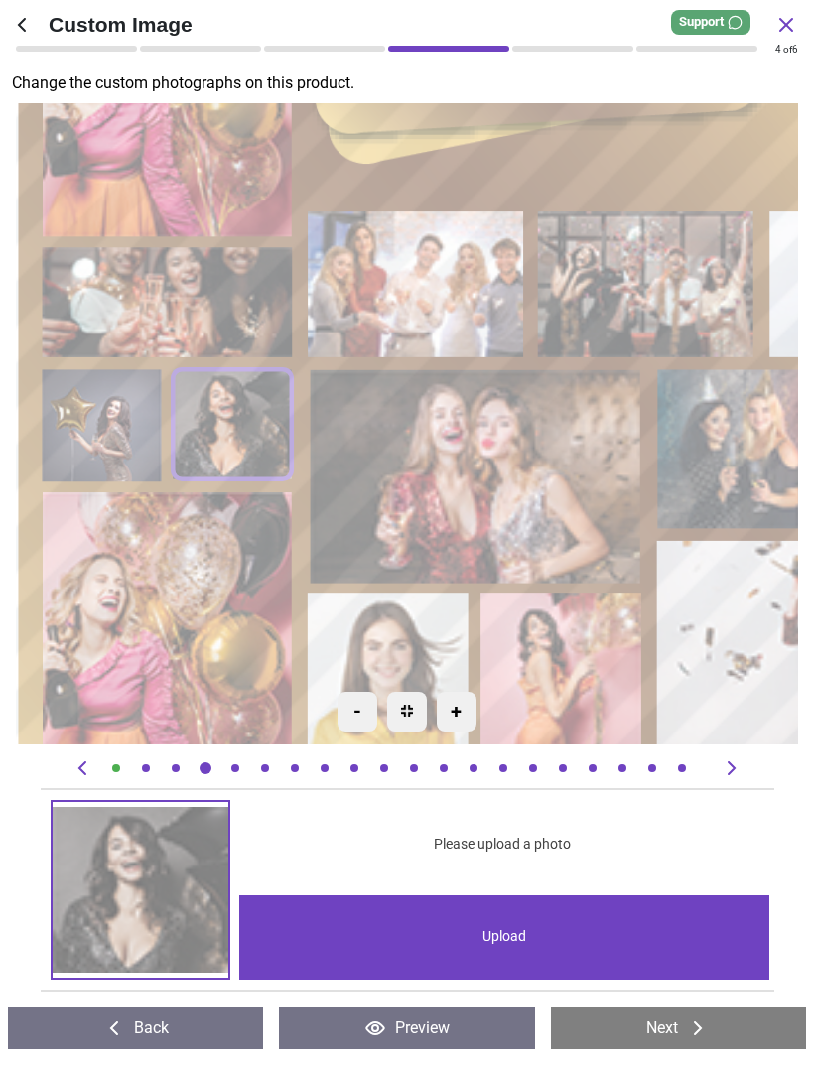
click at [117, 425] on image at bounding box center [101, 425] width 119 height 112
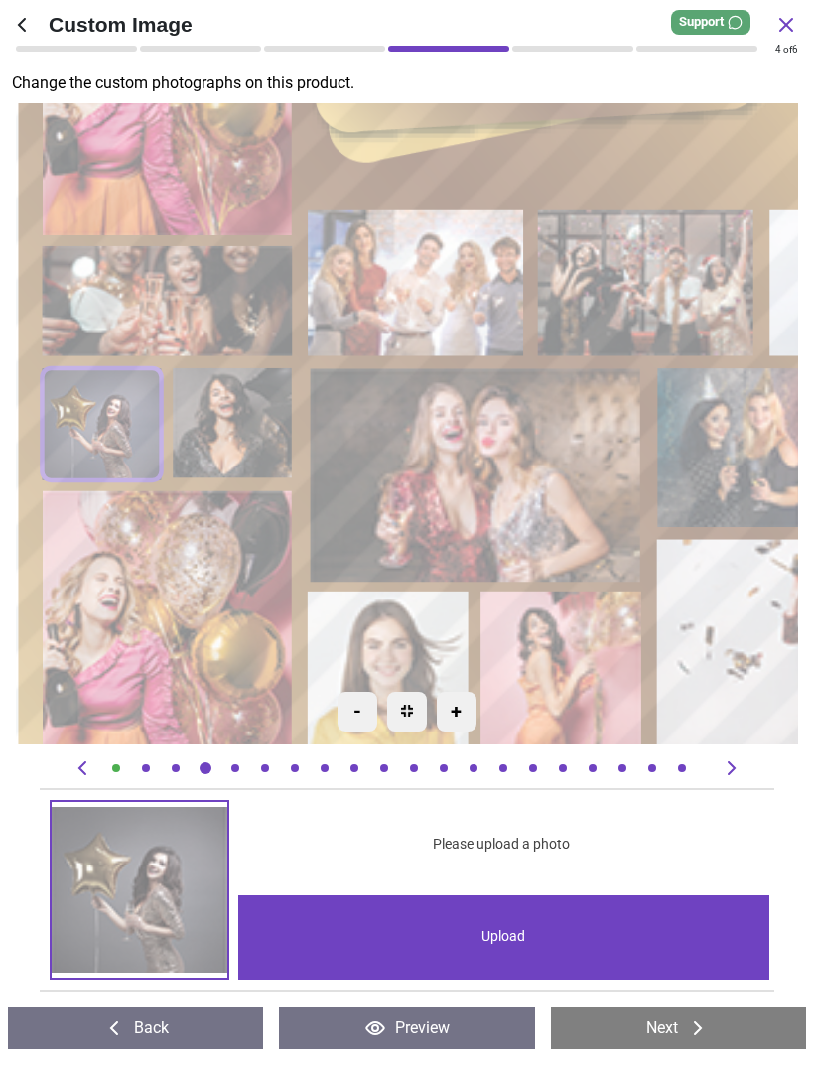
click at [252, 304] on image at bounding box center [168, 301] width 250 height 110
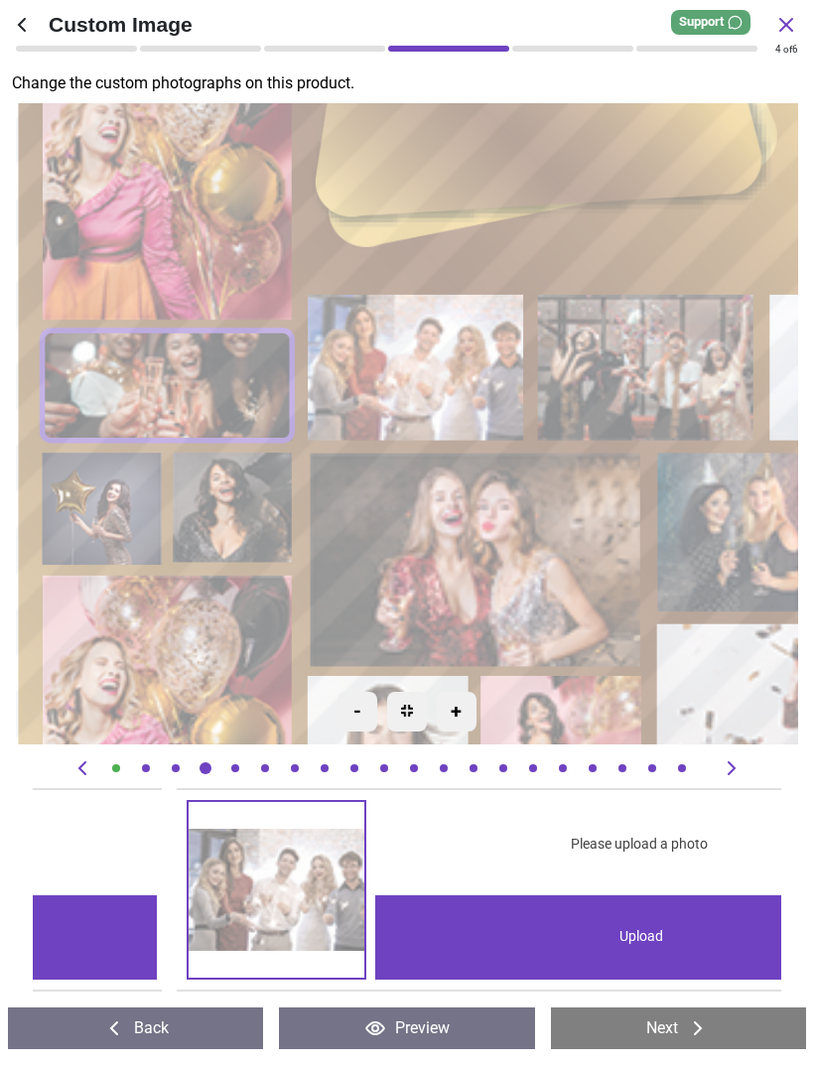
scroll to position [0, 10484]
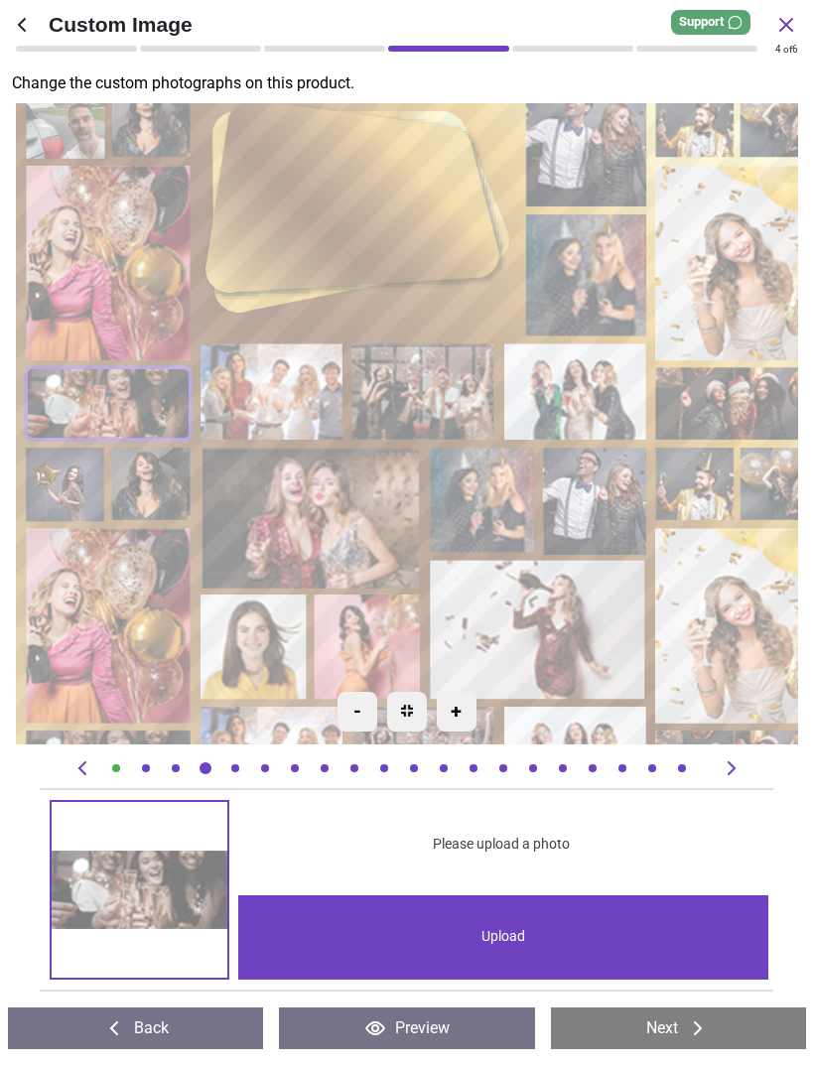
click at [355, 726] on div "-" at bounding box center [357, 712] width 40 height 40
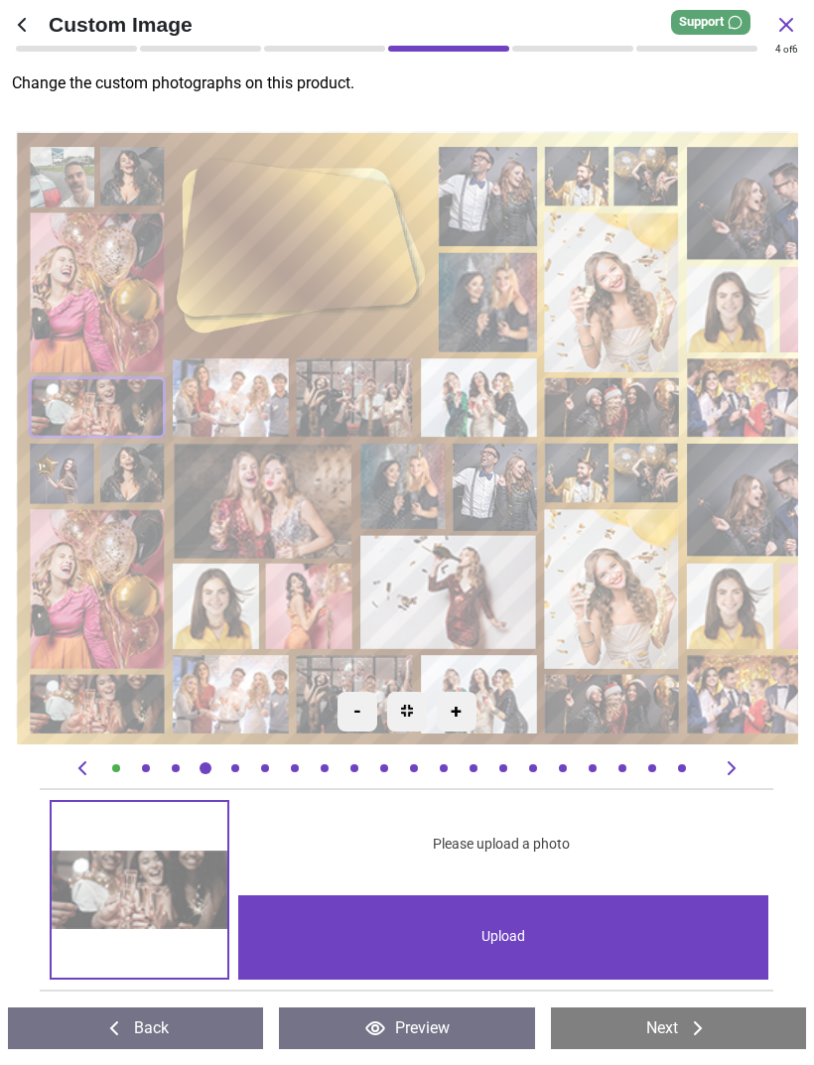
click at [373, 717] on div "-" at bounding box center [357, 712] width 40 height 40
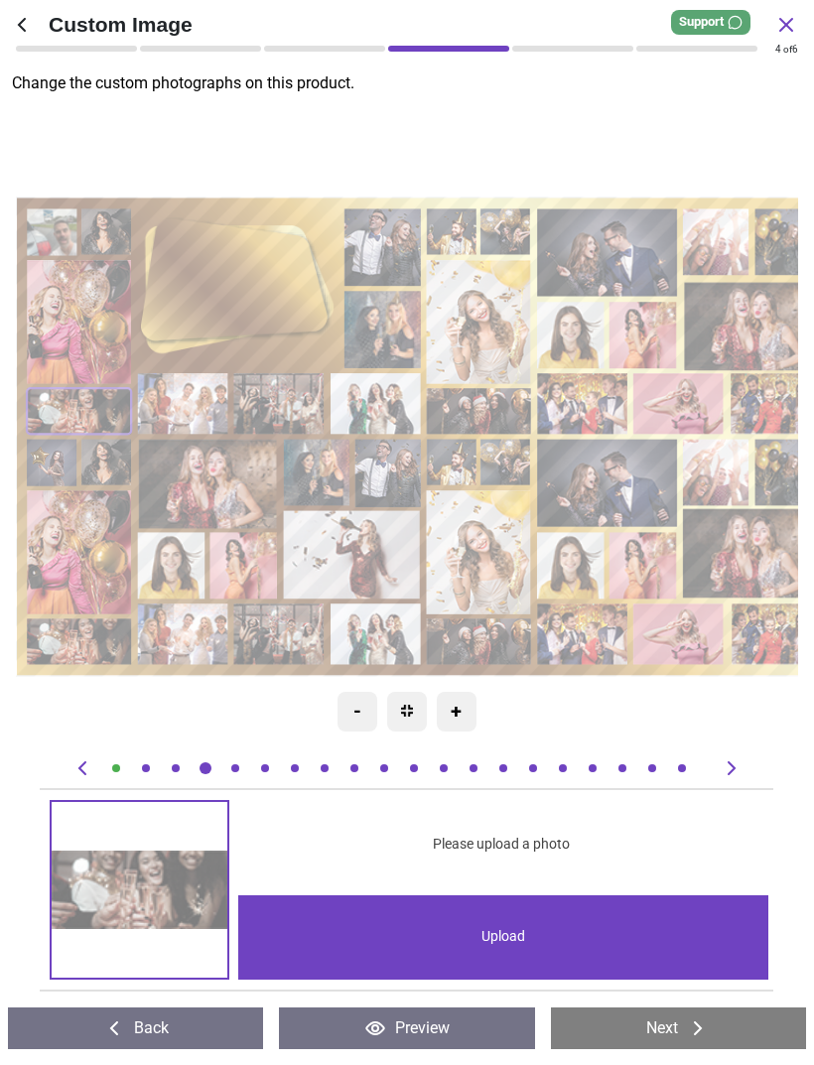
click at [180, 629] on image at bounding box center [183, 633] width 90 height 61
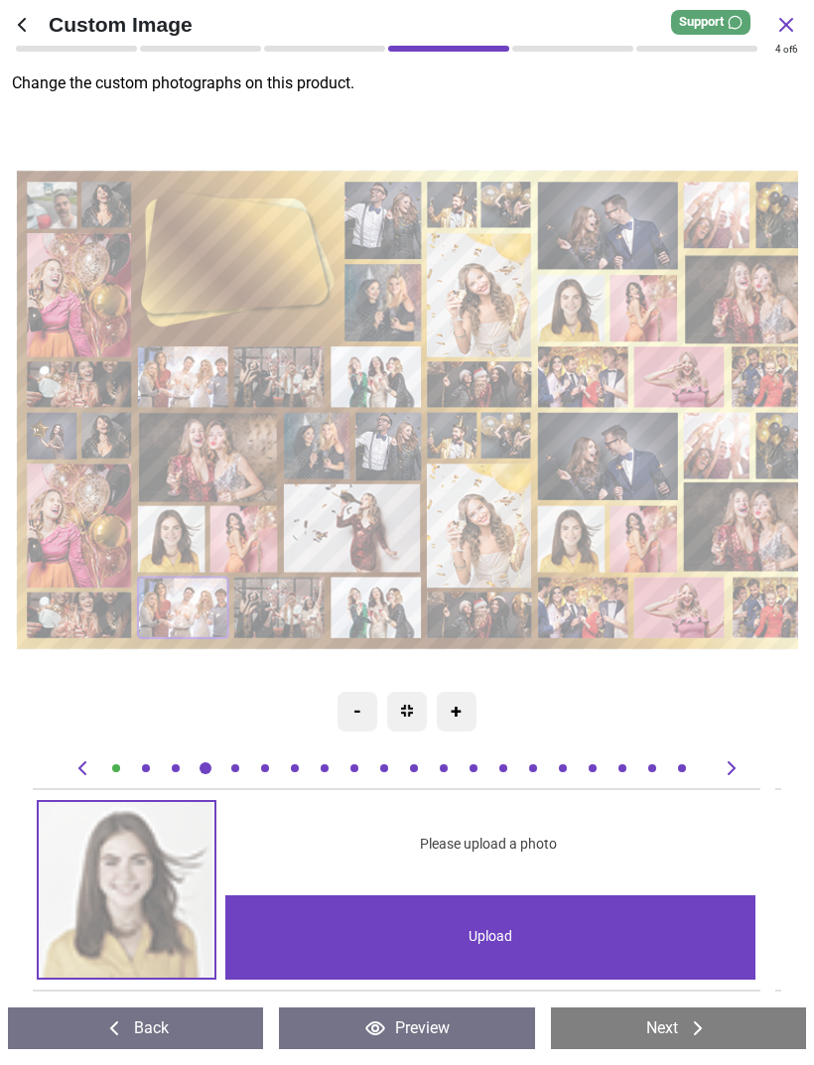
scroll to position [0, 30702]
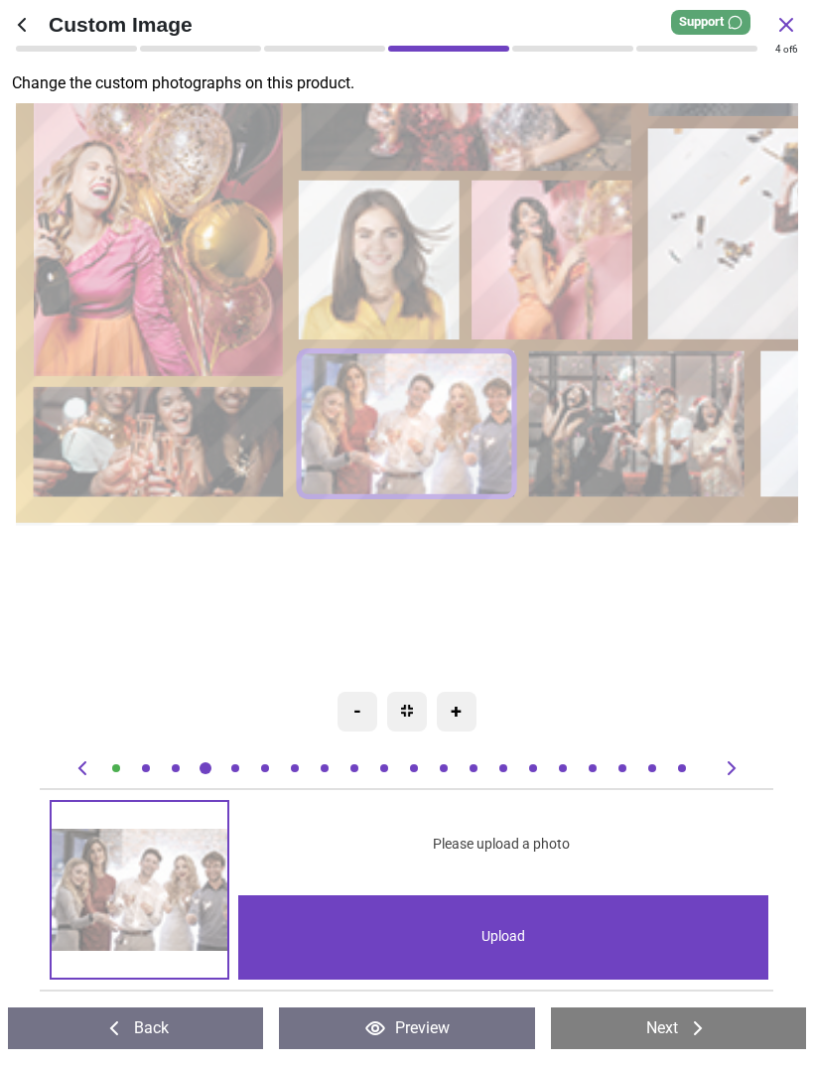
click at [367, 716] on div "-" at bounding box center [357, 712] width 40 height 40
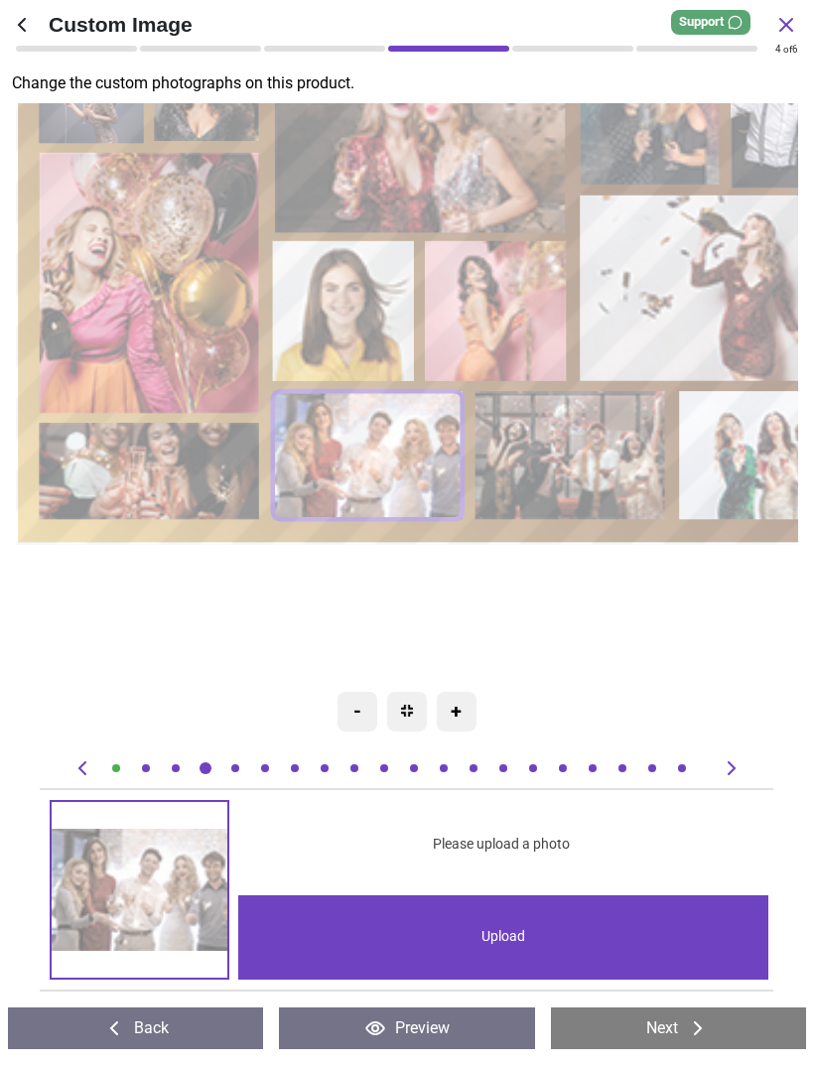
click at [360, 719] on div "-" at bounding box center [357, 712] width 40 height 40
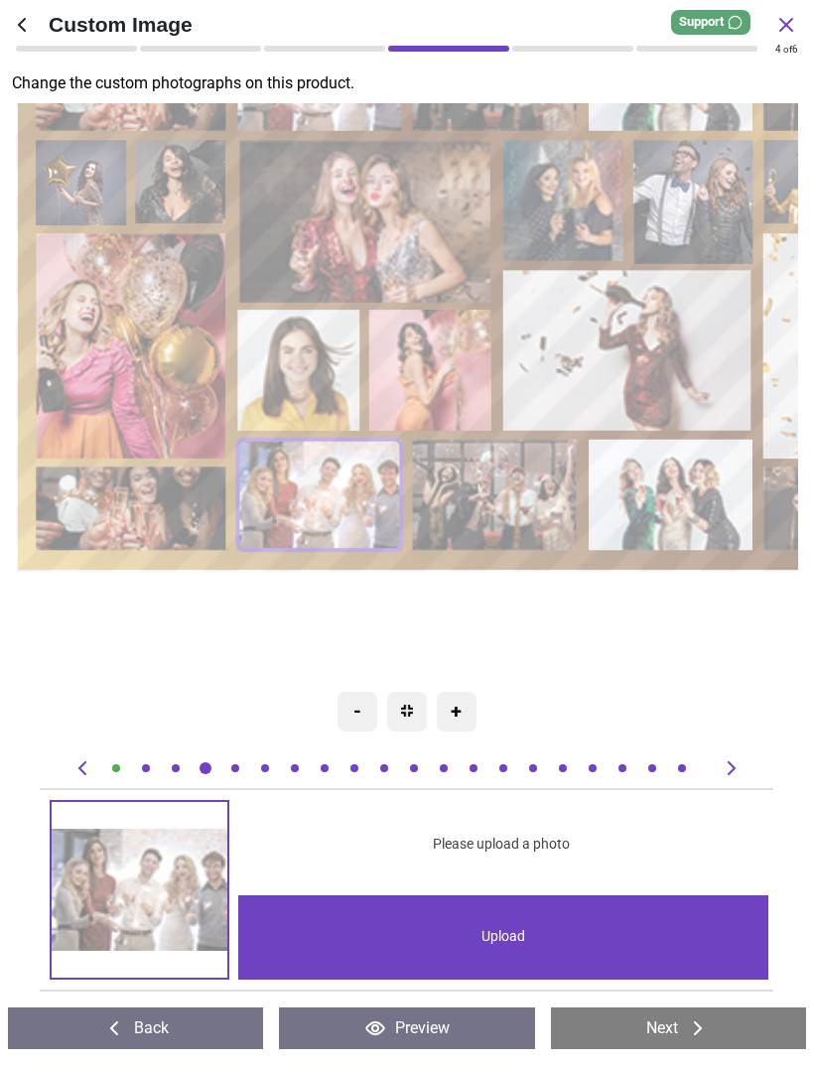
click at [365, 711] on div "-" at bounding box center [357, 712] width 40 height 40
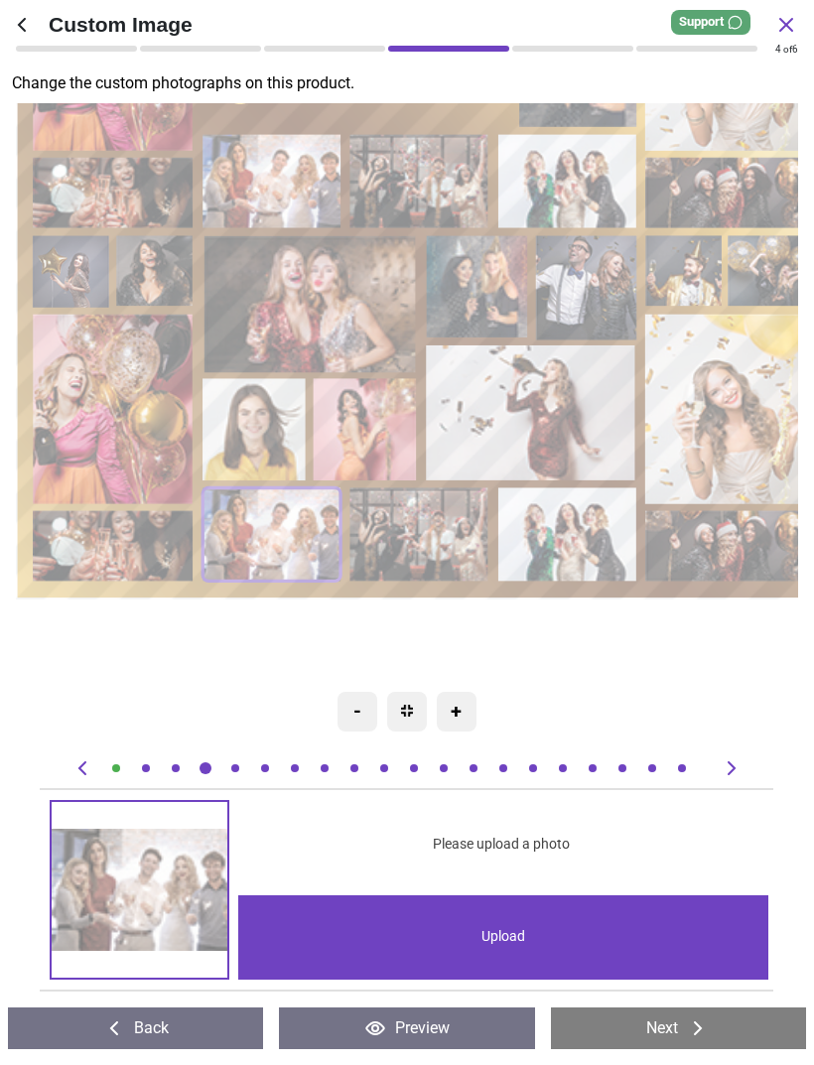
click at [367, 719] on div "-" at bounding box center [357, 712] width 40 height 40
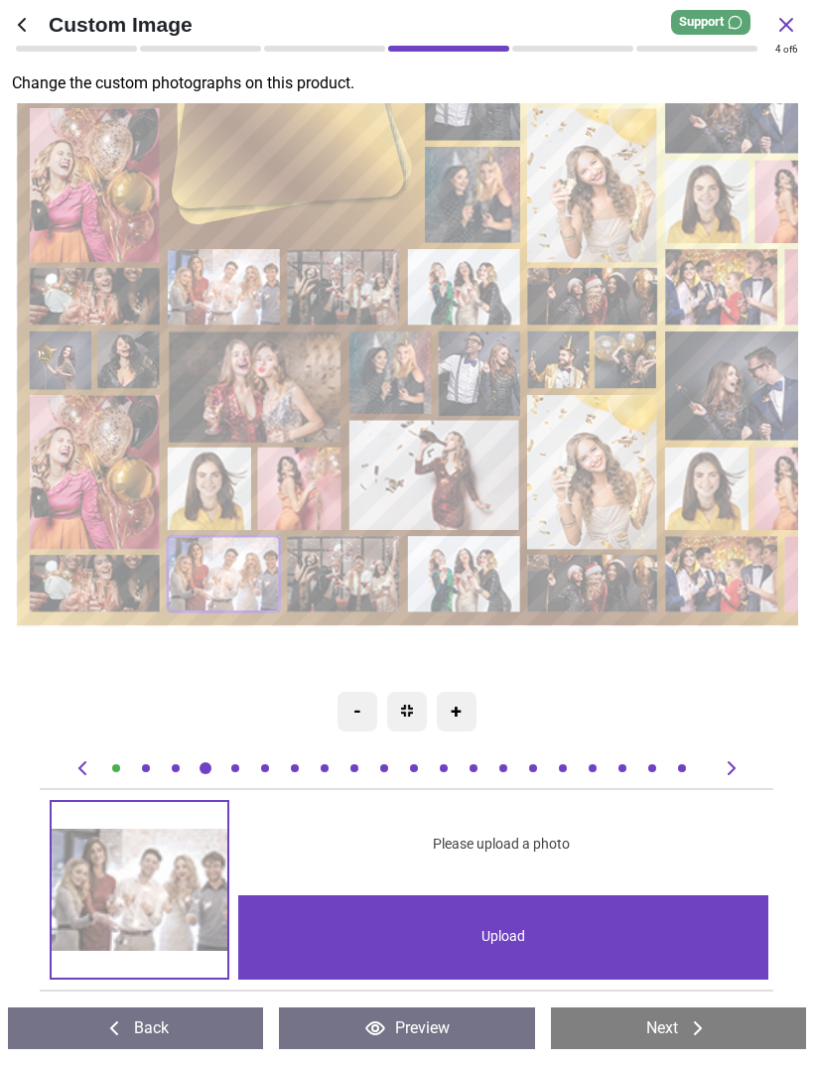
click at [365, 710] on div "-" at bounding box center [357, 712] width 40 height 40
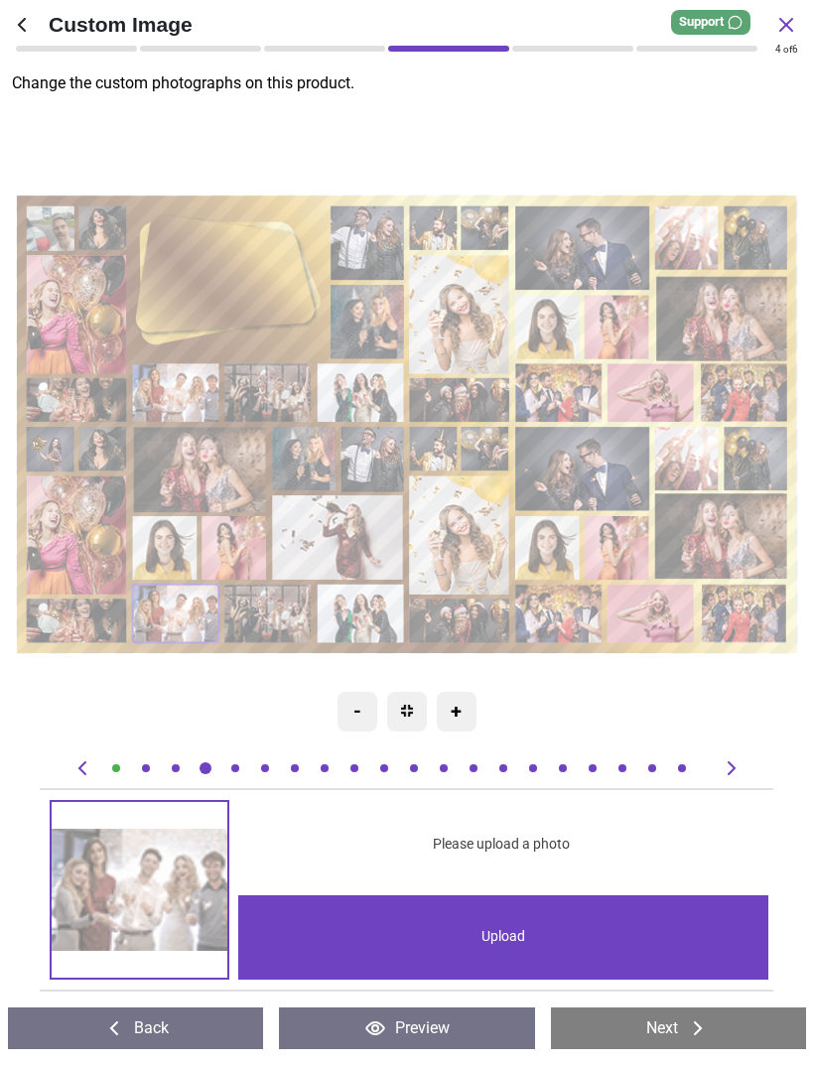
click at [369, 711] on div "-" at bounding box center [357, 712] width 40 height 40
